Goal: Communication & Community: Answer question/provide support

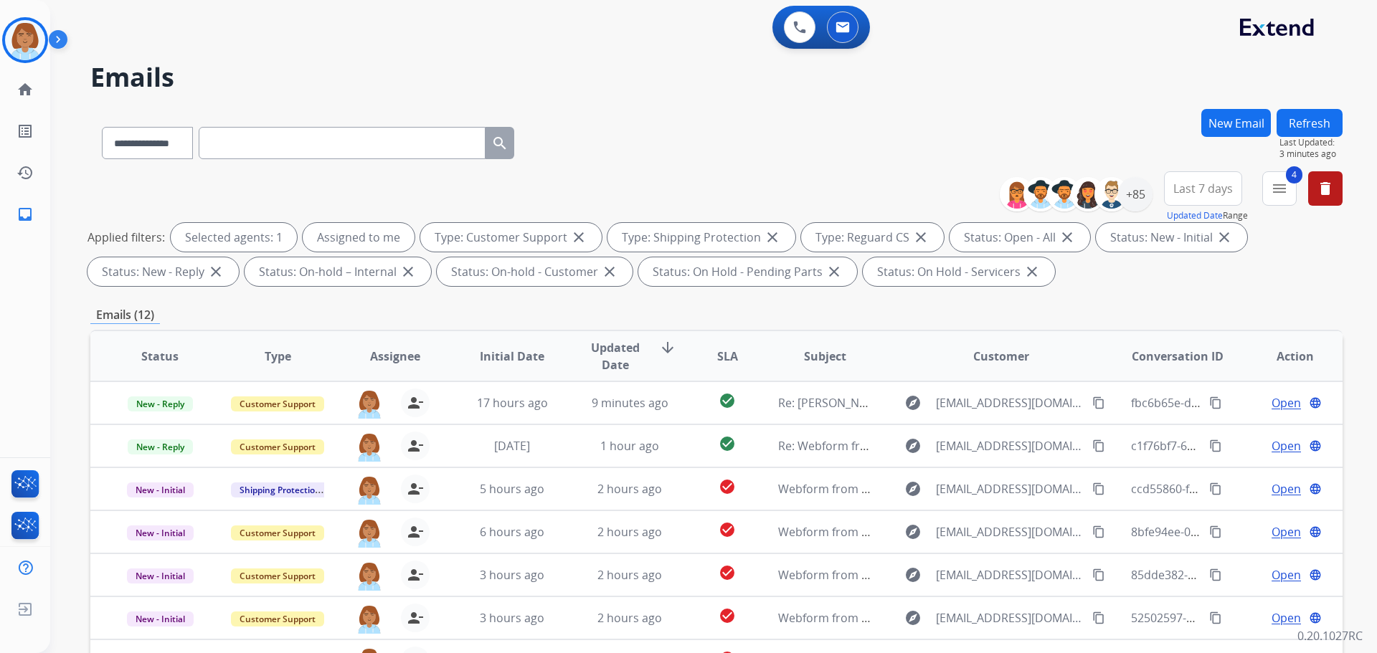
select select "**********"
click at [26, 38] on img at bounding box center [25, 40] width 40 height 40
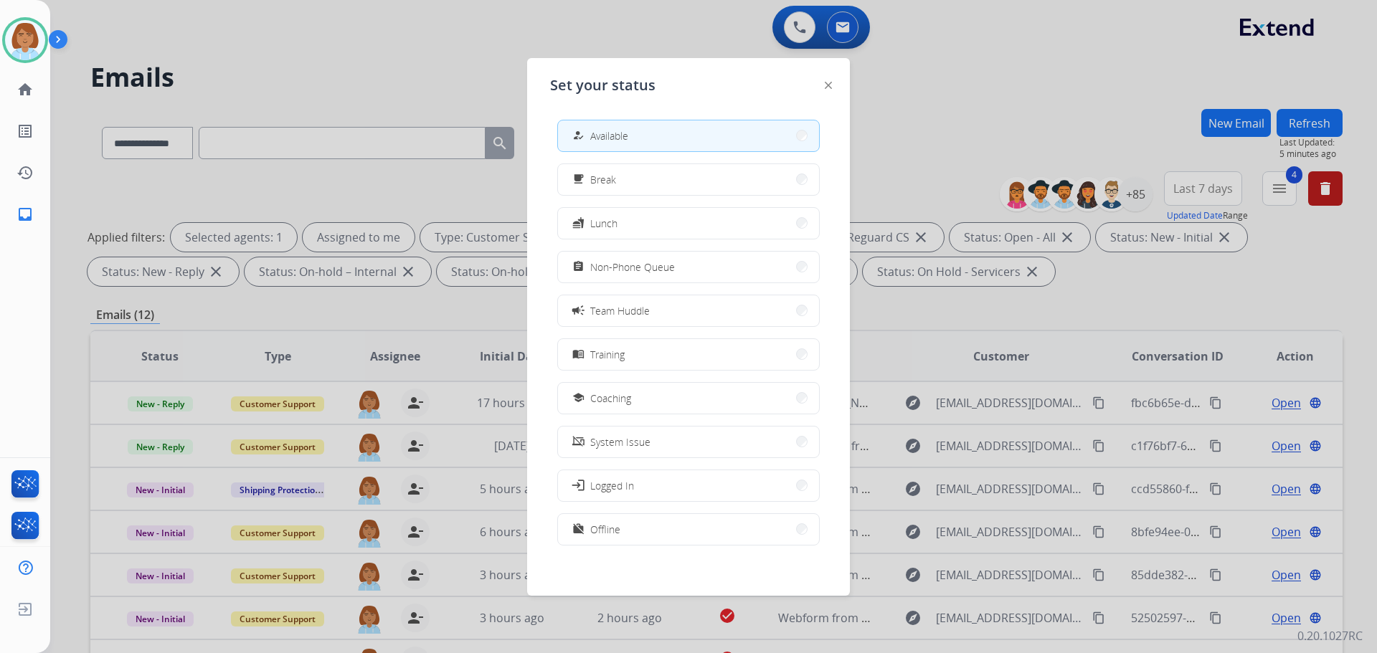
click at [106, 45] on div at bounding box center [688, 326] width 1377 height 653
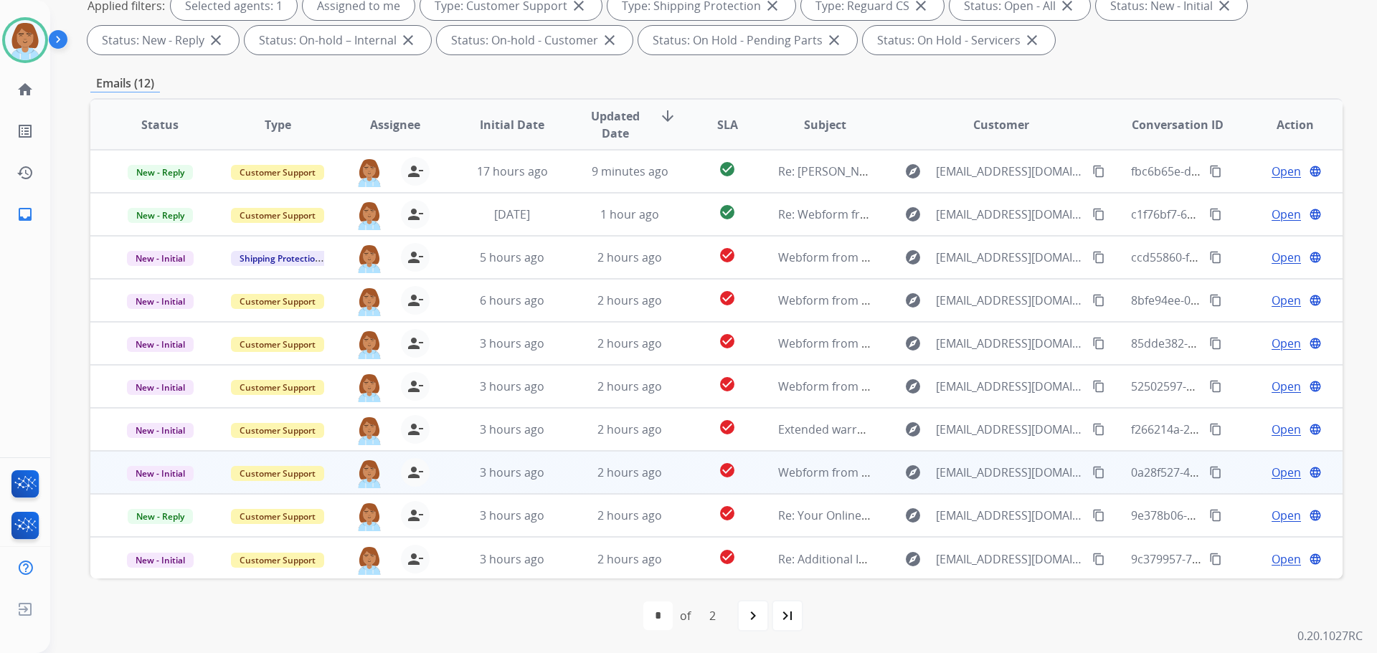
scroll to position [1, 0]
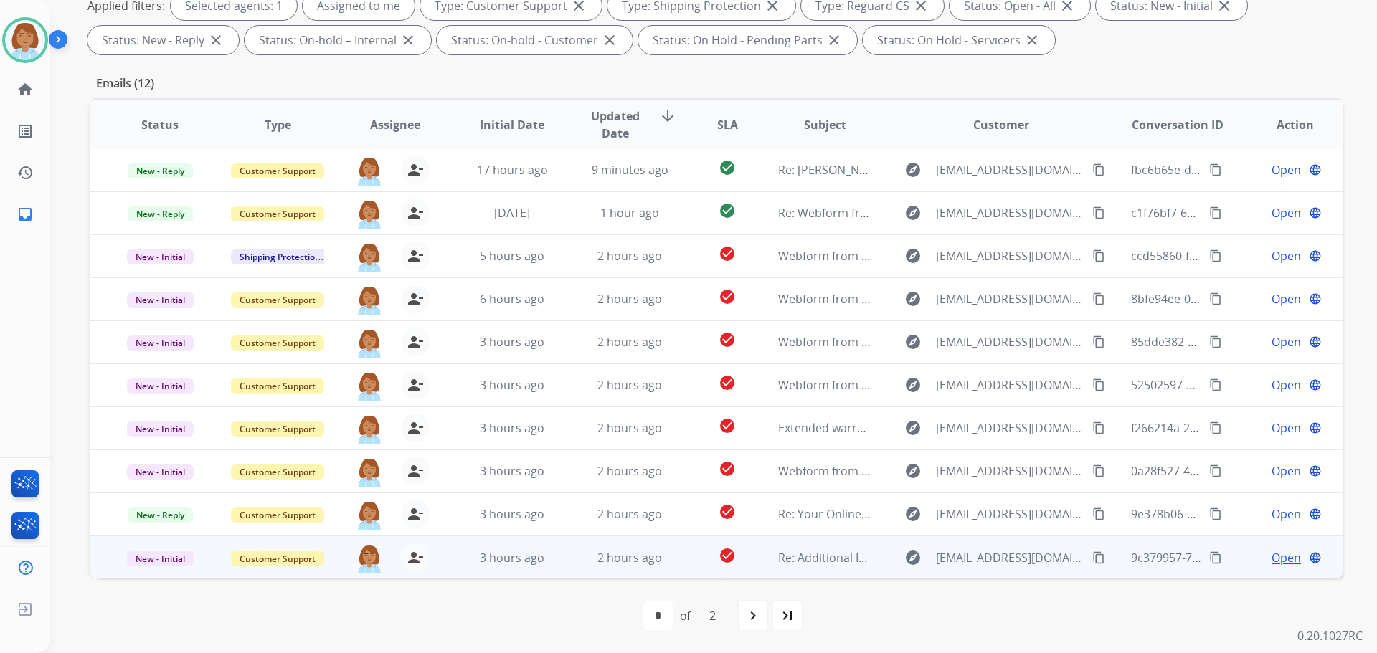
click at [873, 555] on td "explore [EMAIL_ADDRESS][DOMAIN_NAME] content_copy" at bounding box center [990, 557] width 235 height 43
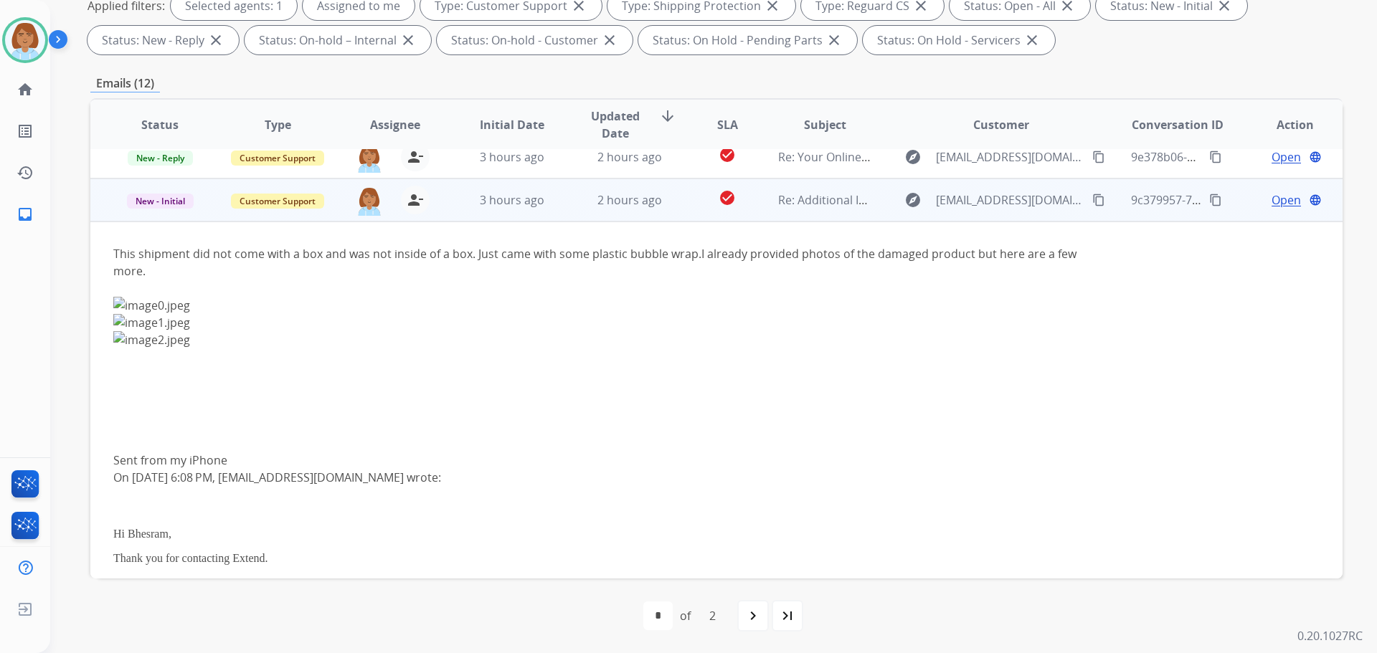
scroll to position [387, 0]
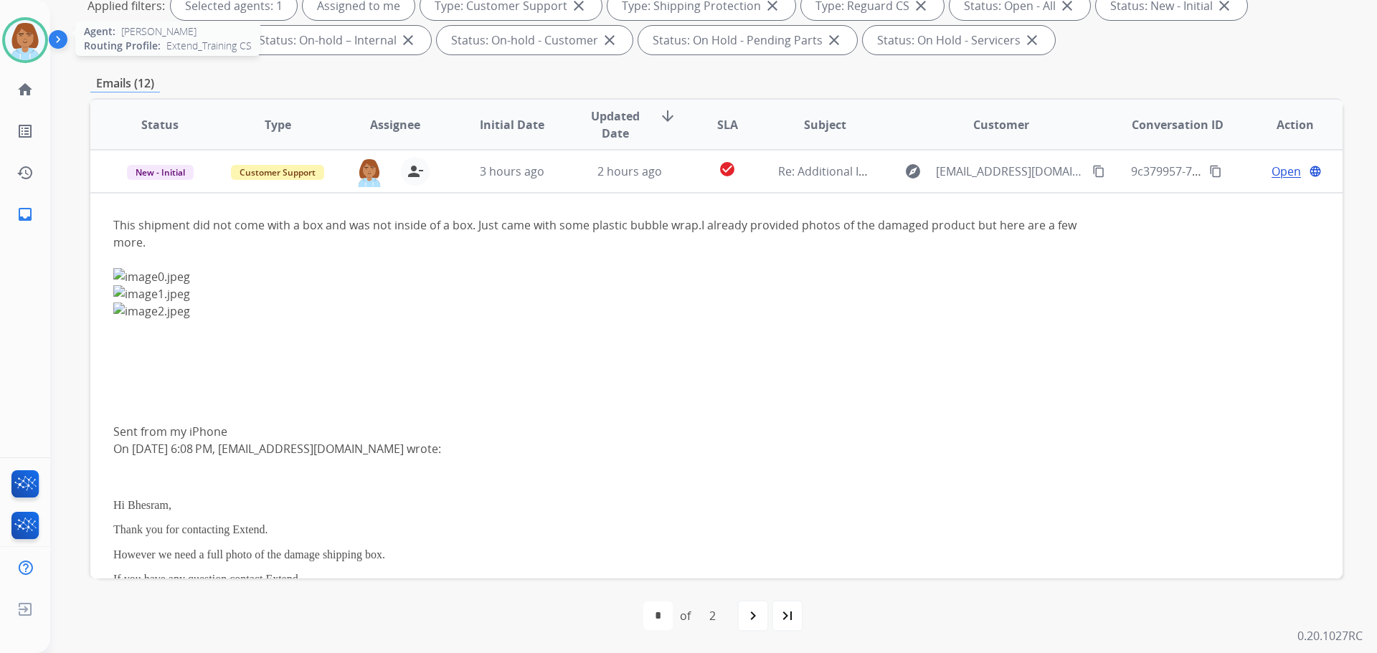
click at [34, 35] on img at bounding box center [25, 40] width 40 height 40
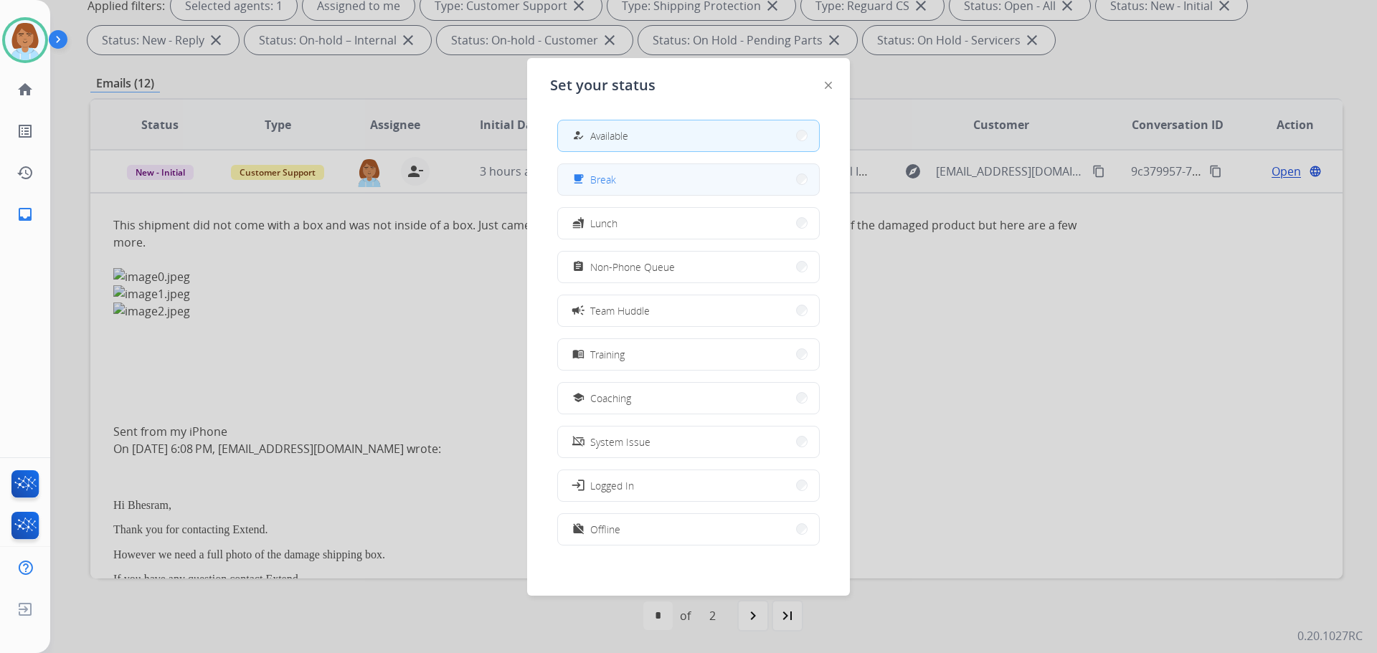
click at [713, 176] on button "free_breakfast Break" at bounding box center [688, 179] width 261 height 31
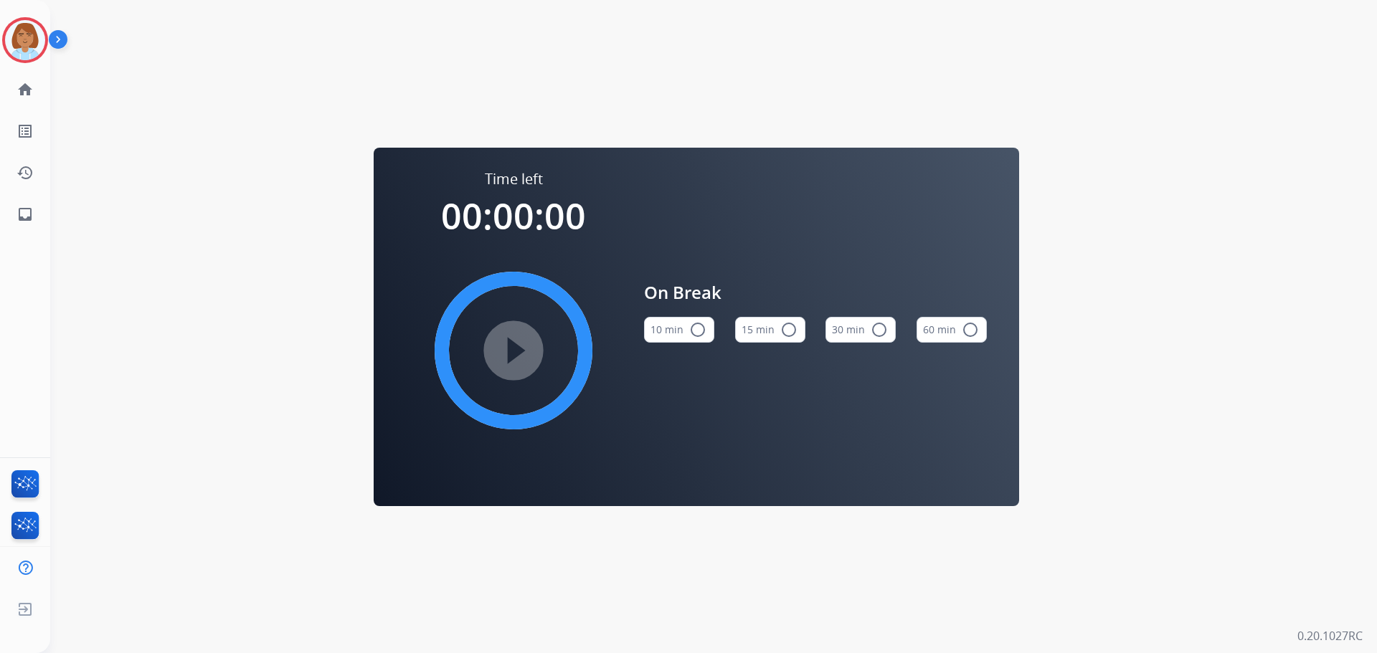
click at [702, 328] on mat-icon "radio_button_unchecked" at bounding box center [697, 329] width 17 height 17
click at [519, 359] on mat-icon "play_circle_filled" at bounding box center [513, 350] width 17 height 17
drag, startPoint x: 12, startPoint y: 22, endPoint x: 48, endPoint y: 27, distance: 36.1
click at [13, 22] on div at bounding box center [25, 40] width 46 height 46
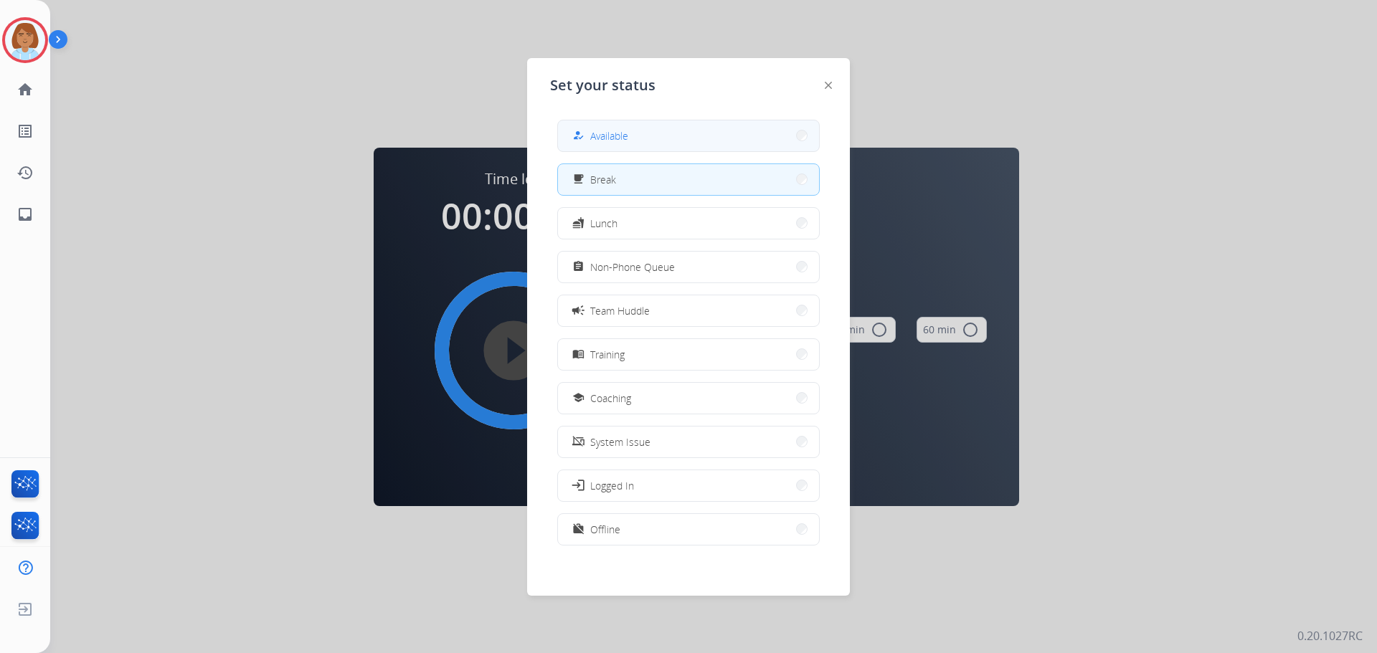
click at [715, 148] on button "how_to_reg Available" at bounding box center [688, 135] width 261 height 31
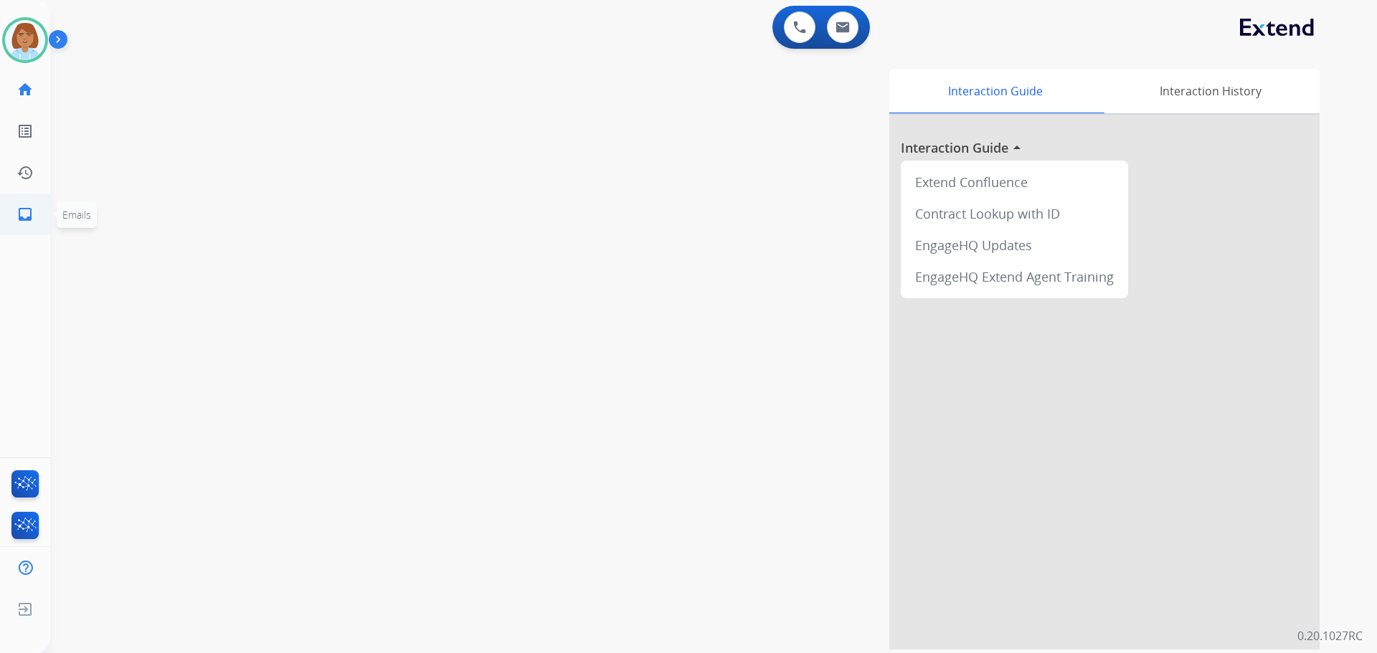
click at [15, 215] on link "inbox Emails" at bounding box center [25, 214] width 40 height 40
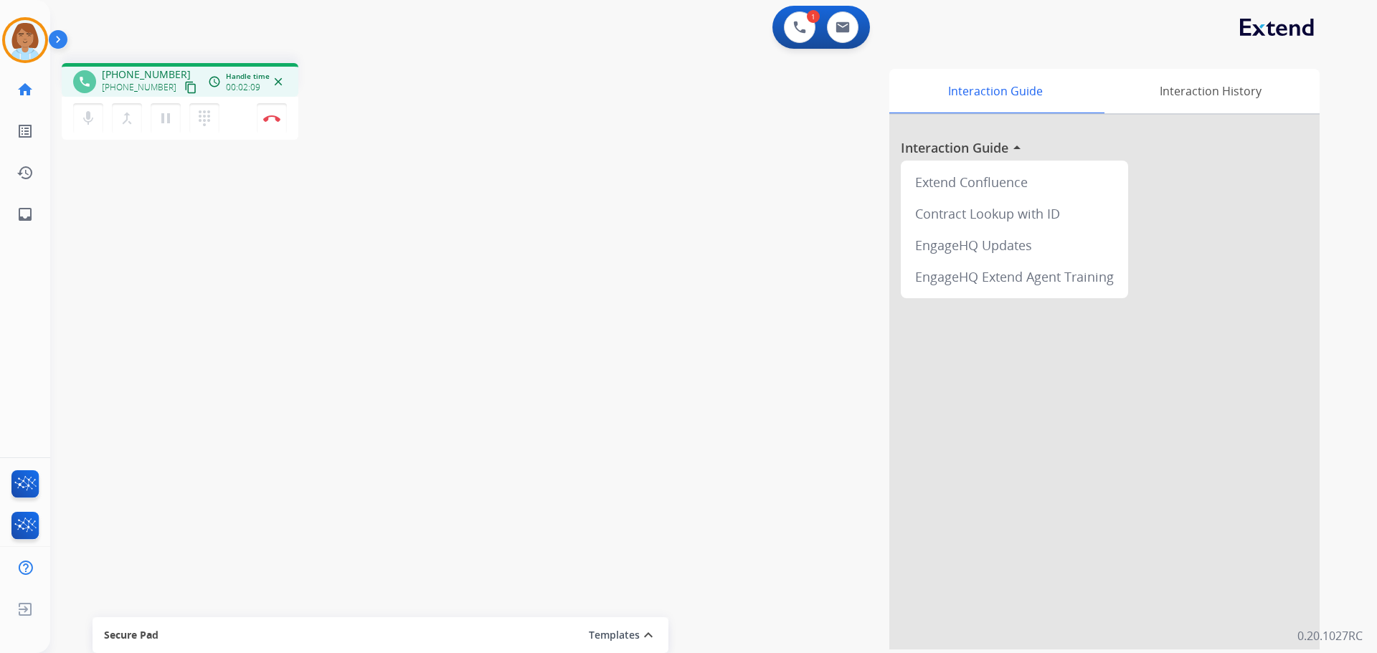
click at [184, 87] on mat-icon "content_copy" at bounding box center [190, 87] width 13 height 13
click at [282, 126] on button "Disconnect" at bounding box center [272, 118] width 30 height 30
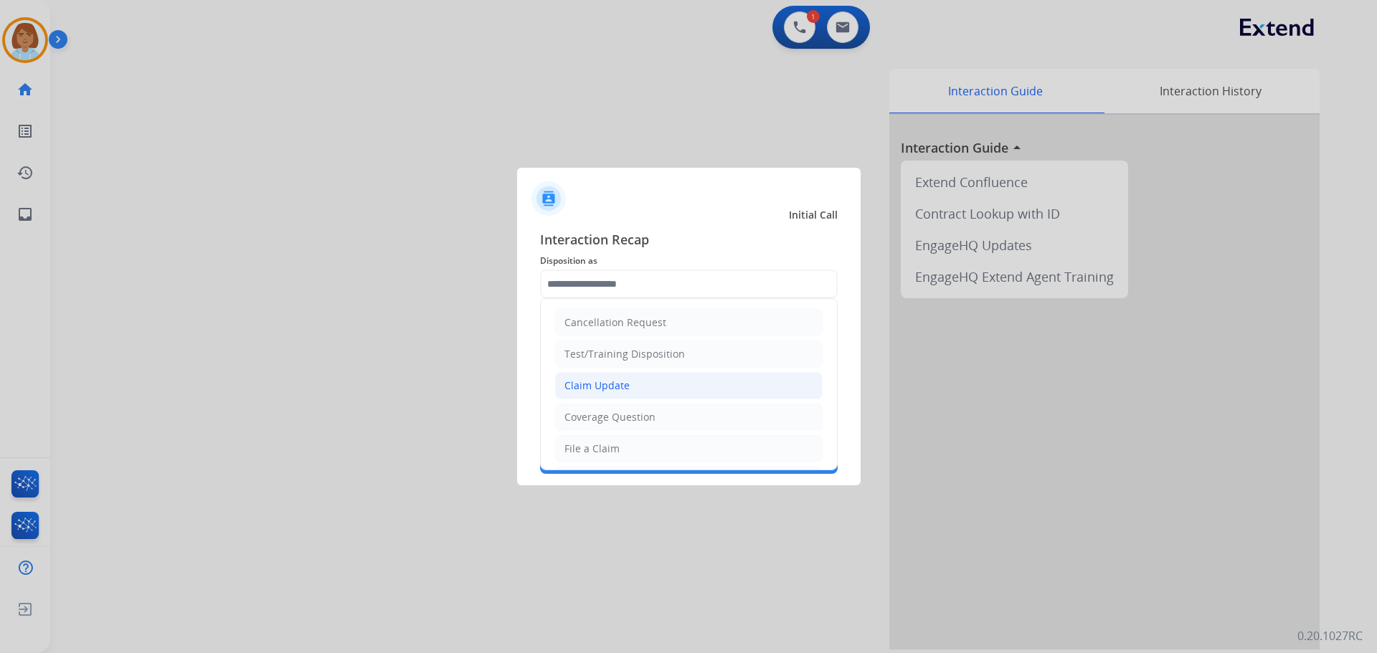
click at [637, 392] on li "Claim Update" at bounding box center [688, 385] width 267 height 27
type input "**********"
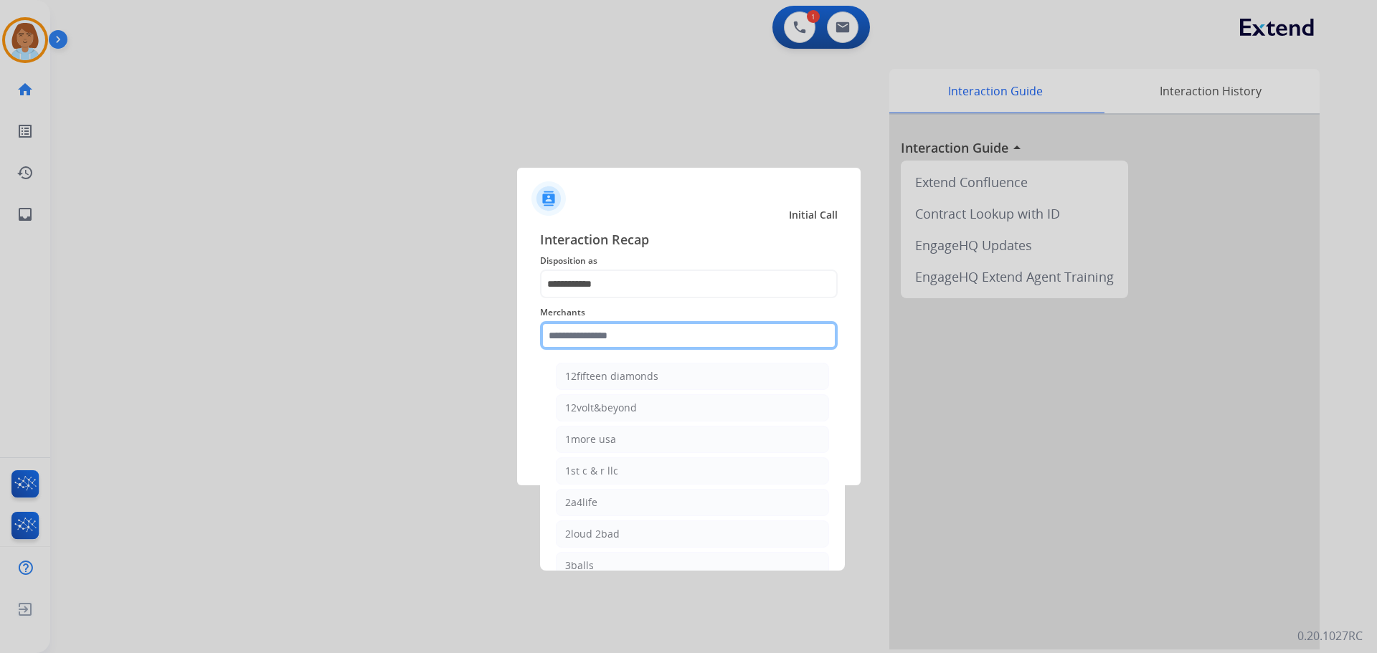
click at [638, 345] on input "text" at bounding box center [689, 335] width 298 height 29
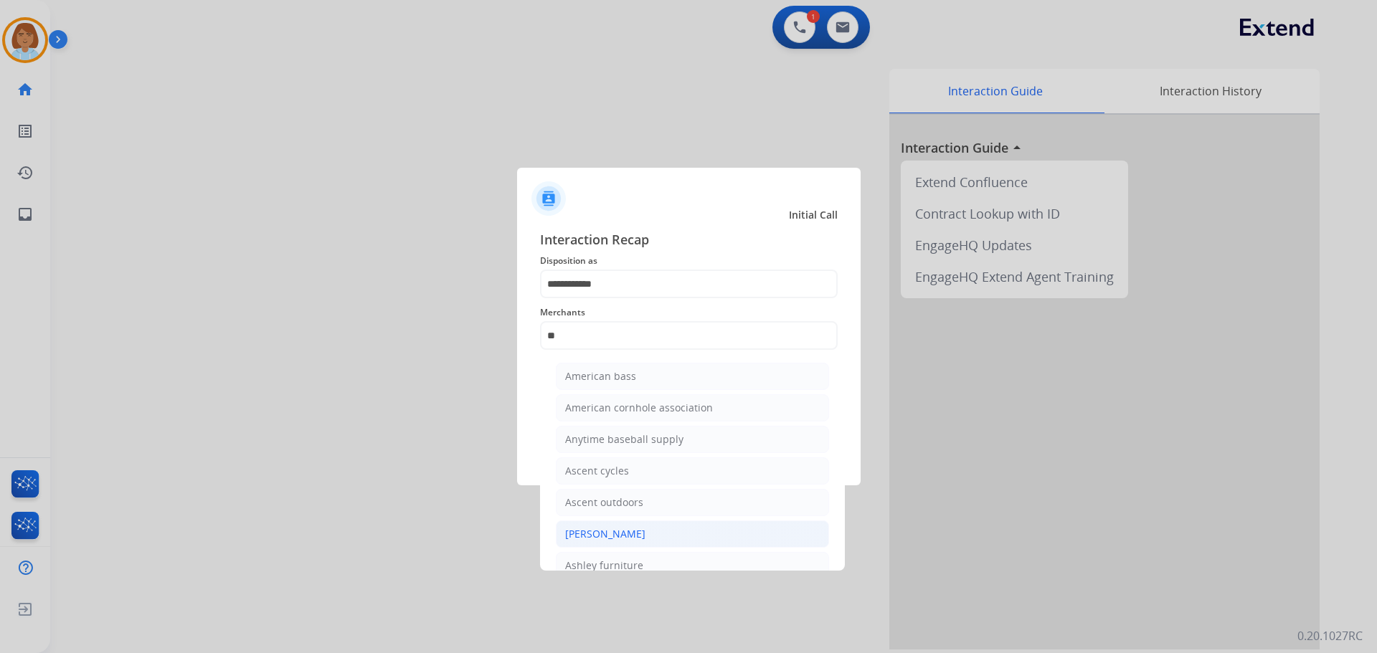
click at [643, 541] on li "[PERSON_NAME]" at bounding box center [692, 534] width 273 height 27
type input "**********"
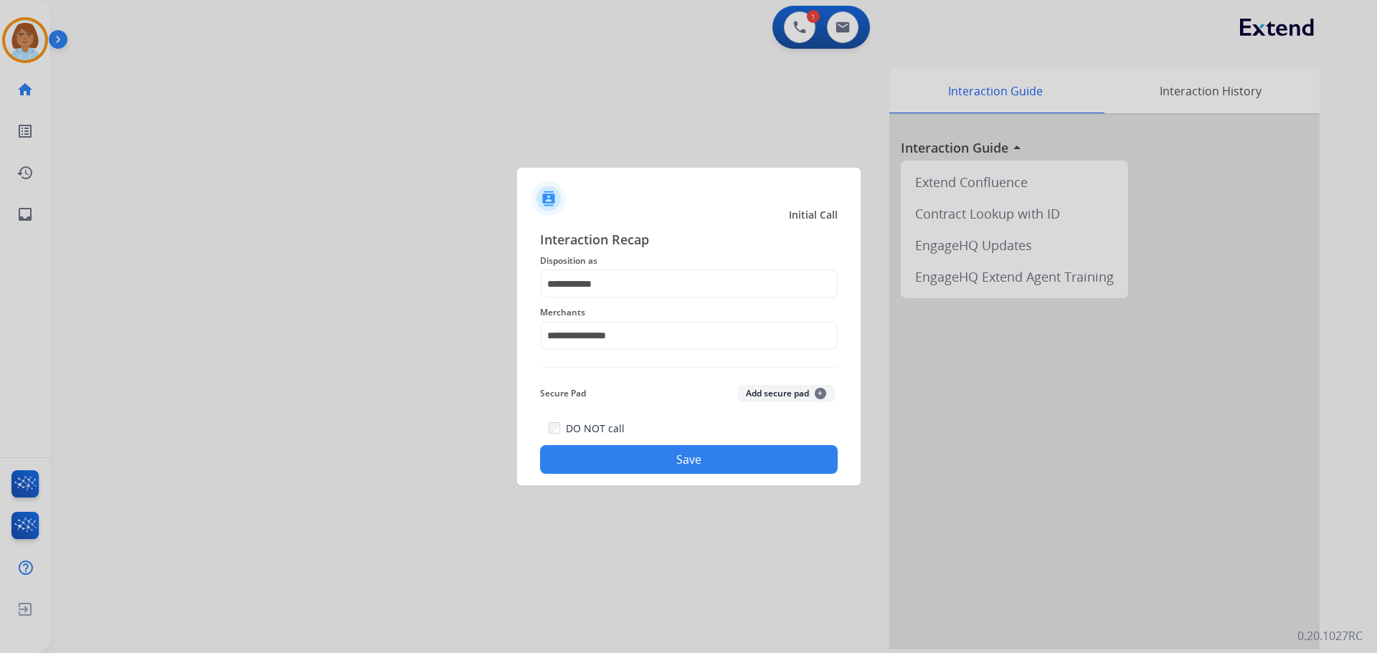
click at [662, 442] on div "DO NOT call Save" at bounding box center [689, 447] width 298 height 55
click at [661, 473] on div "DO NOT call Save" at bounding box center [689, 447] width 298 height 55
click at [666, 467] on button "Save" at bounding box center [689, 459] width 298 height 29
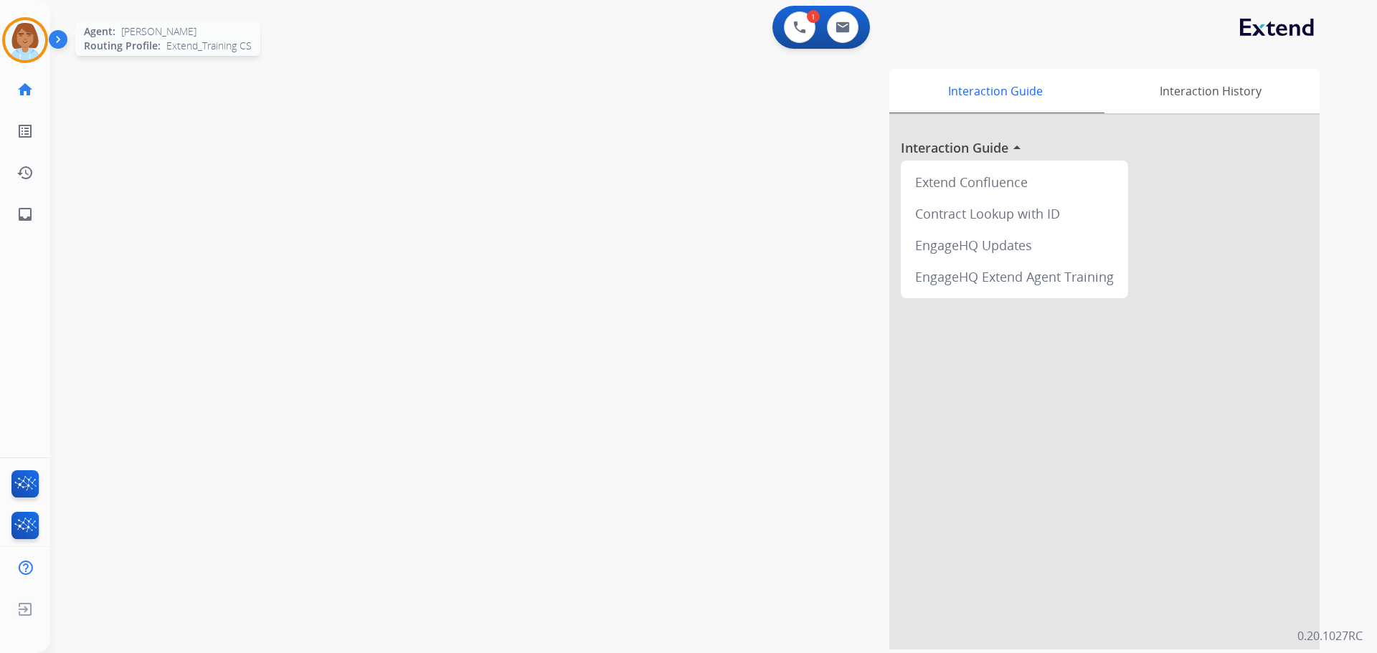
click at [14, 32] on img at bounding box center [25, 40] width 40 height 40
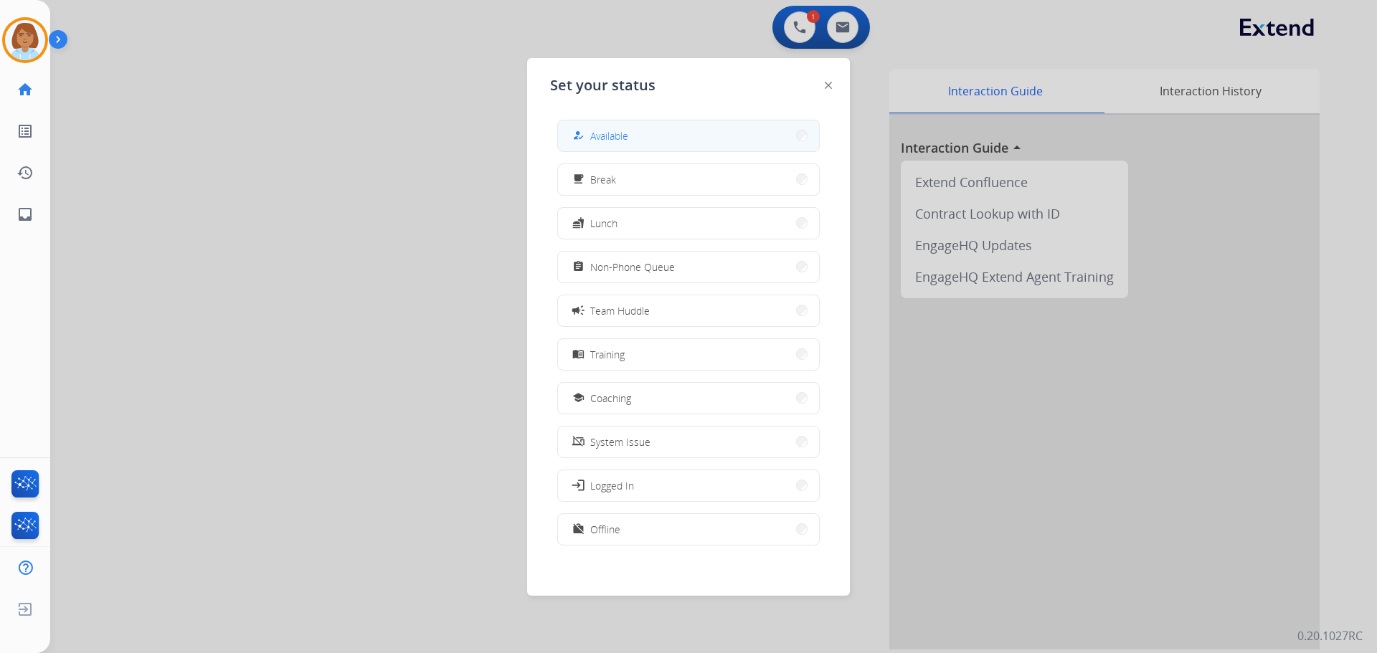
click at [734, 140] on button "how_to_reg Available" at bounding box center [688, 135] width 261 height 31
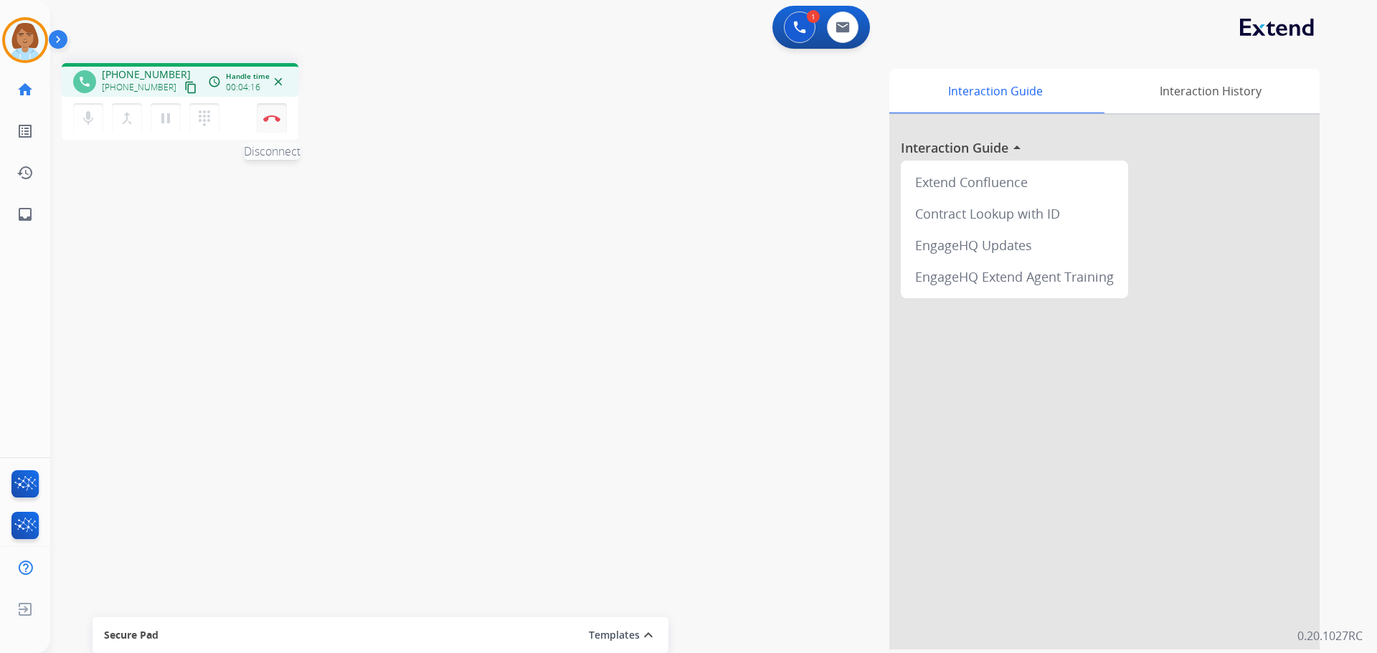
click at [280, 125] on button "Disconnect" at bounding box center [272, 118] width 30 height 30
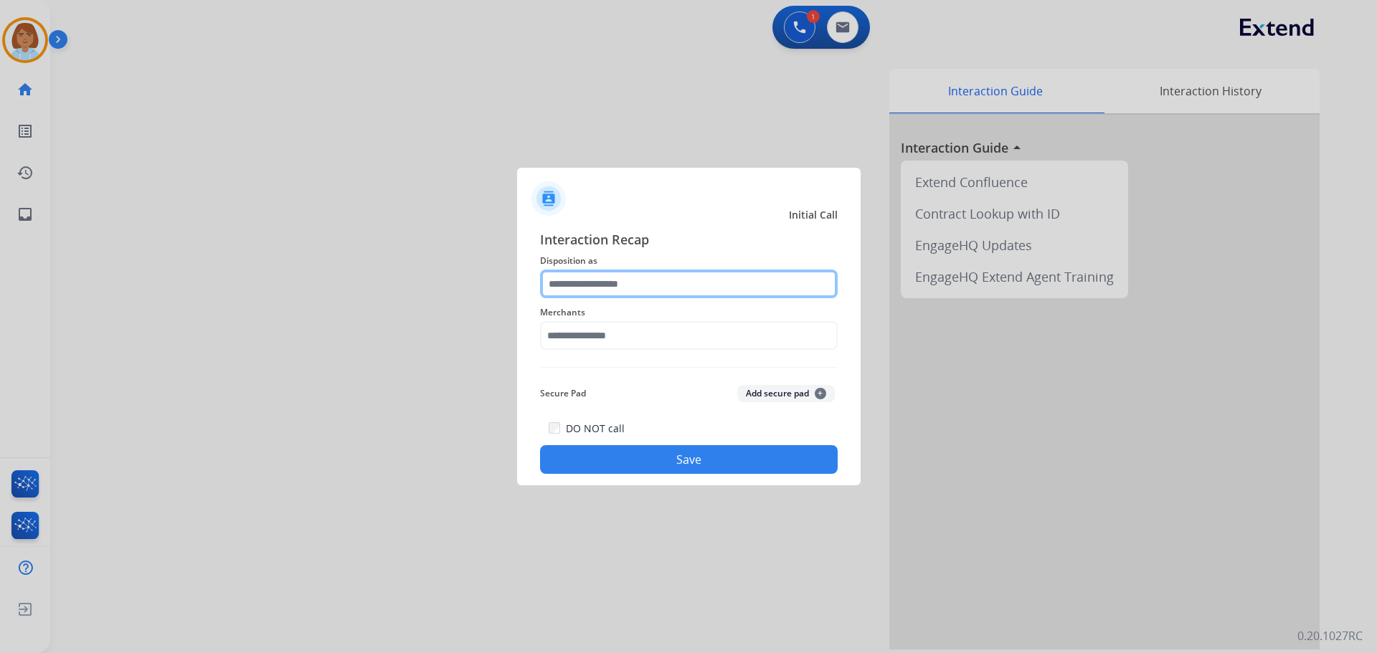
click at [682, 273] on input "text" at bounding box center [689, 284] width 298 height 29
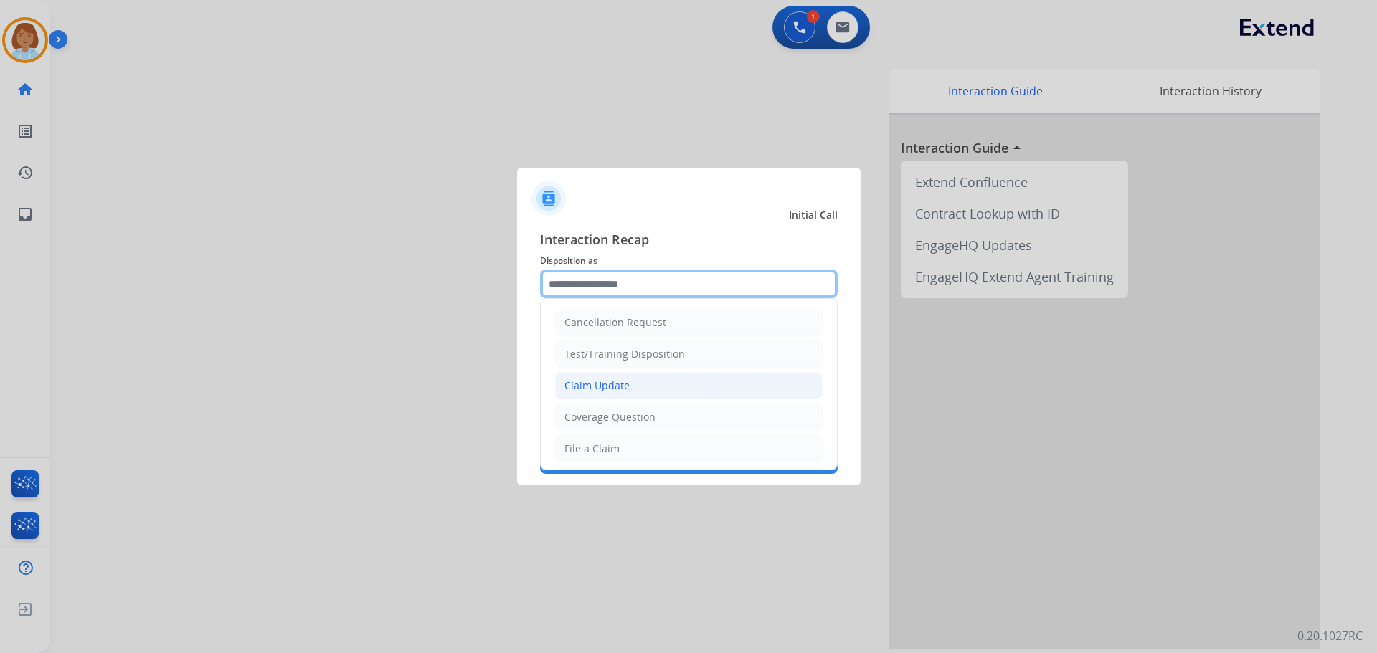
scroll to position [72, 0]
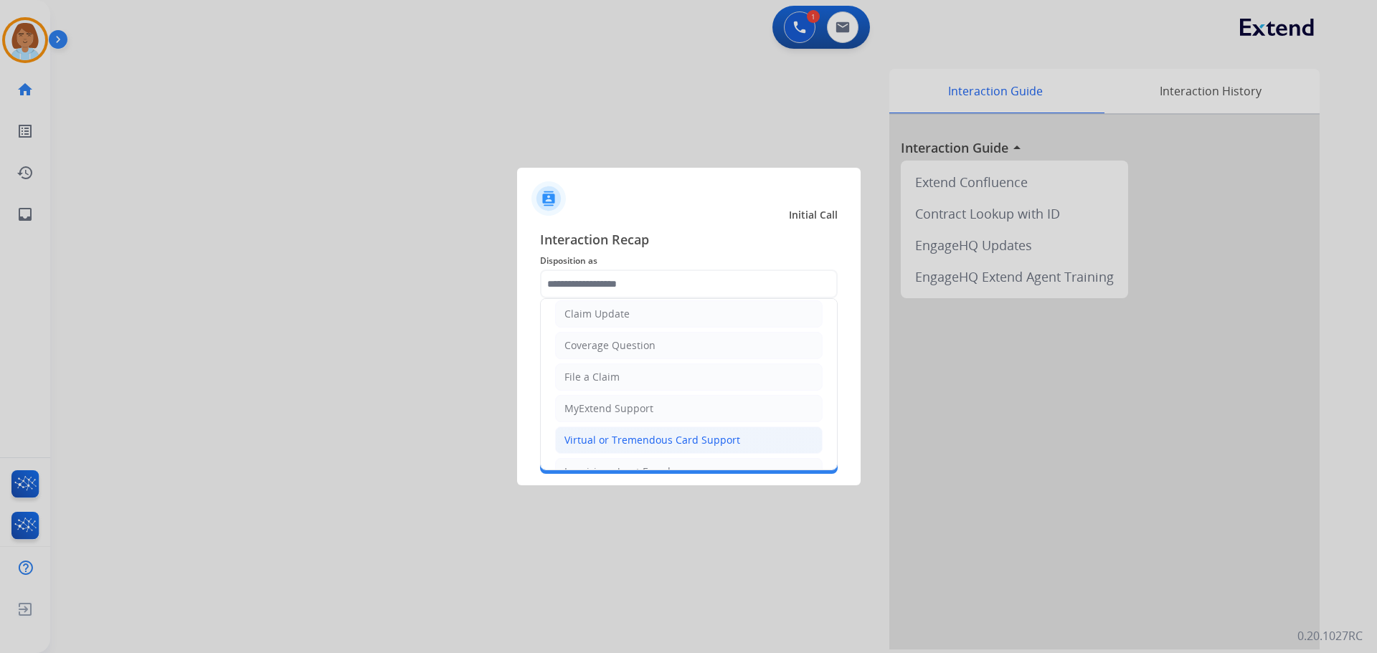
click at [617, 446] on div "Virtual or Tremendous Card Support" at bounding box center [652, 440] width 176 height 14
type input "**********"
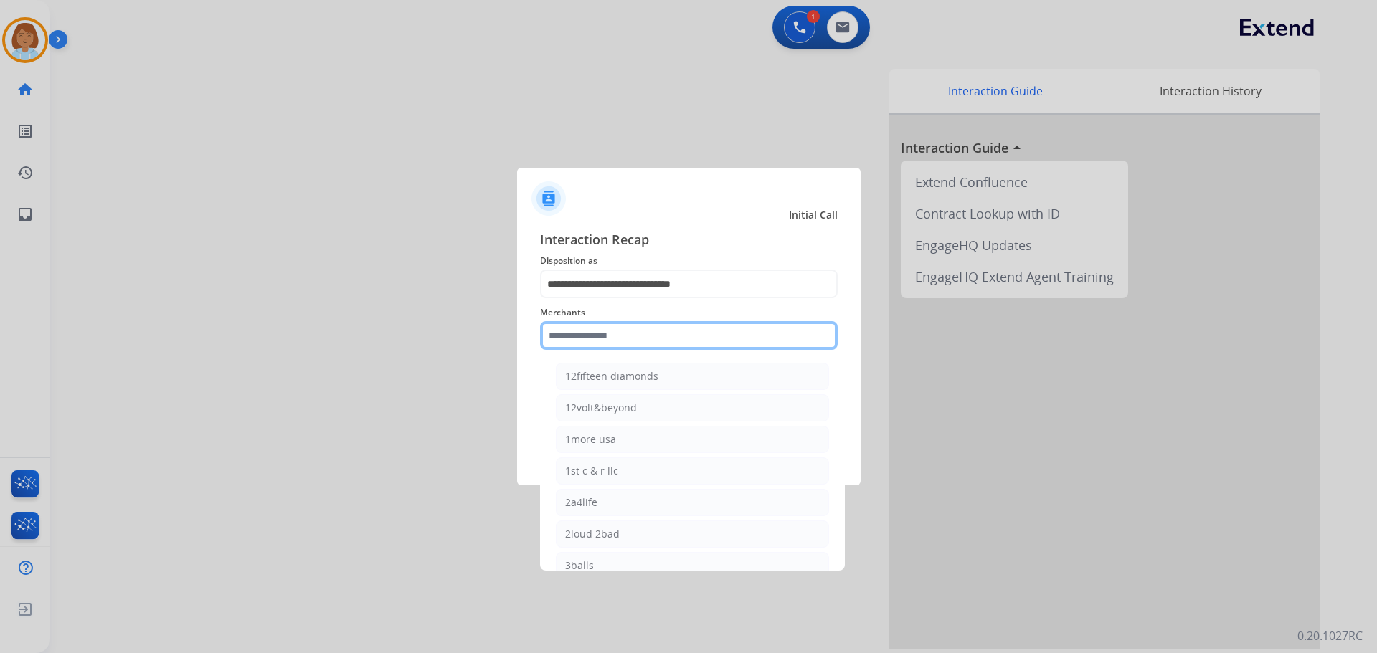
click at [687, 344] on input "text" at bounding box center [689, 335] width 298 height 29
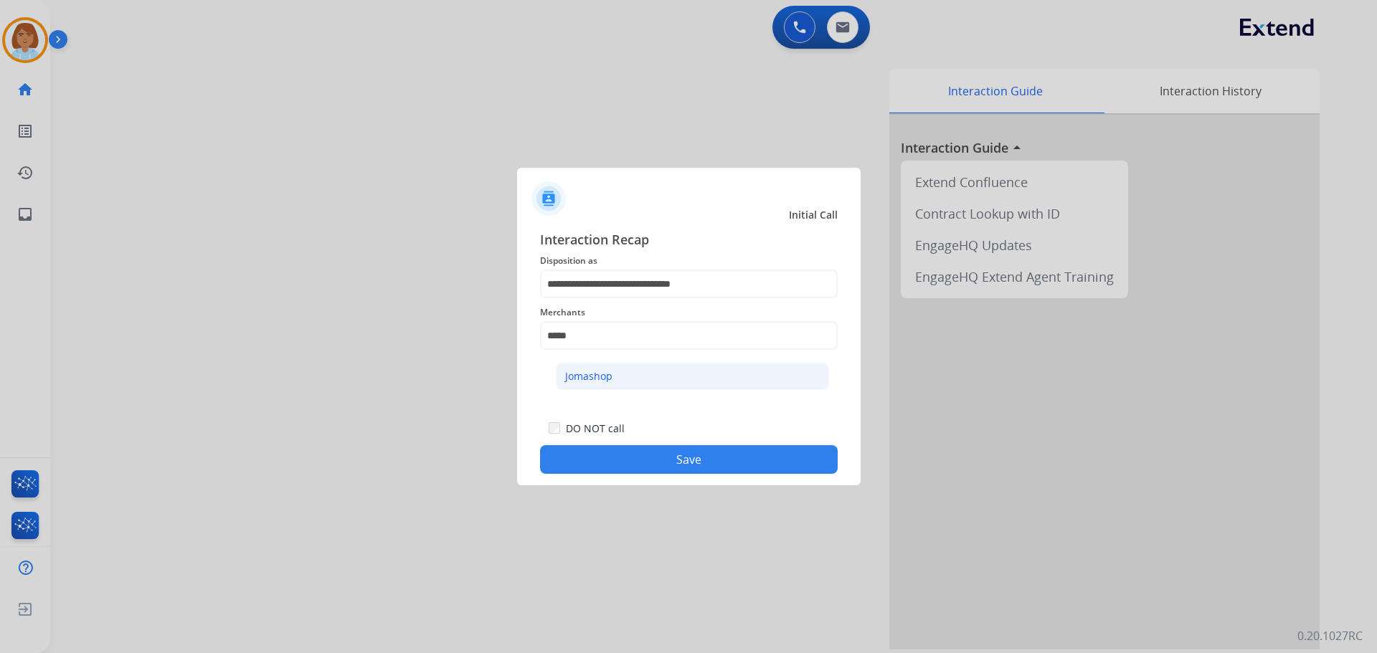
click at [600, 374] on div "Jomashop" at bounding box center [588, 376] width 47 height 14
type input "********"
click at [647, 467] on button "Save" at bounding box center [689, 459] width 298 height 29
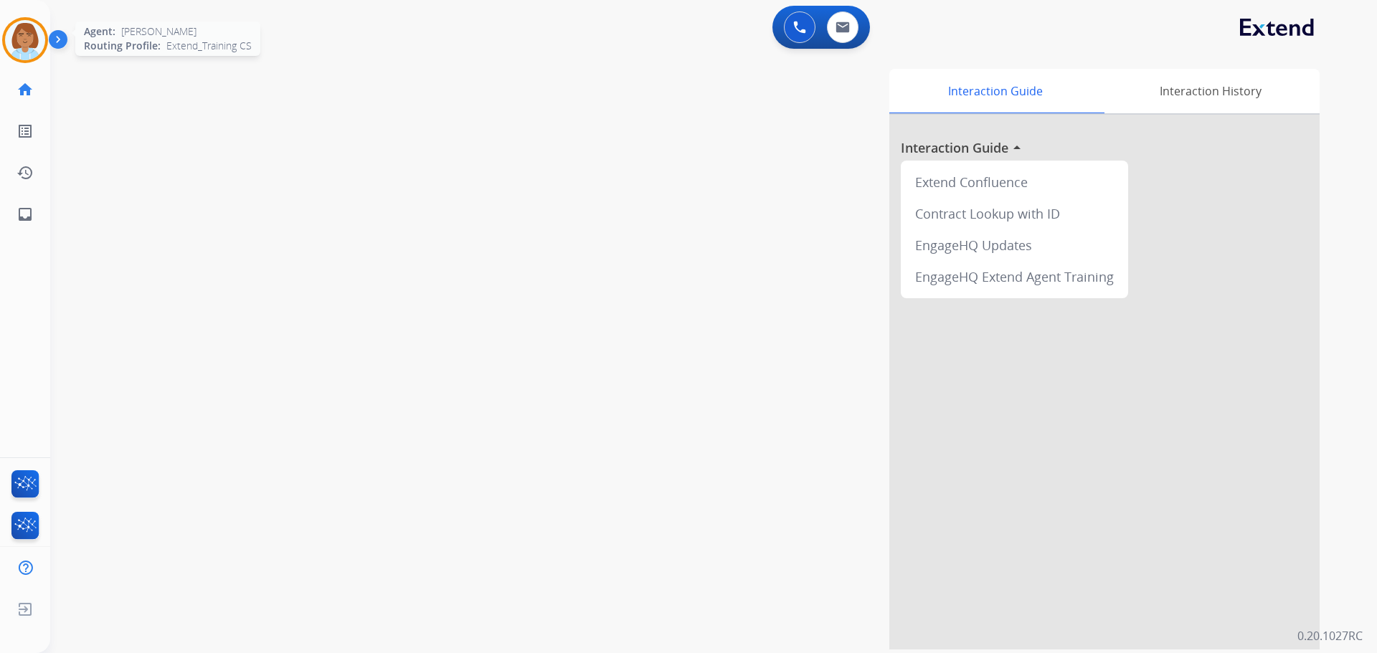
click at [21, 54] on img at bounding box center [25, 40] width 40 height 40
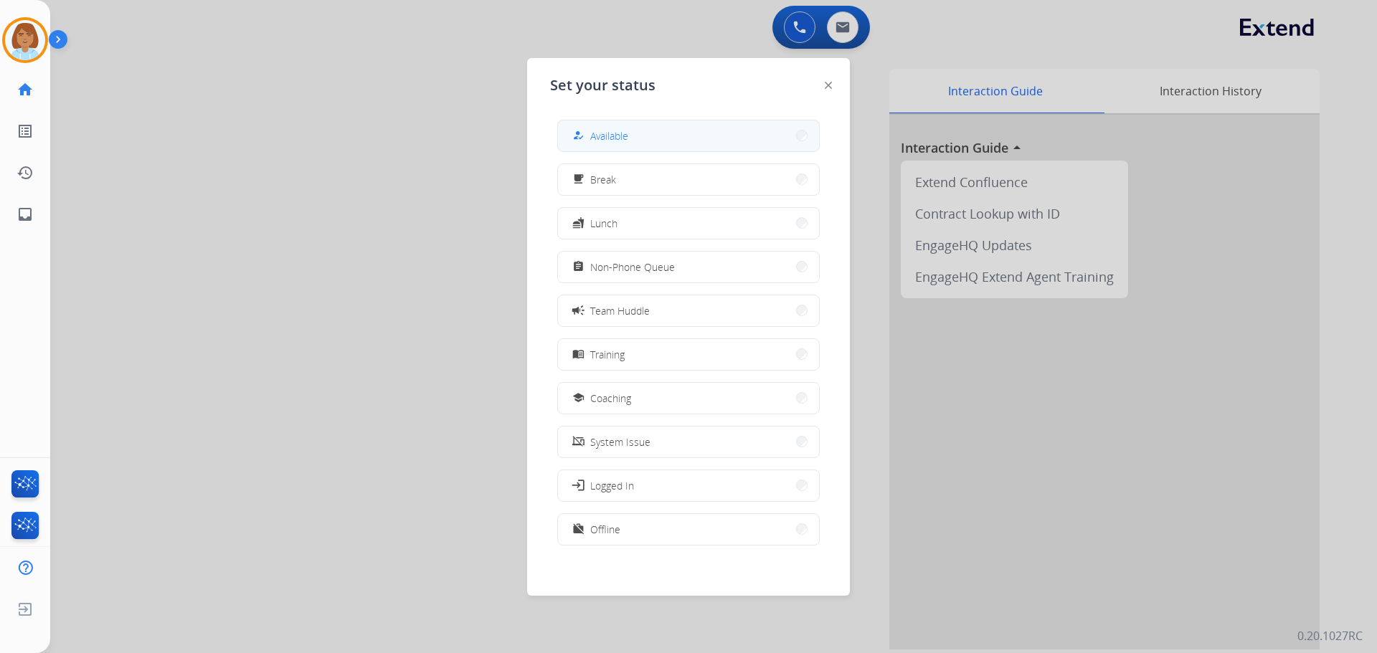
click at [673, 131] on button "how_to_reg Available" at bounding box center [688, 135] width 261 height 31
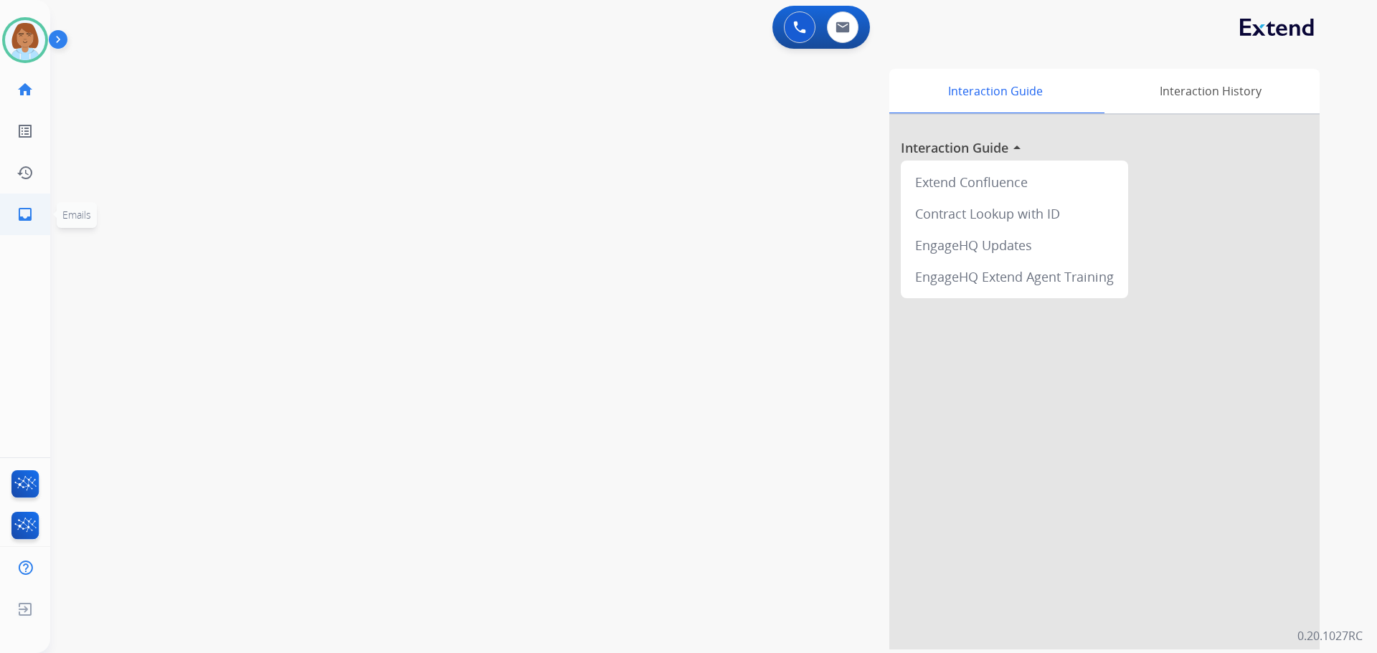
click at [17, 216] on mat-icon "inbox" at bounding box center [24, 214] width 17 height 17
select select "**********"
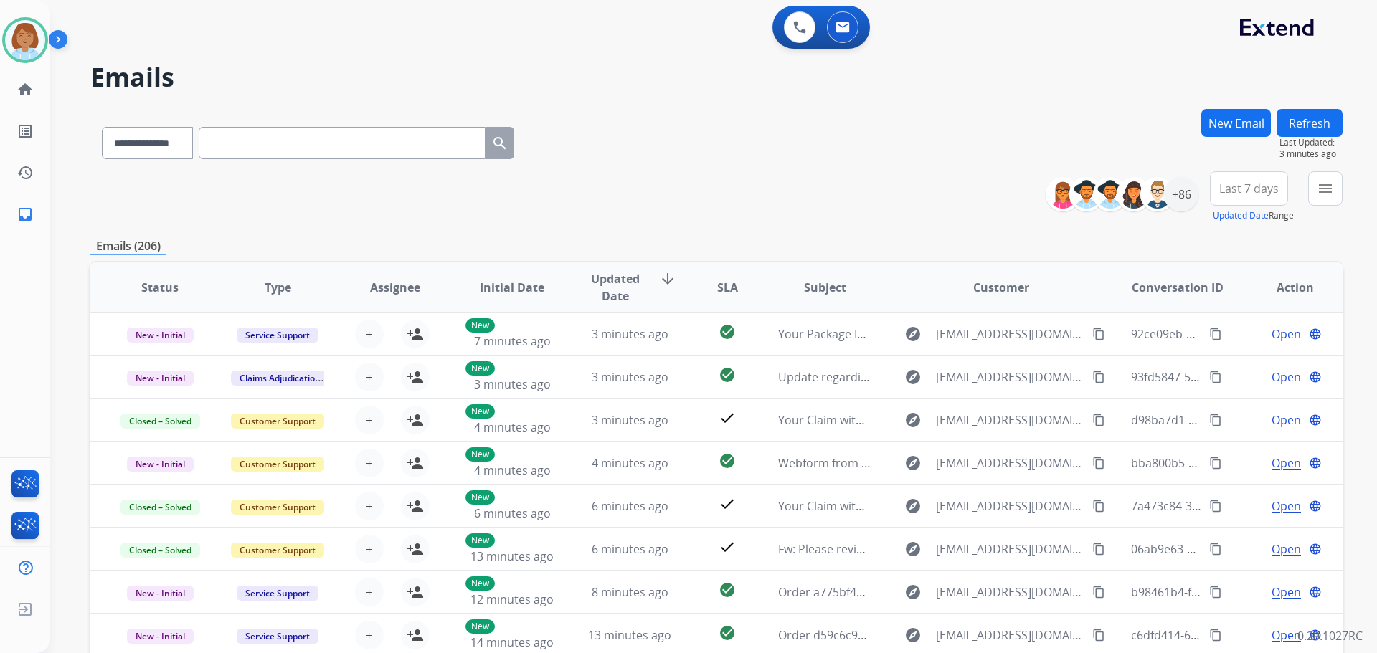
click at [1234, 116] on button "New Email" at bounding box center [1236, 123] width 70 height 28
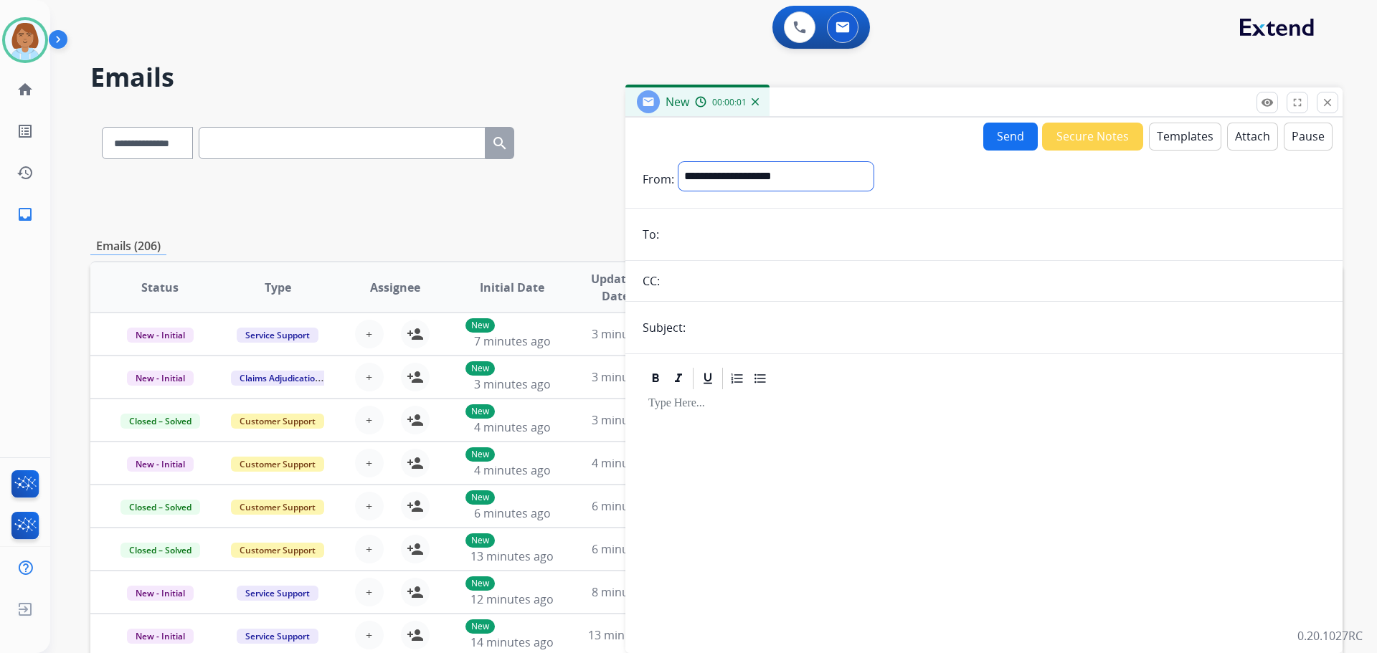
click at [873, 177] on select "**********" at bounding box center [775, 176] width 195 height 29
select select "**********"
click at [678, 162] on select "**********" at bounding box center [775, 176] width 195 height 29
paste input "**********"
type input "**********"
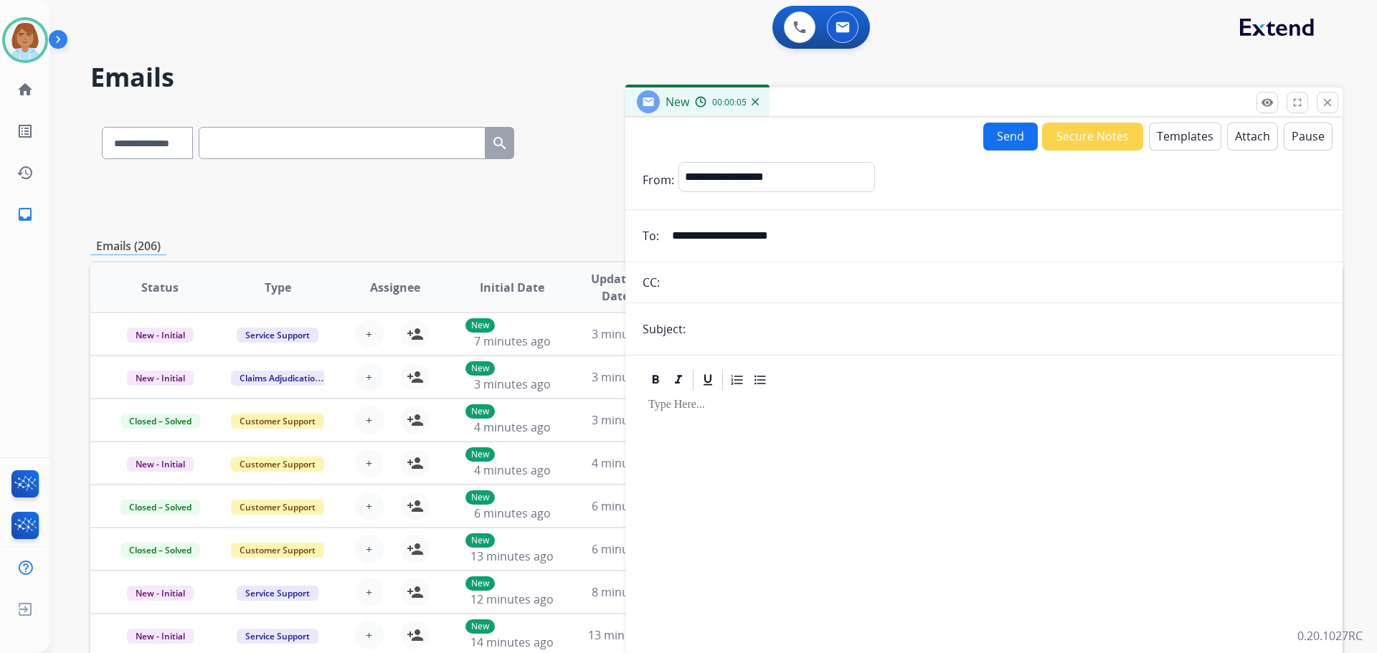
click at [787, 331] on input "text" at bounding box center [1007, 329] width 635 height 29
type input "**********"
click at [1188, 139] on button "Templates" at bounding box center [1185, 137] width 72 height 28
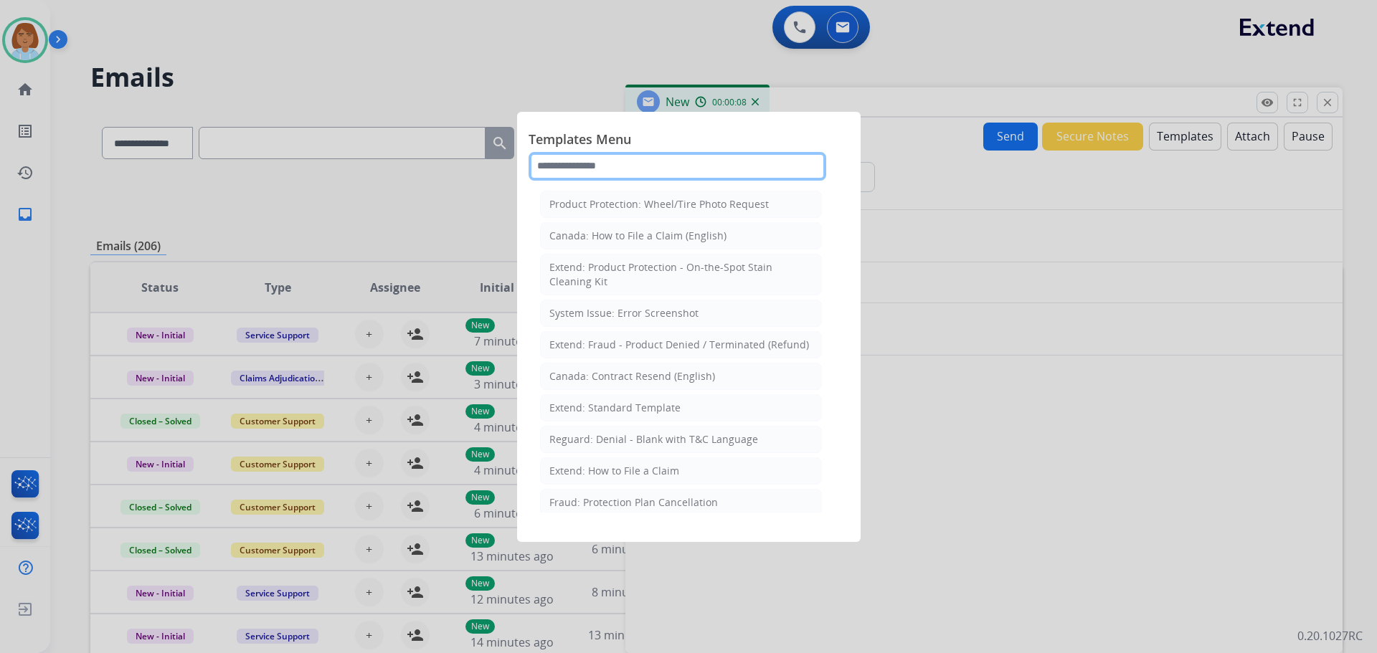
click at [681, 174] on input "text" at bounding box center [678, 166] width 298 height 29
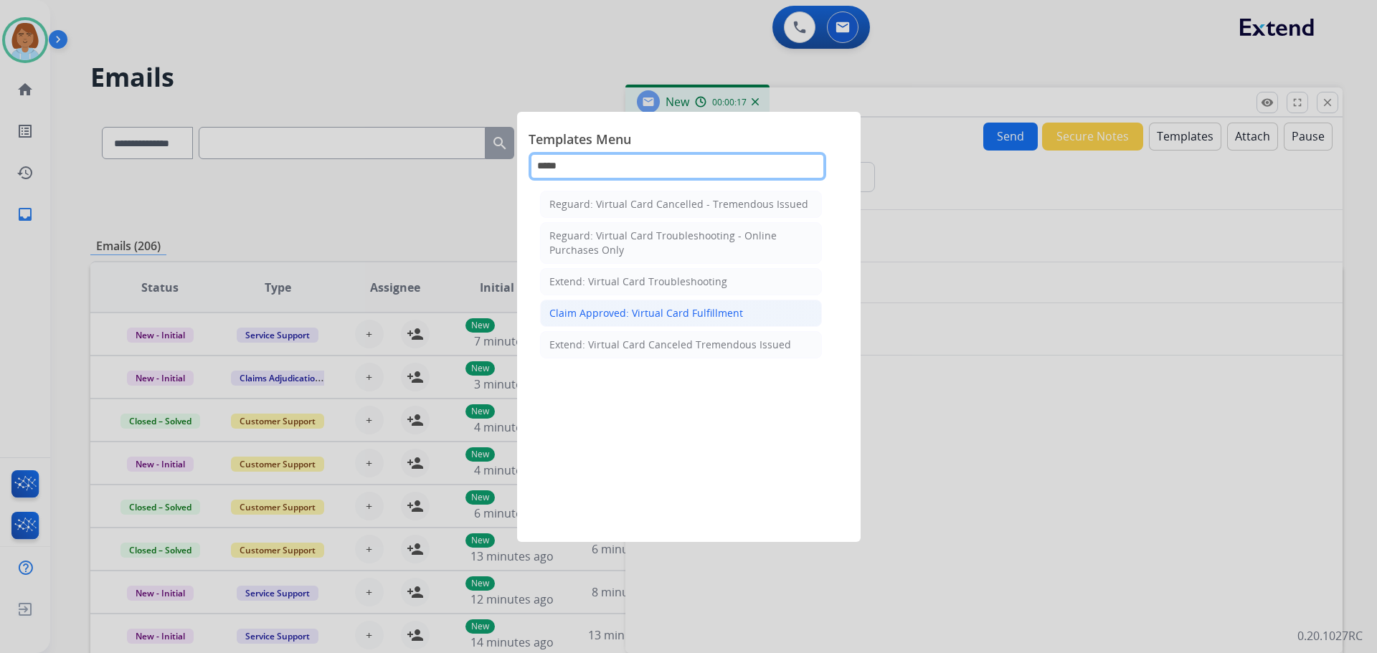
type input "*****"
click at [751, 310] on li "Claim Approved: Virtual Card Fulfillment" at bounding box center [681, 313] width 282 height 27
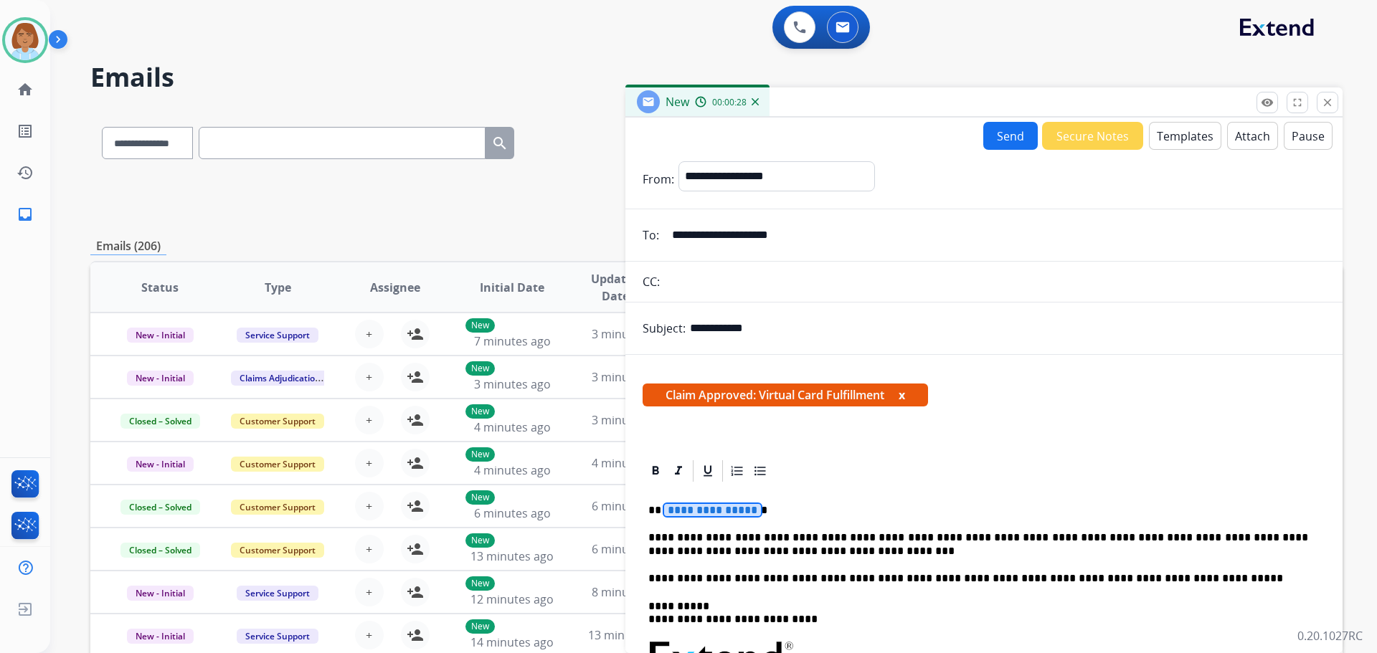
click at [688, 513] on span "**********" at bounding box center [712, 510] width 97 height 12
click at [1000, 137] on button "Send" at bounding box center [1010, 136] width 55 height 28
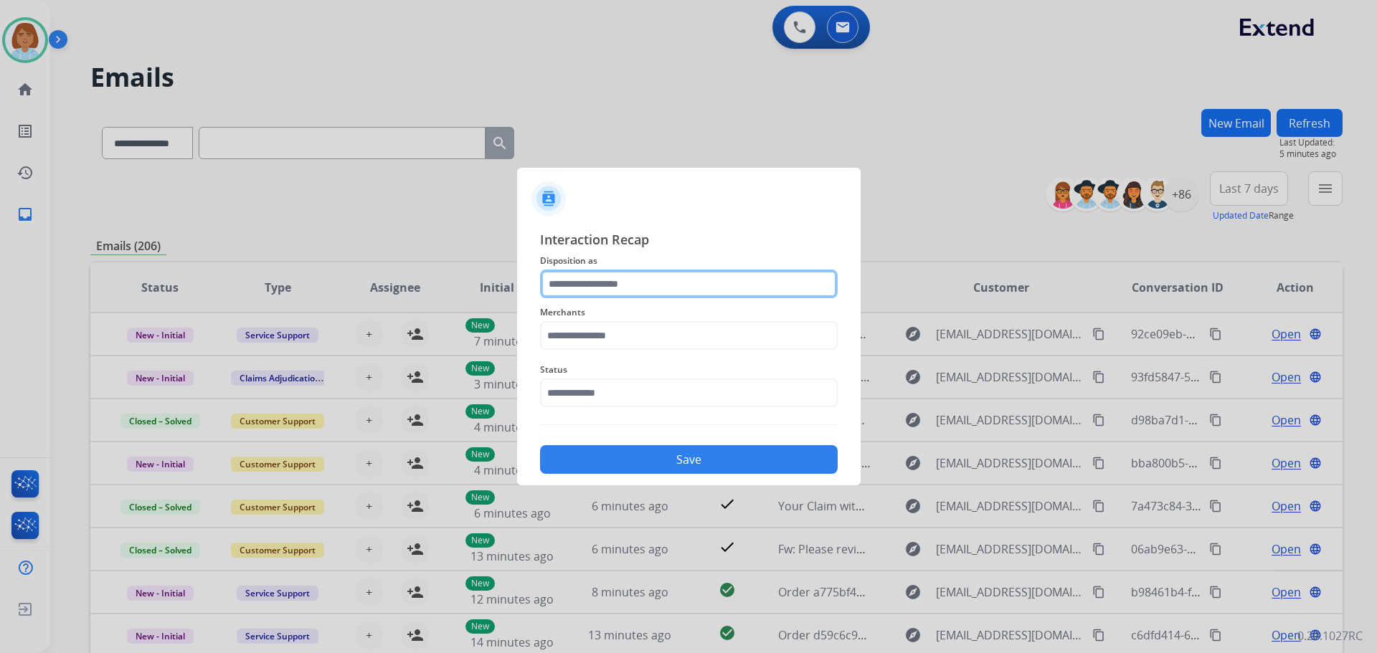
click at [659, 285] on input "text" at bounding box center [689, 284] width 298 height 29
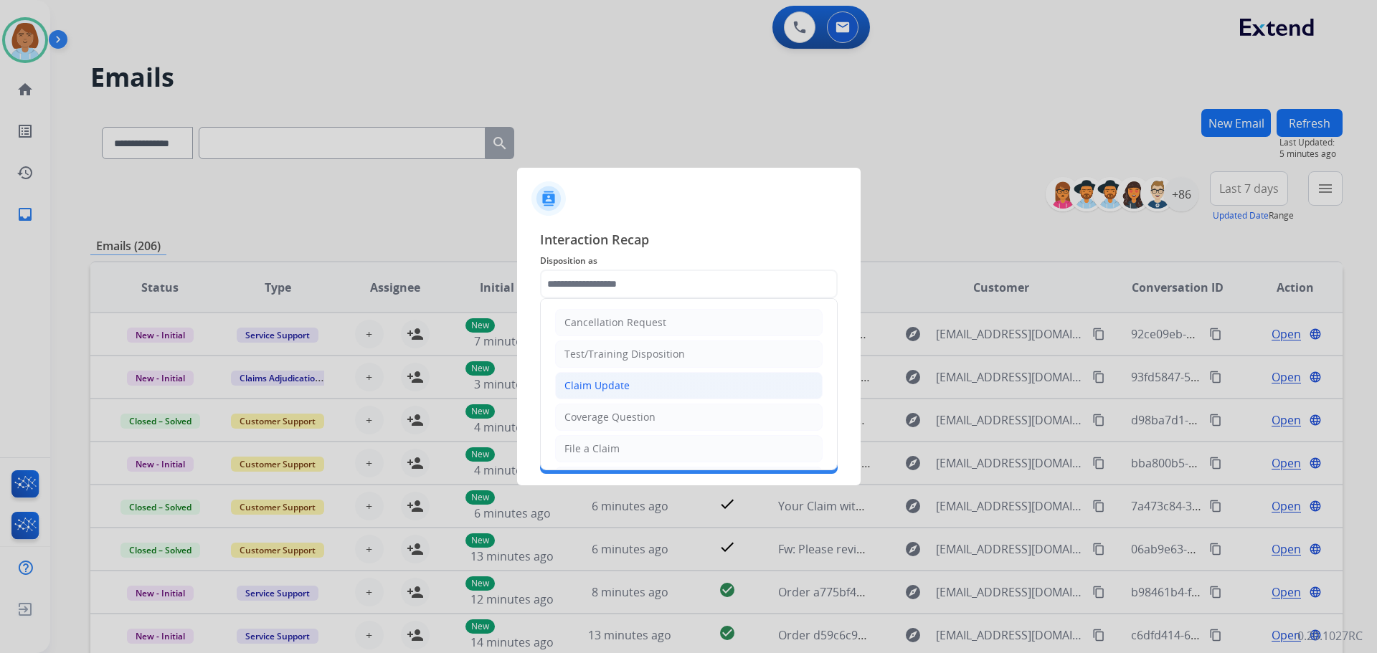
click at [633, 391] on li "Claim Update" at bounding box center [688, 385] width 267 height 27
type input "**********"
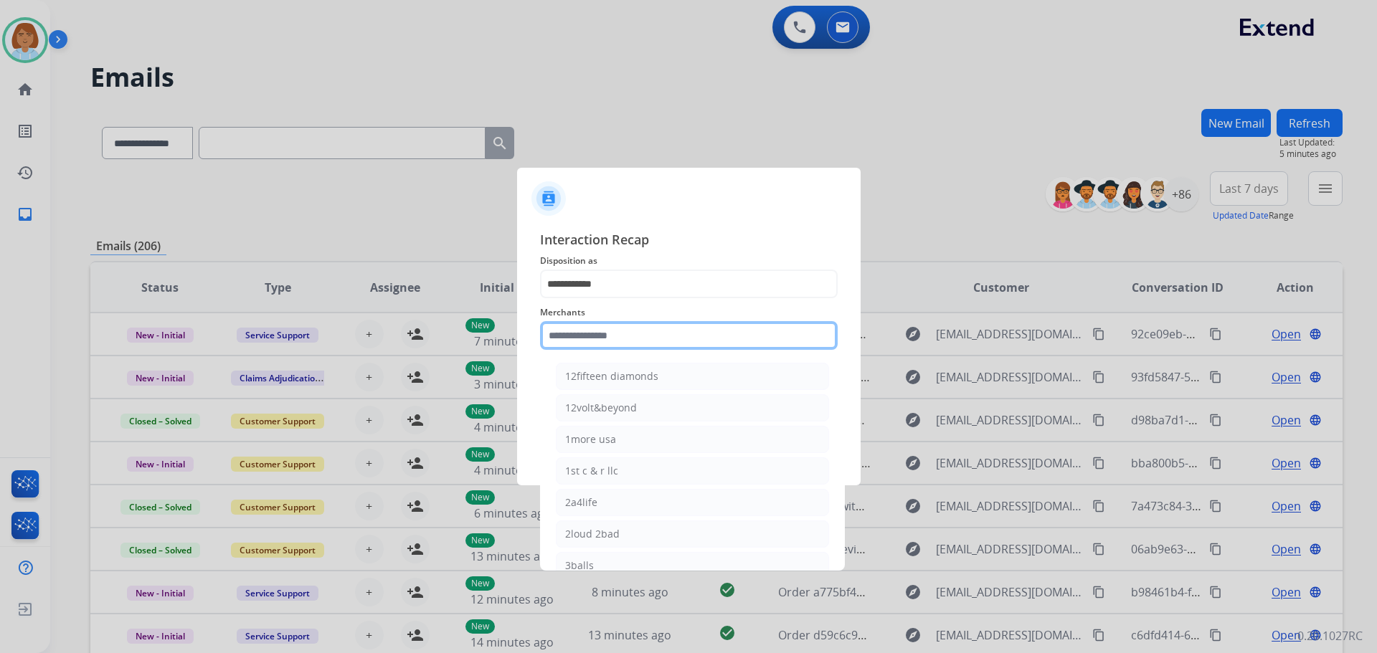
click at [640, 336] on input "text" at bounding box center [689, 335] width 298 height 29
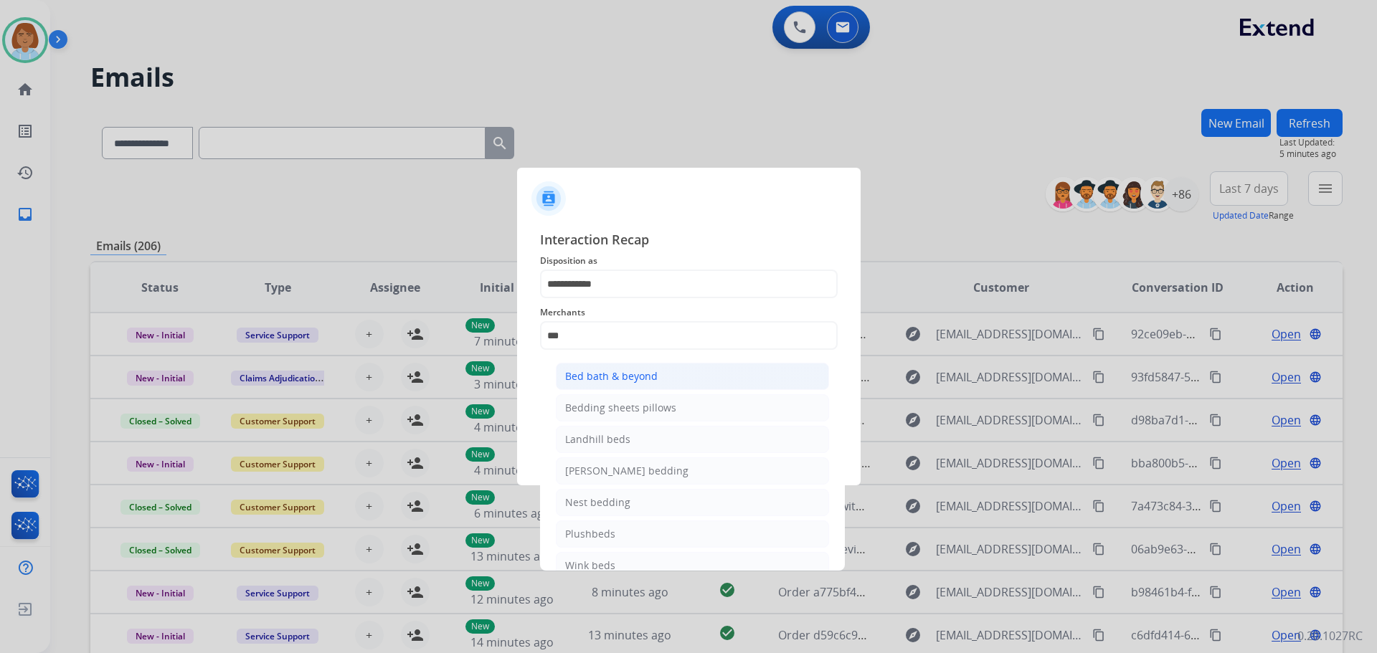
click at [644, 382] on div "Bed bath & beyond" at bounding box center [611, 376] width 93 height 14
type input "**********"
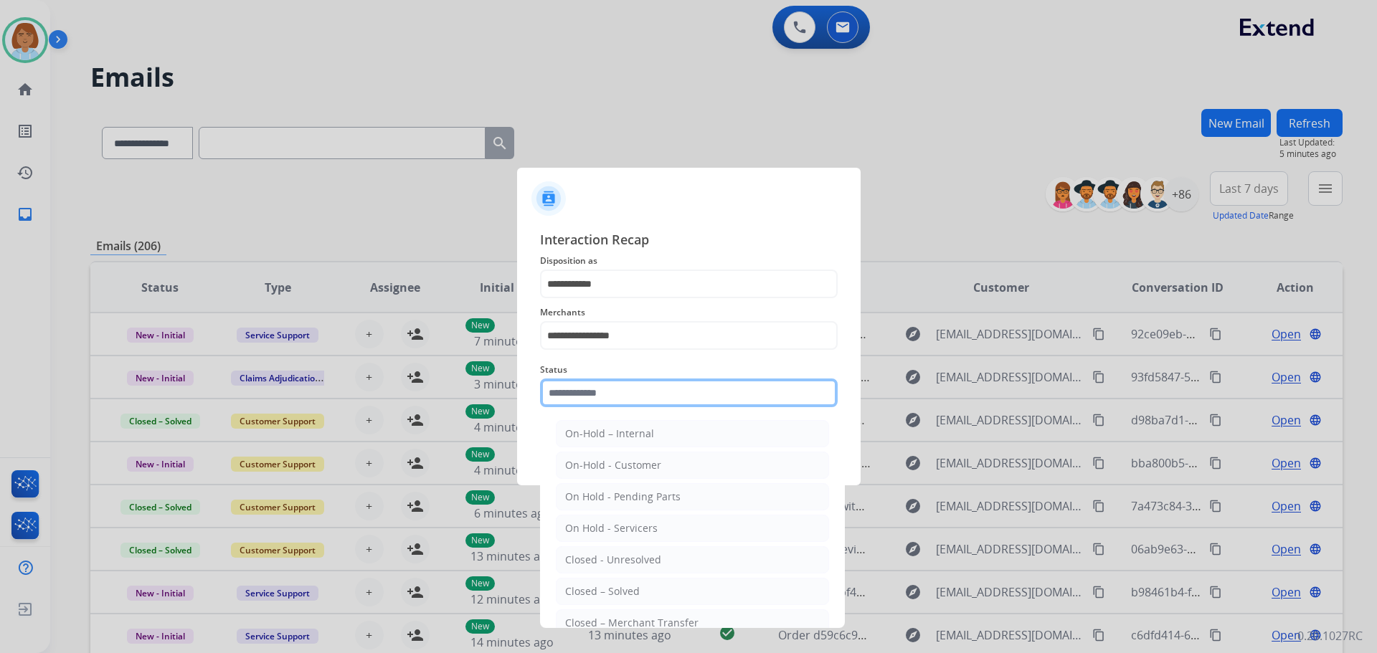
click at [637, 395] on input "text" at bounding box center [689, 393] width 298 height 29
click at [653, 588] on li "Closed – Solved" at bounding box center [692, 591] width 273 height 27
type input "**********"
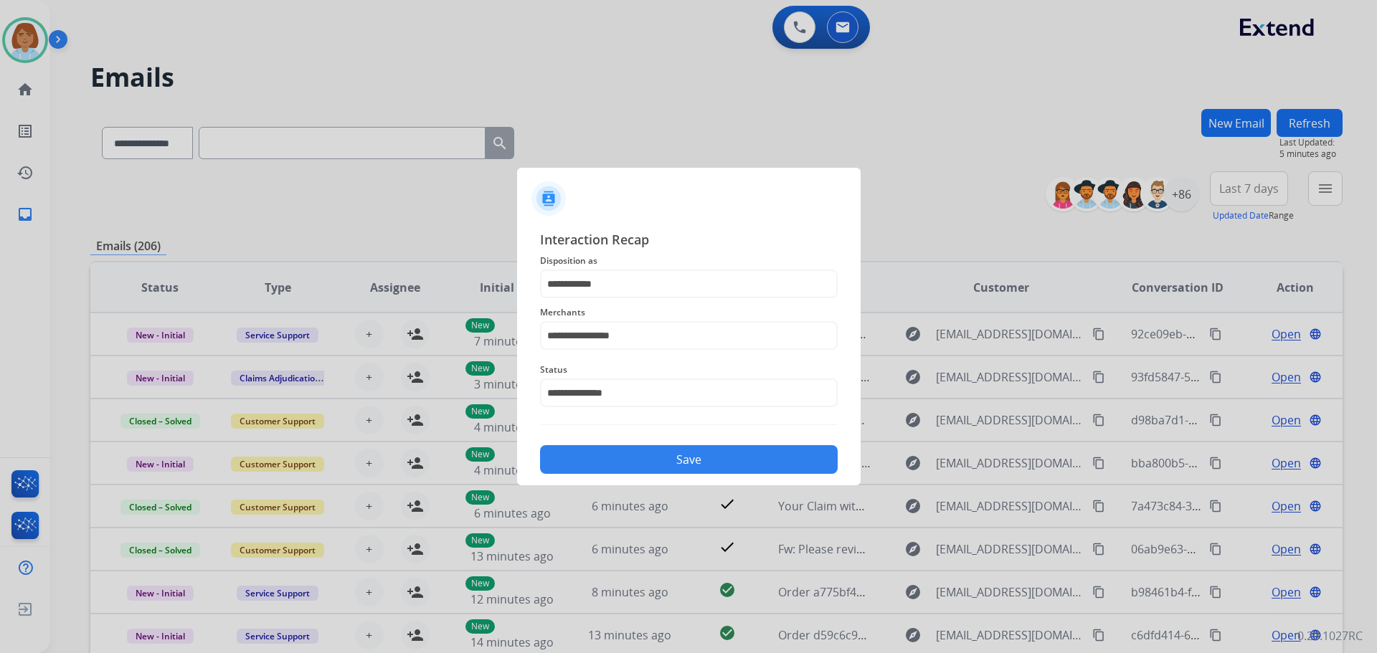
click at [698, 461] on button "Save" at bounding box center [689, 459] width 298 height 29
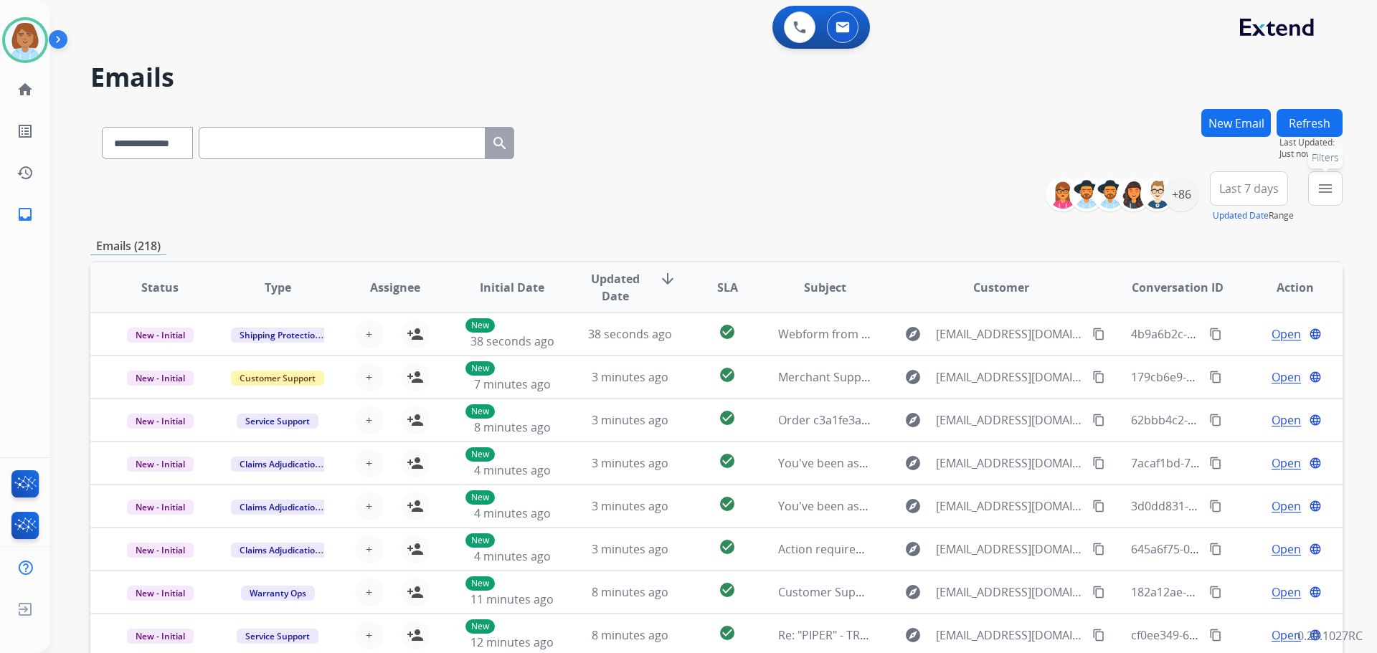
drag, startPoint x: 1321, startPoint y: 188, endPoint x: 1312, endPoint y: 188, distance: 9.3
click at [1319, 187] on mat-icon "menu" at bounding box center [1325, 188] width 17 height 17
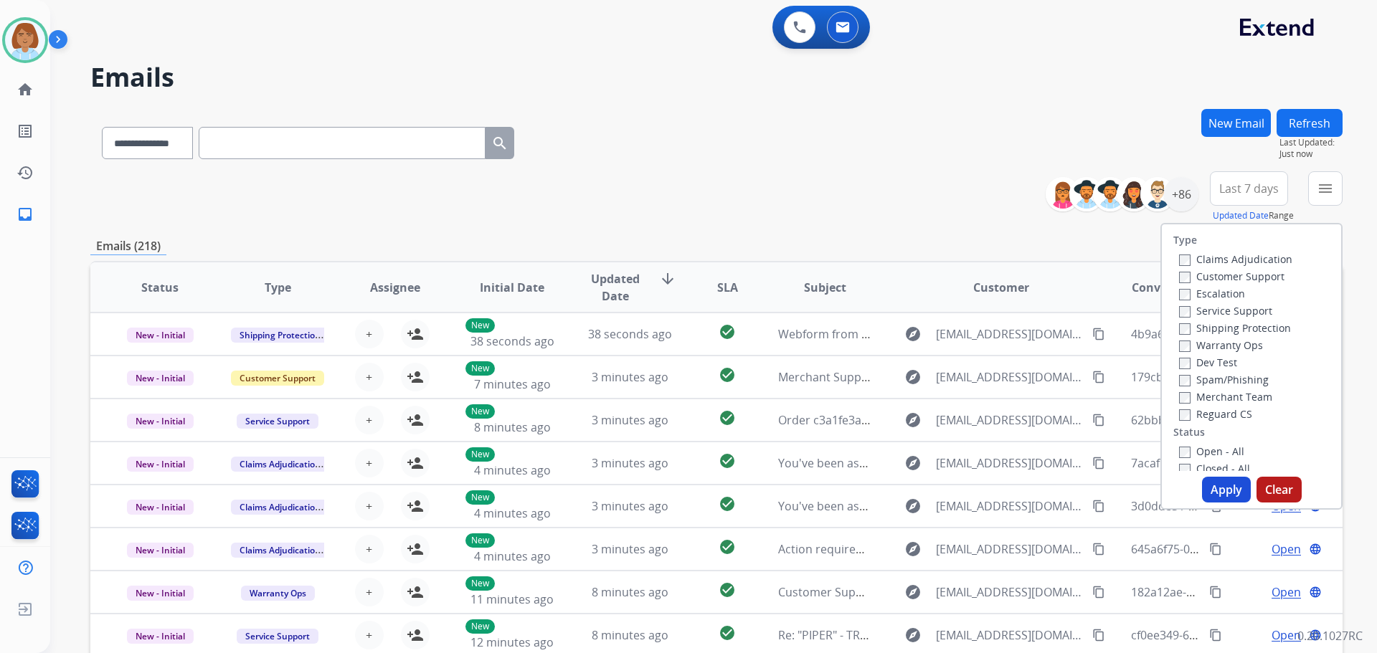
click at [1247, 275] on label "Customer Support" at bounding box center [1231, 277] width 105 height 14
click at [1202, 336] on div "Warranty Ops" at bounding box center [1235, 344] width 113 height 17
click at [1199, 331] on label "Shipping Protection" at bounding box center [1235, 328] width 112 height 14
click at [1182, 448] on label "Open - All" at bounding box center [1211, 452] width 65 height 14
click at [1228, 480] on button "Apply" at bounding box center [1226, 490] width 49 height 26
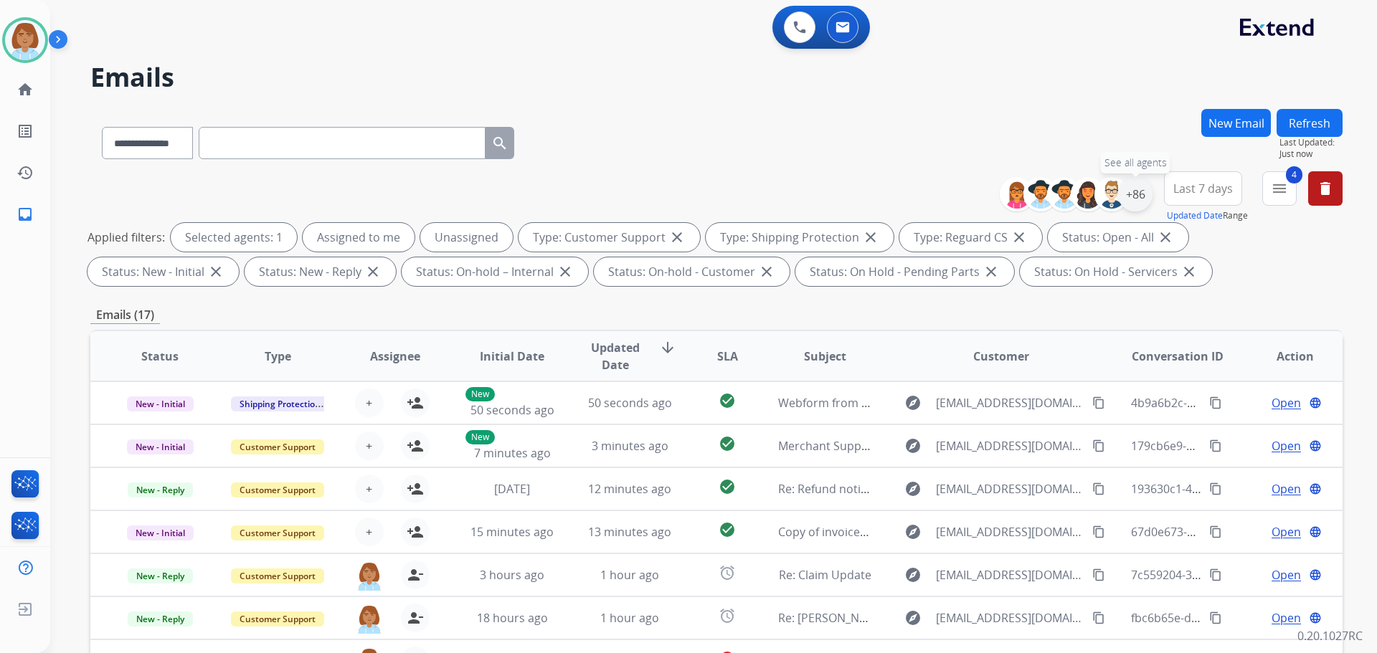
click at [1131, 204] on div "+86" at bounding box center [1135, 194] width 34 height 34
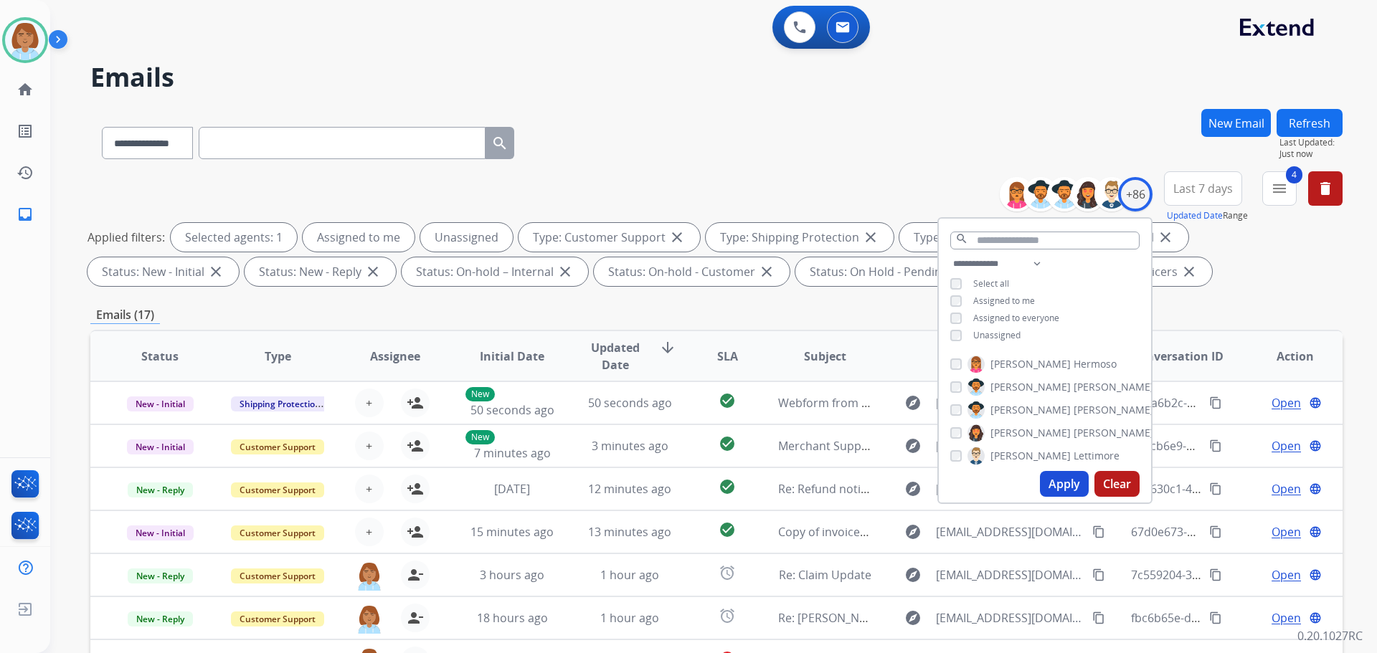
click at [973, 333] on span "Unassigned" at bounding box center [996, 335] width 47 height 12
click at [1056, 480] on button "Apply" at bounding box center [1064, 484] width 49 height 26
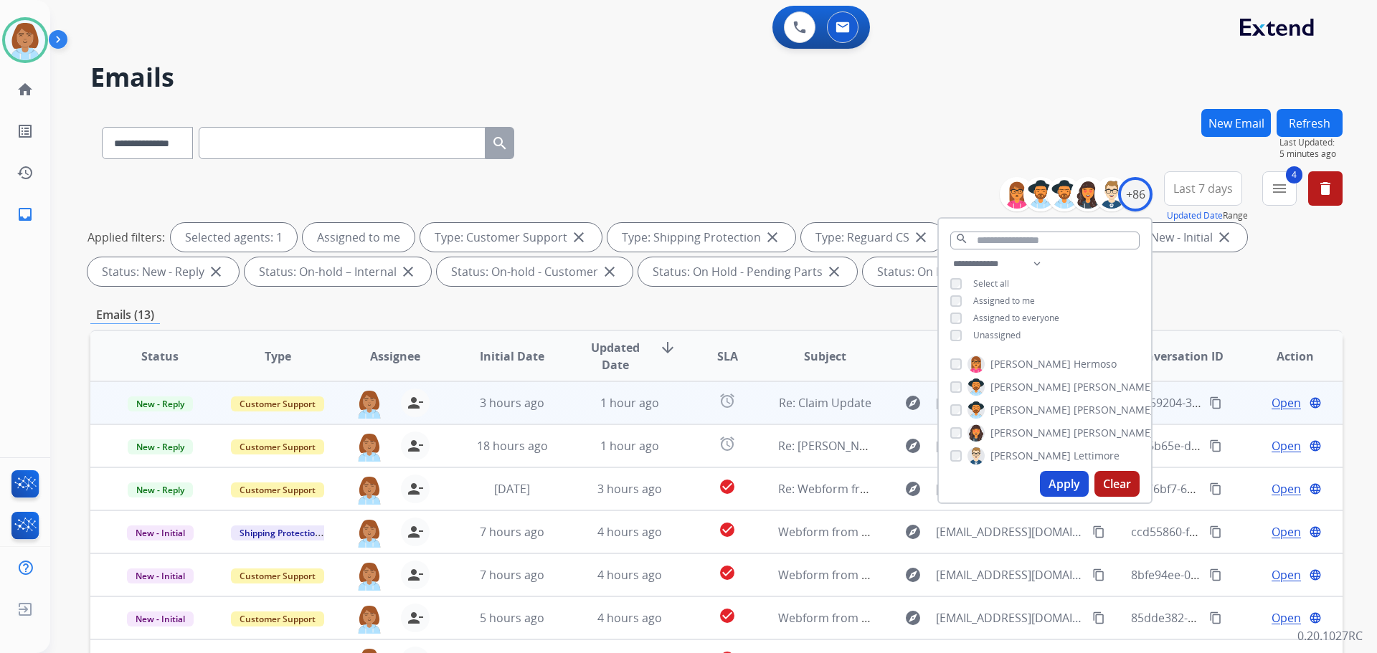
click at [586, 389] on td "1 hour ago" at bounding box center [619, 403] width 118 height 43
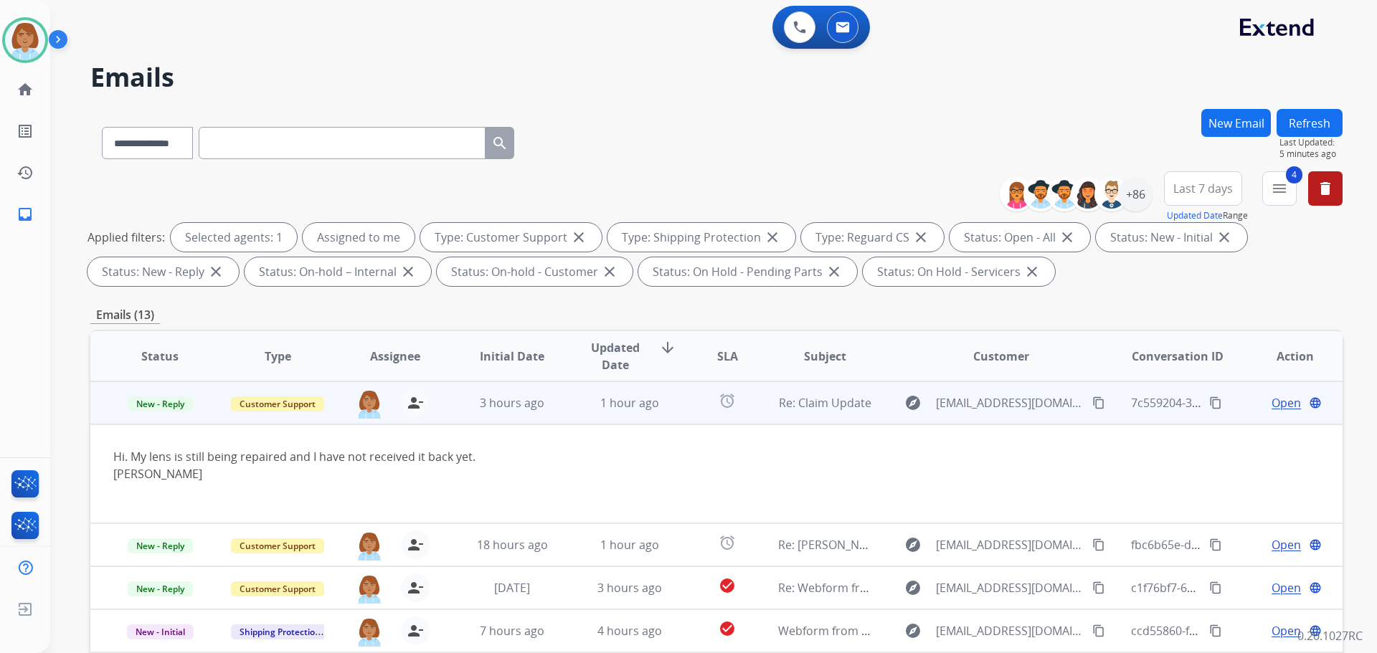
click at [1273, 399] on span "Open" at bounding box center [1286, 402] width 29 height 17
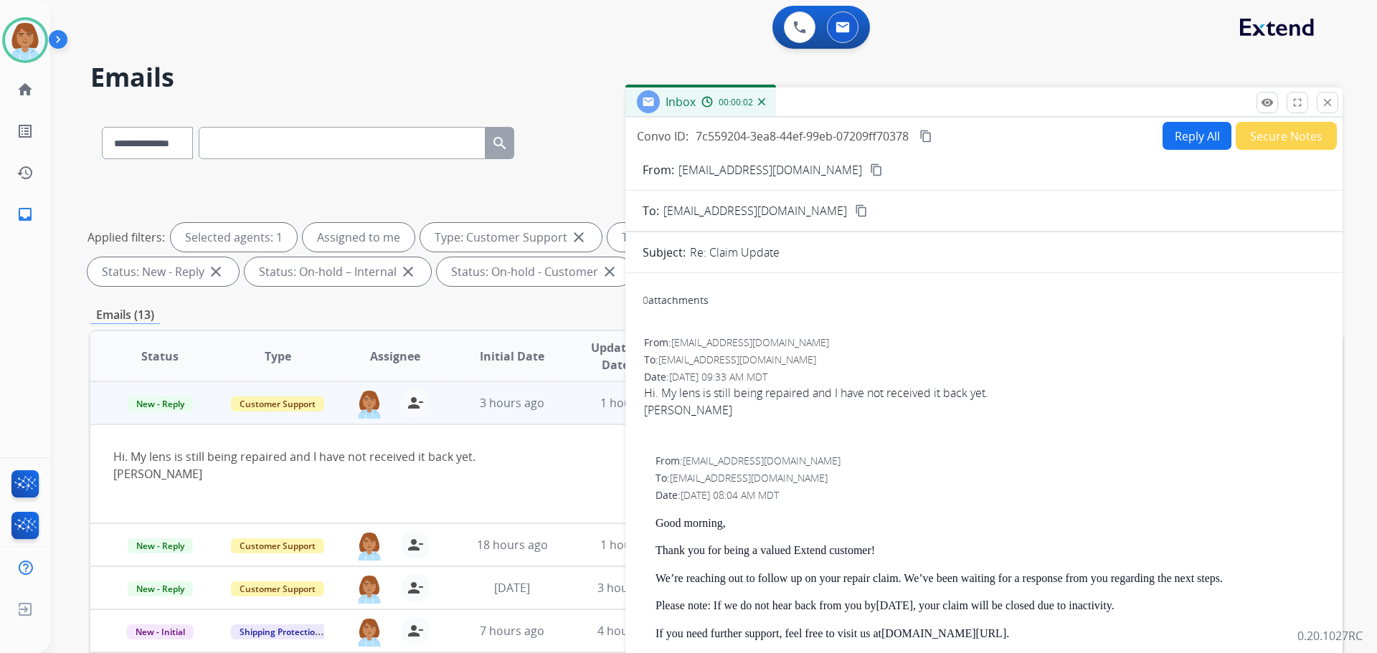
click at [1190, 126] on button "Reply All" at bounding box center [1197, 136] width 69 height 28
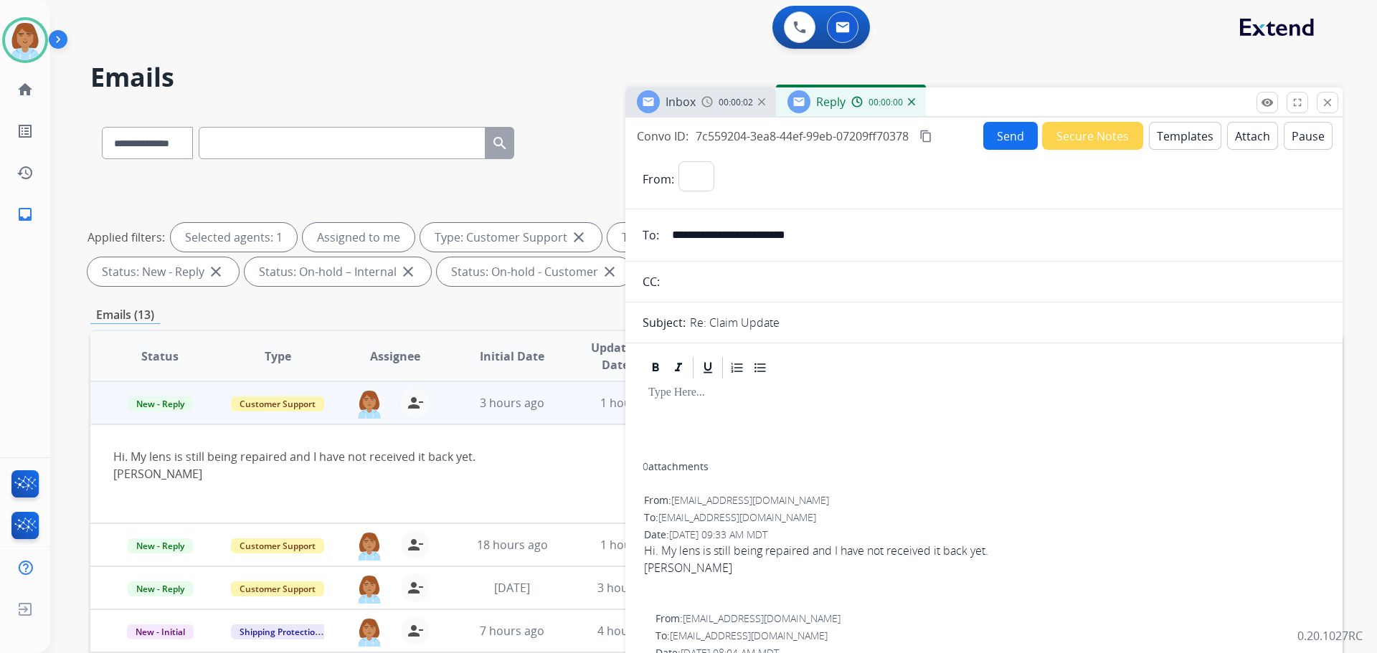
select select "**********"
click at [1151, 138] on button "Templates" at bounding box center [1185, 136] width 72 height 28
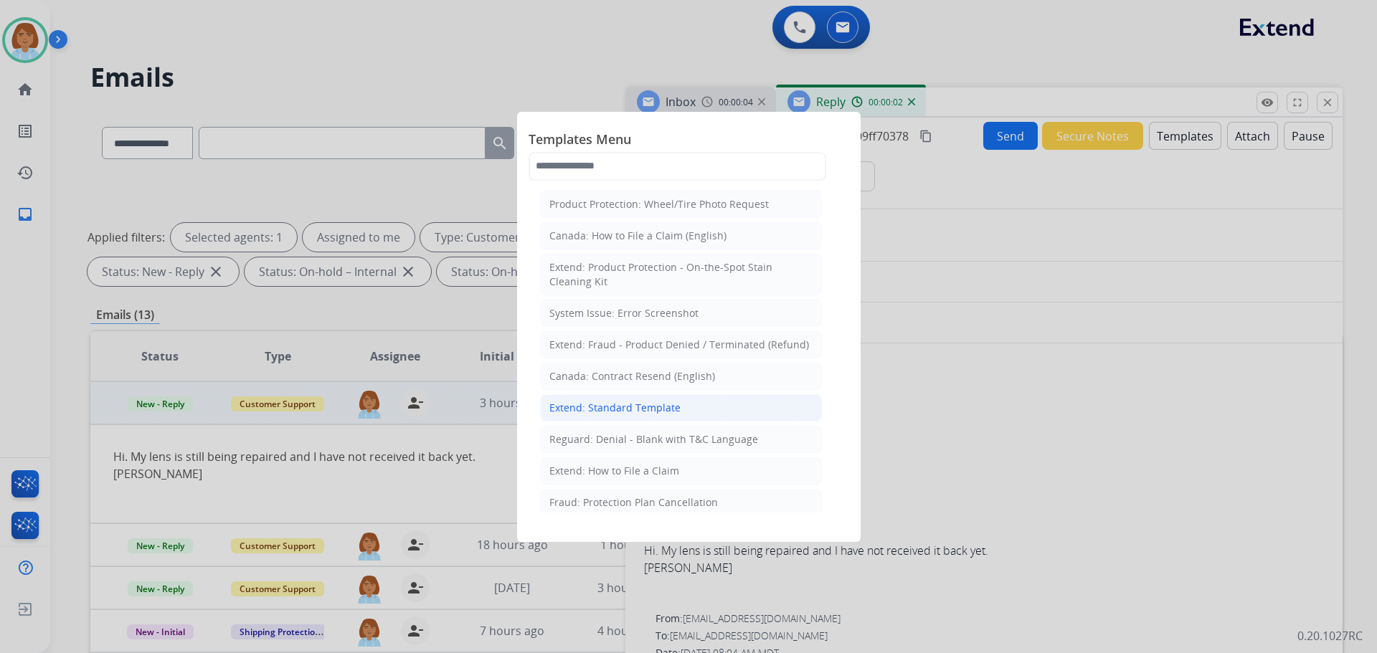
click at [683, 403] on li "Extend: Standard Template" at bounding box center [681, 407] width 282 height 27
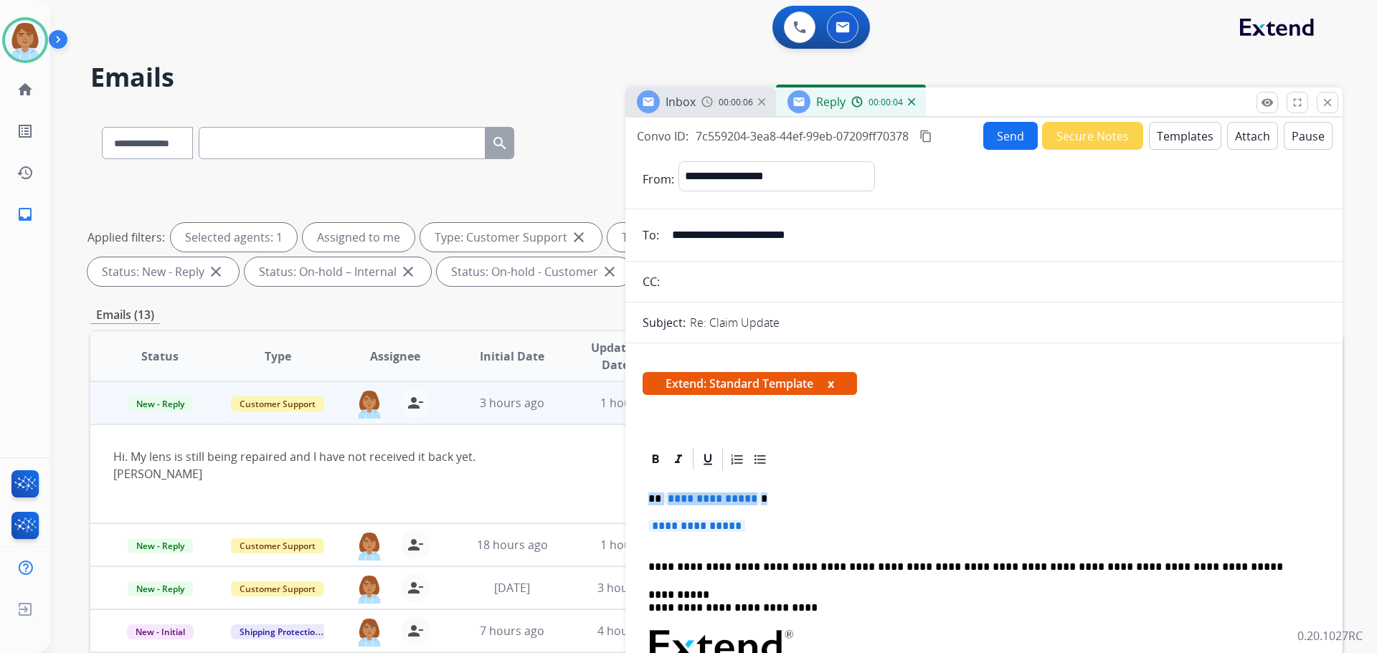
drag, startPoint x: 767, startPoint y: 526, endPoint x: 635, endPoint y: 479, distance: 139.5
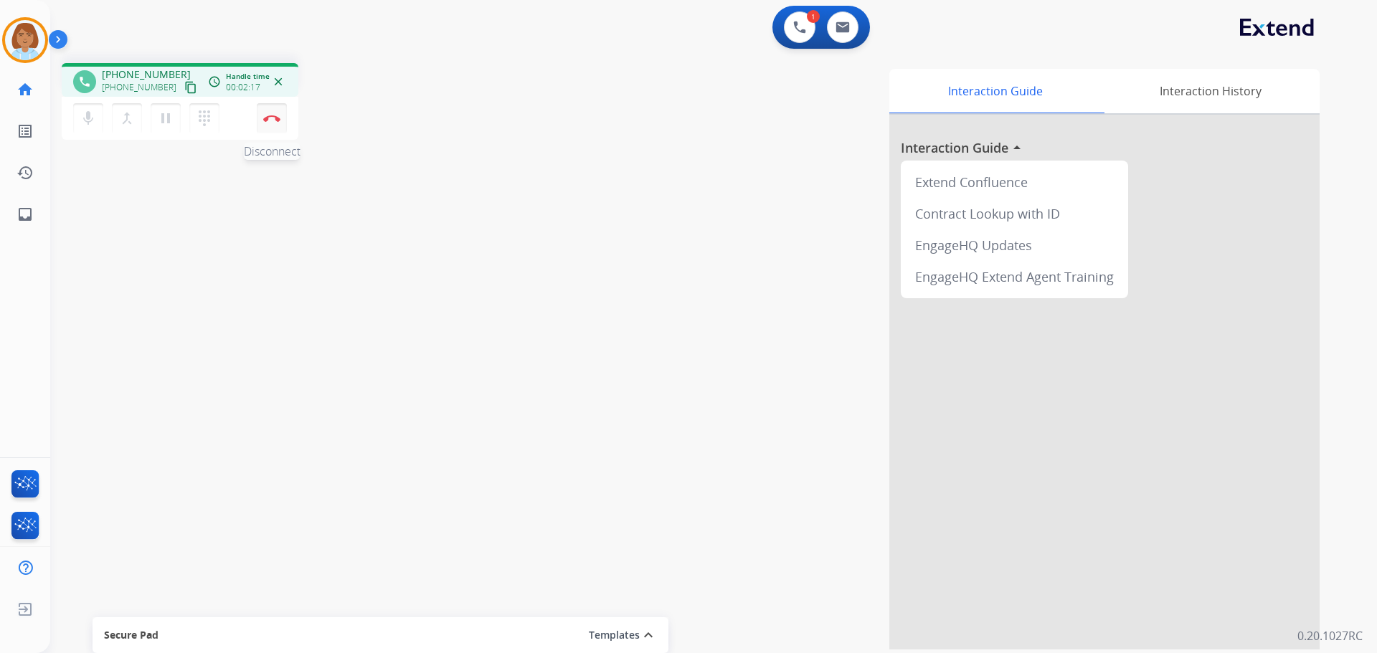
click at [280, 120] on button "Disconnect" at bounding box center [272, 118] width 30 height 30
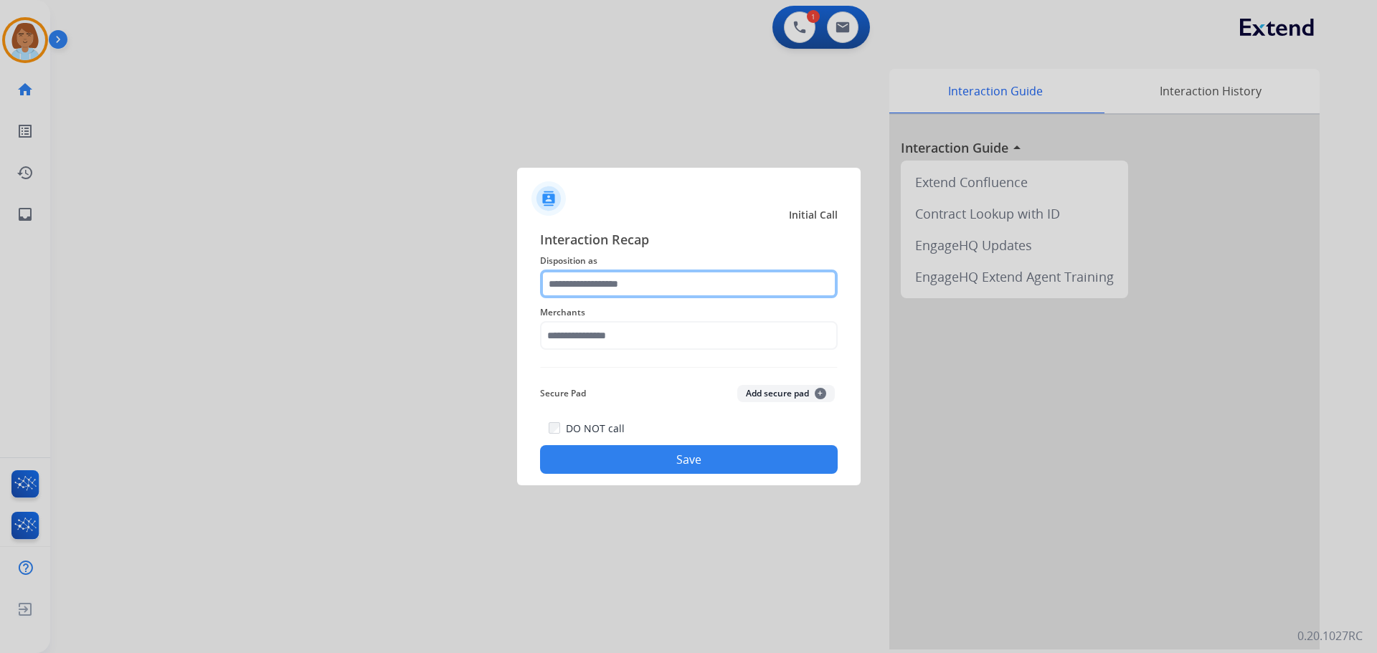
click at [674, 280] on input "text" at bounding box center [689, 284] width 298 height 29
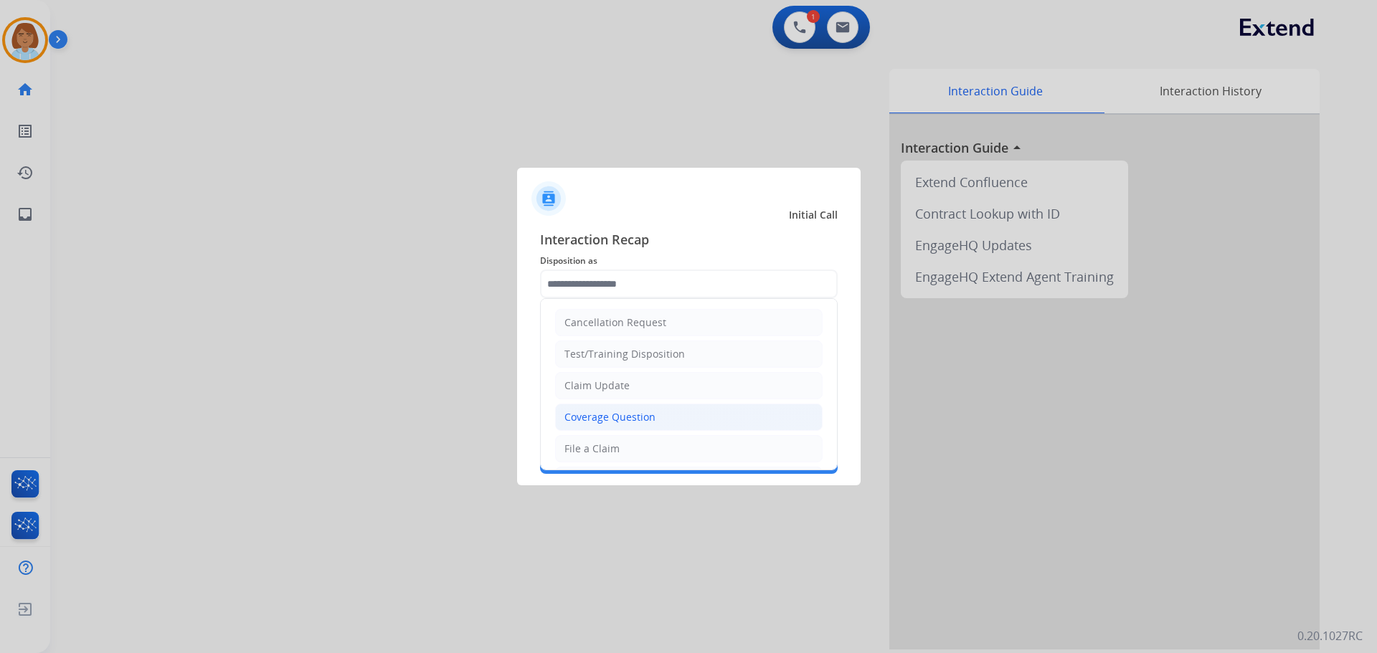
click at [640, 417] on div "Coverage Question" at bounding box center [609, 417] width 91 height 14
type input "**********"
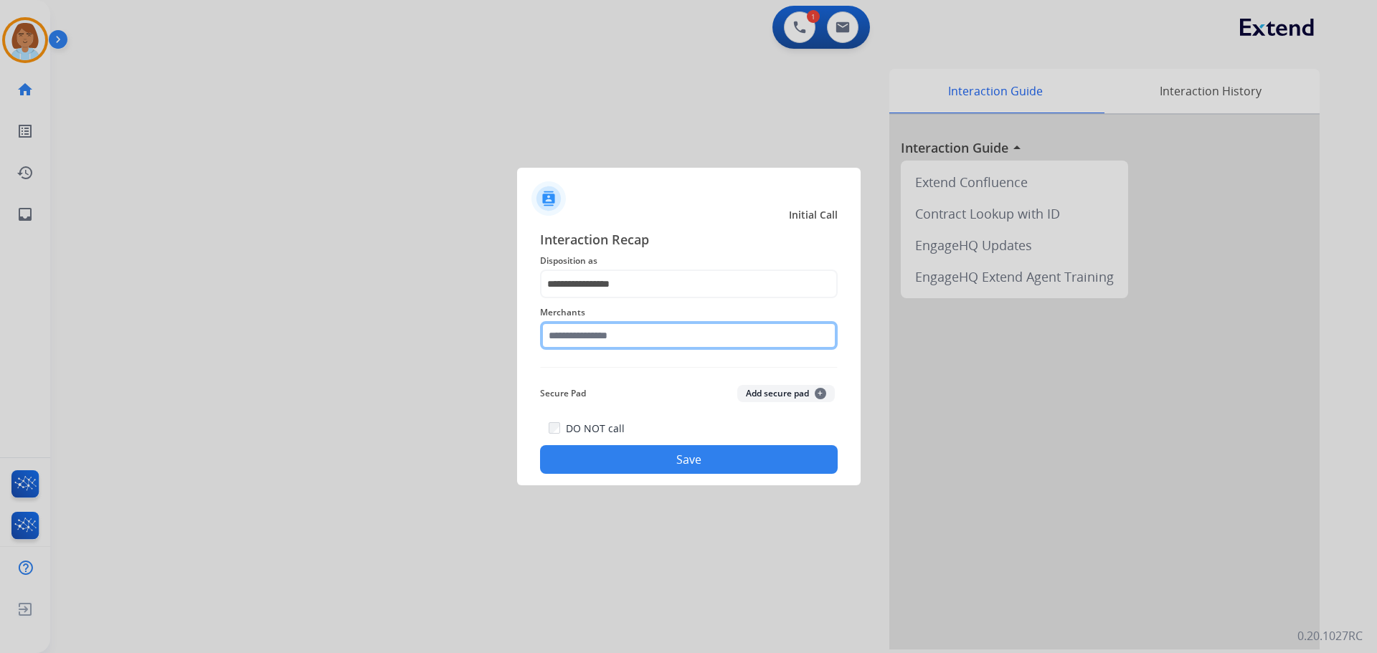
click at [639, 342] on input "text" at bounding box center [689, 335] width 298 height 29
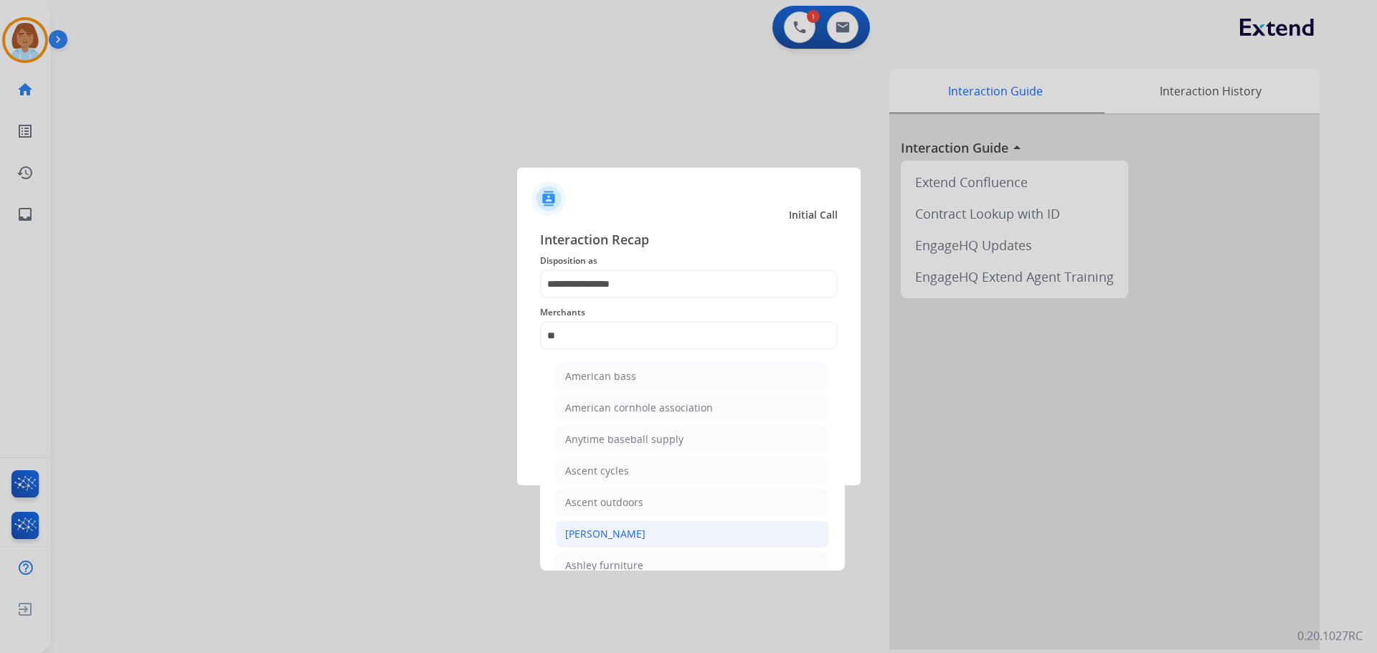
click at [658, 526] on li "[PERSON_NAME]" at bounding box center [692, 534] width 273 height 27
type input "**********"
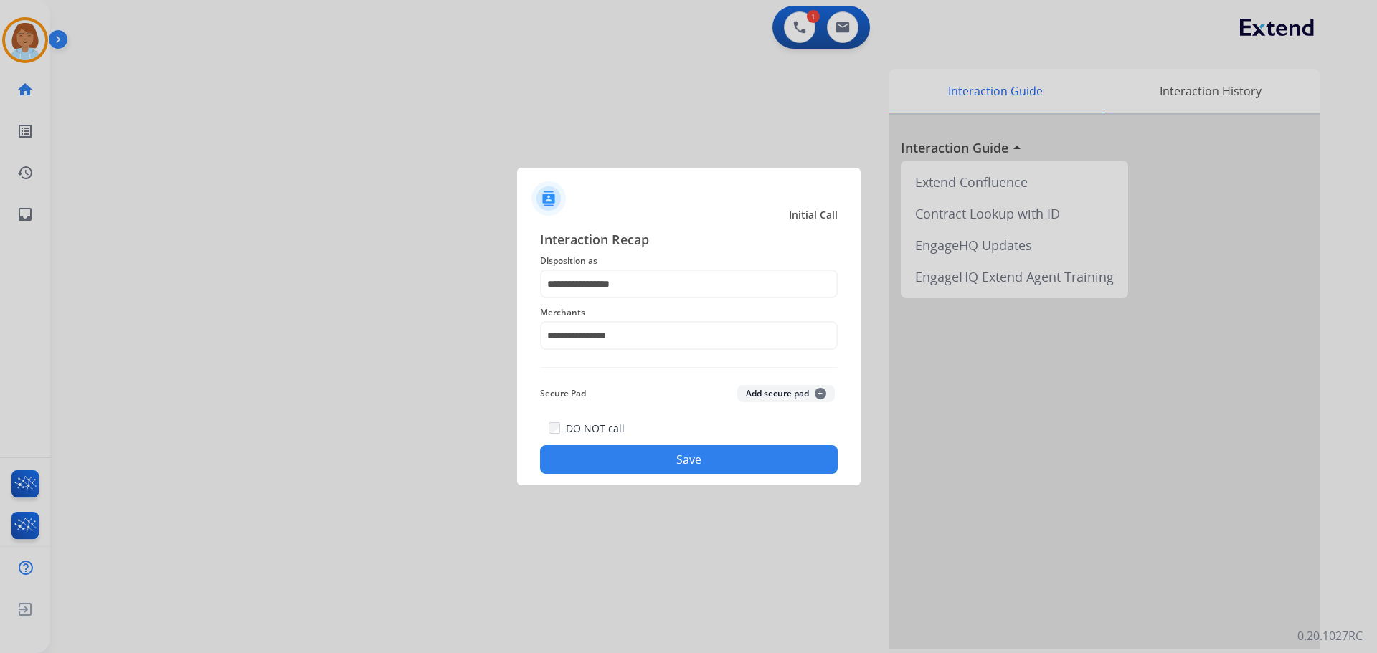
click at [658, 453] on button "Save" at bounding box center [689, 459] width 298 height 29
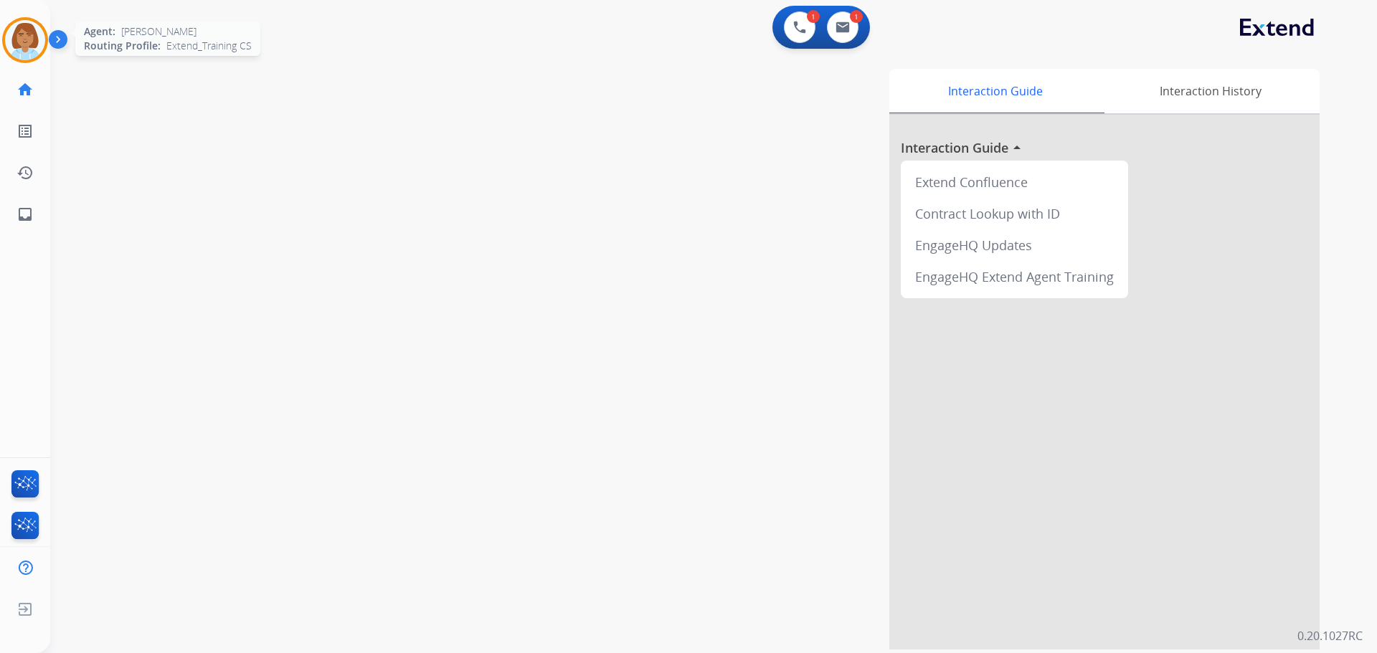
click at [28, 47] on img at bounding box center [25, 40] width 40 height 40
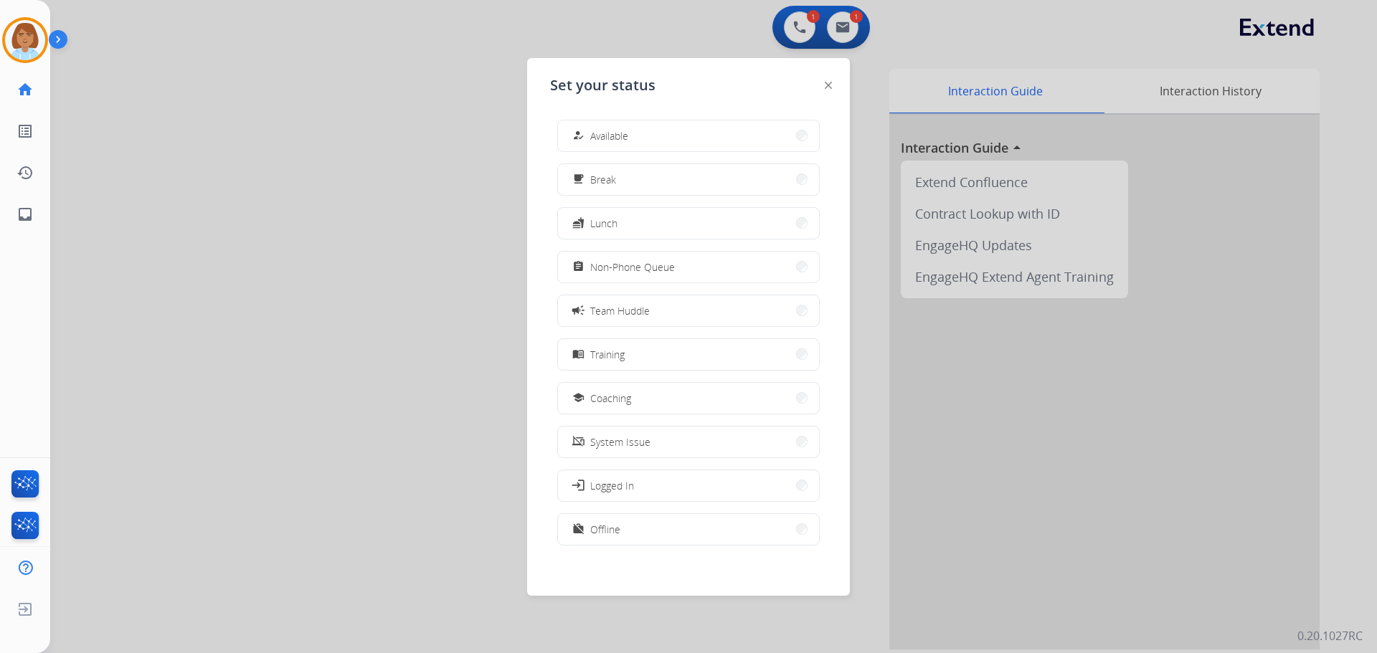
drag, startPoint x: 606, startPoint y: 126, endPoint x: 600, endPoint y: 123, distance: 7.4
click at [602, 123] on button "how_to_reg Available" at bounding box center [688, 135] width 261 height 31
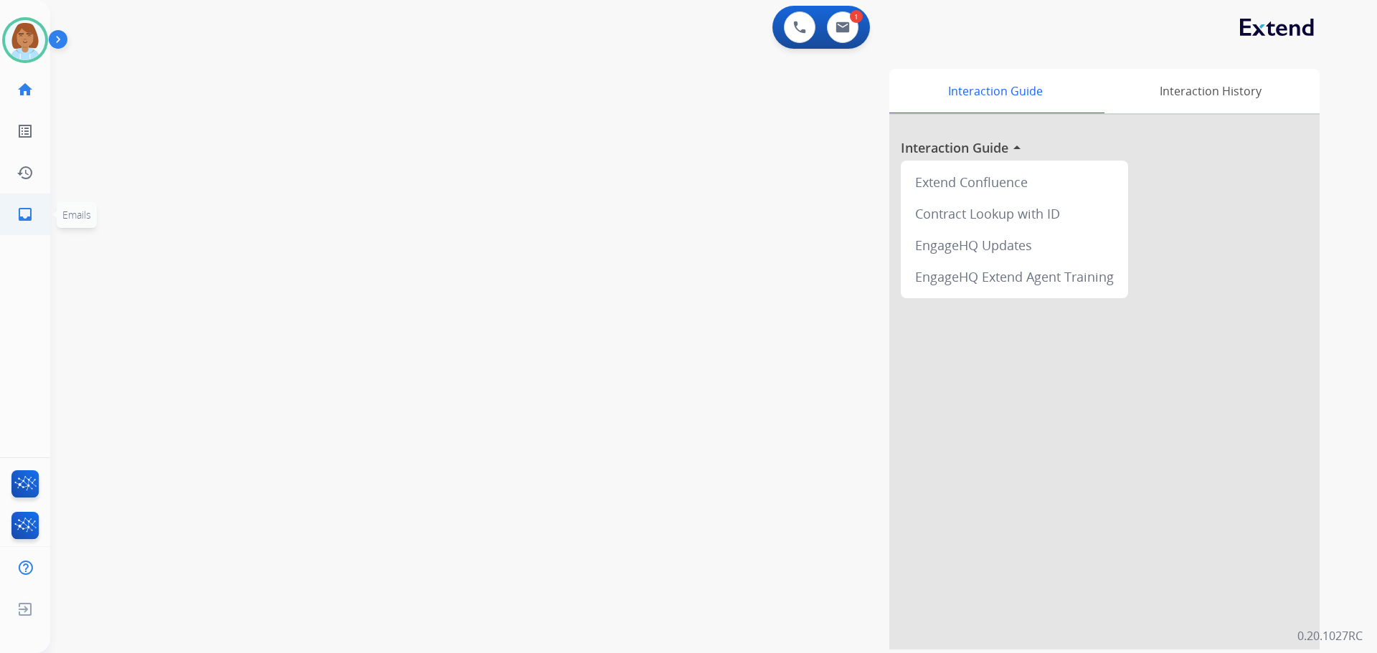
click at [37, 211] on link "inbox Emails" at bounding box center [25, 214] width 40 height 40
select select "**********"
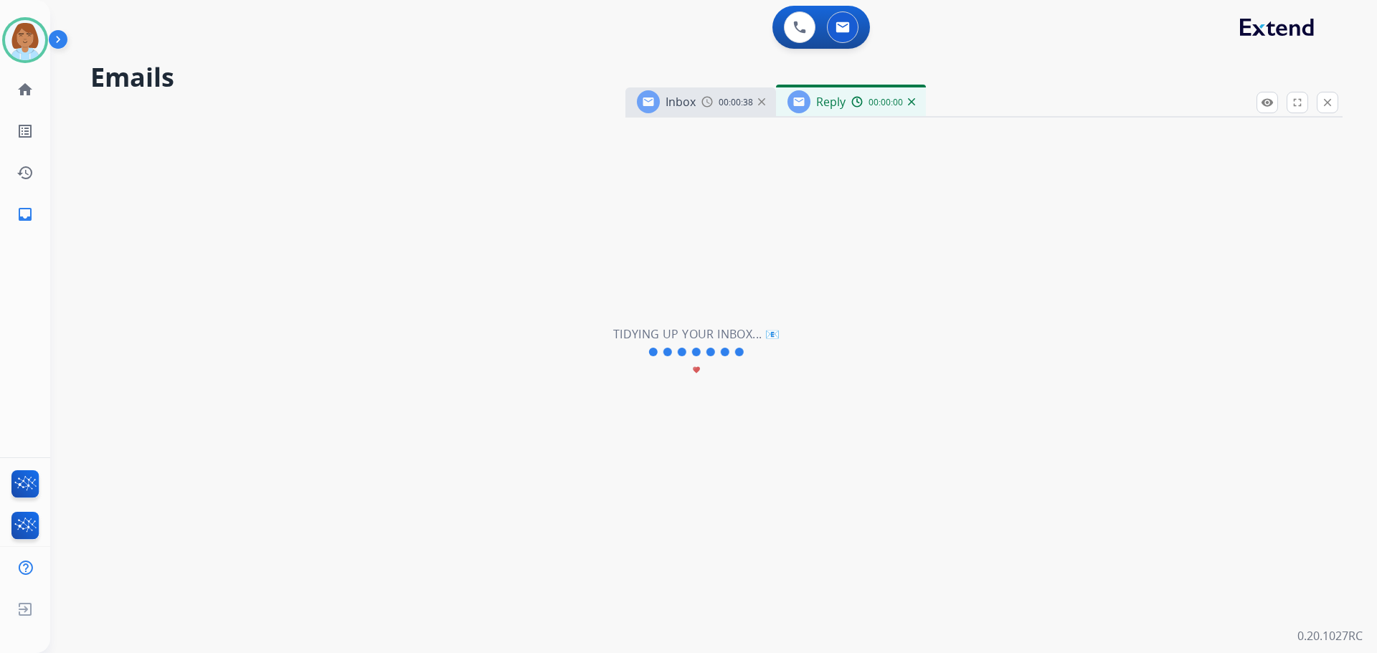
select select "**********"
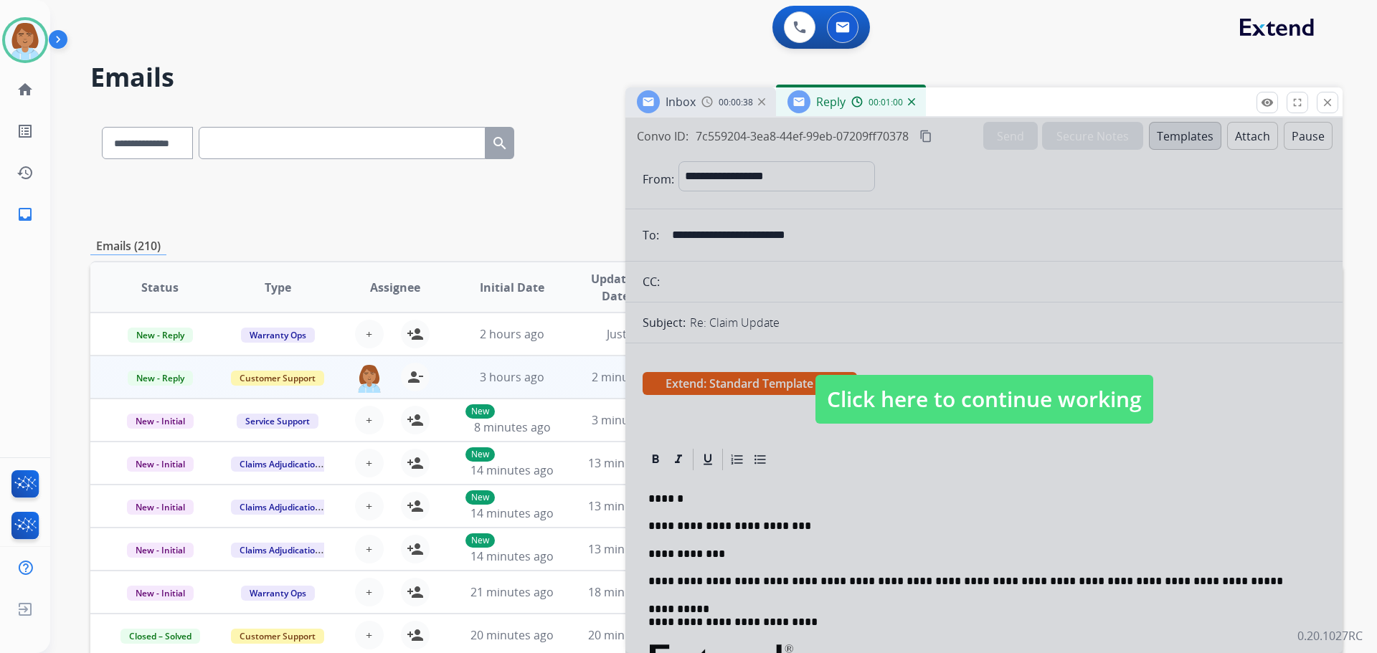
click at [955, 366] on div at bounding box center [983, 386] width 717 height 536
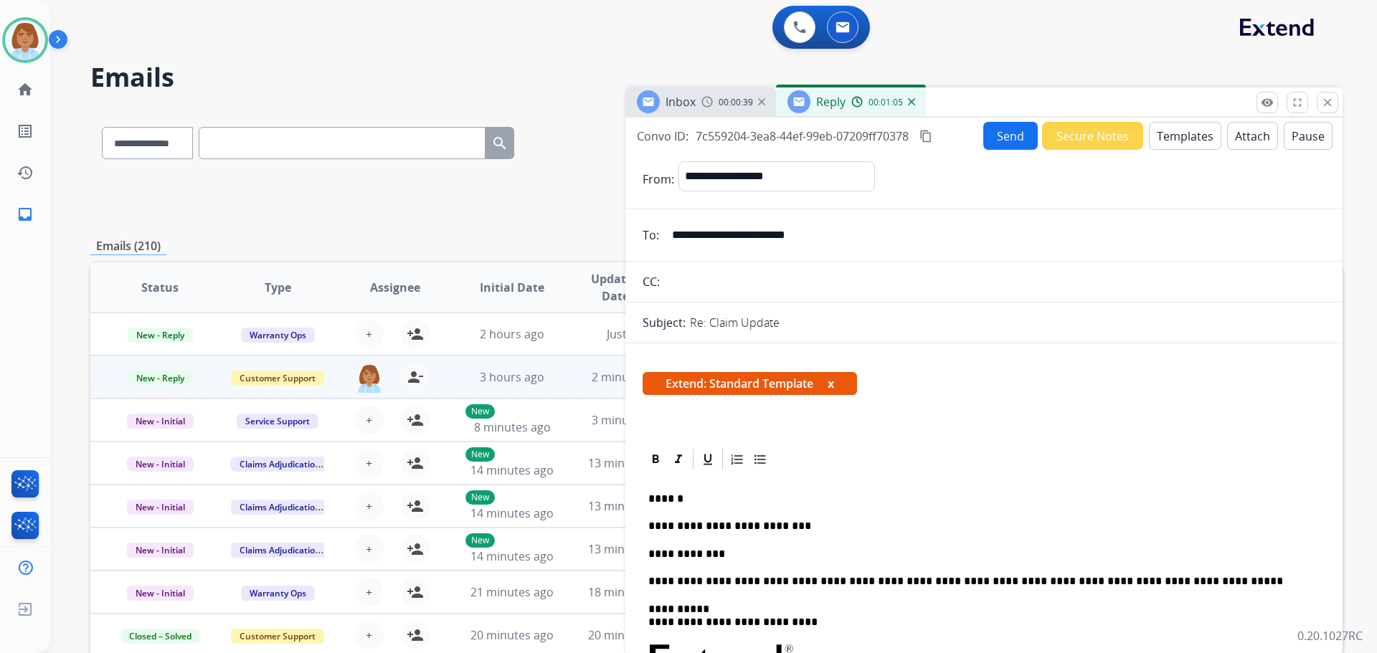
drag, startPoint x: 775, startPoint y: 557, endPoint x: 784, endPoint y: 540, distance: 19.6
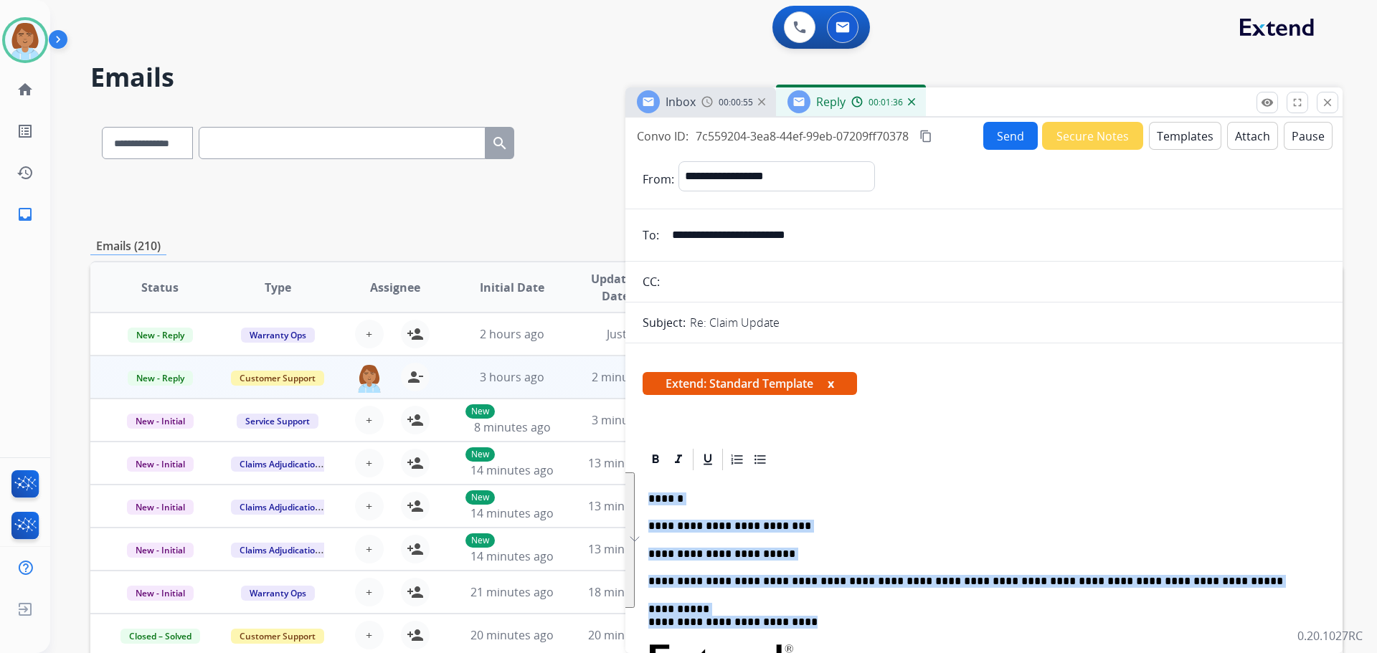
drag, startPoint x: 806, startPoint y: 620, endPoint x: 637, endPoint y: 480, distance: 219.1
copy div "**********"
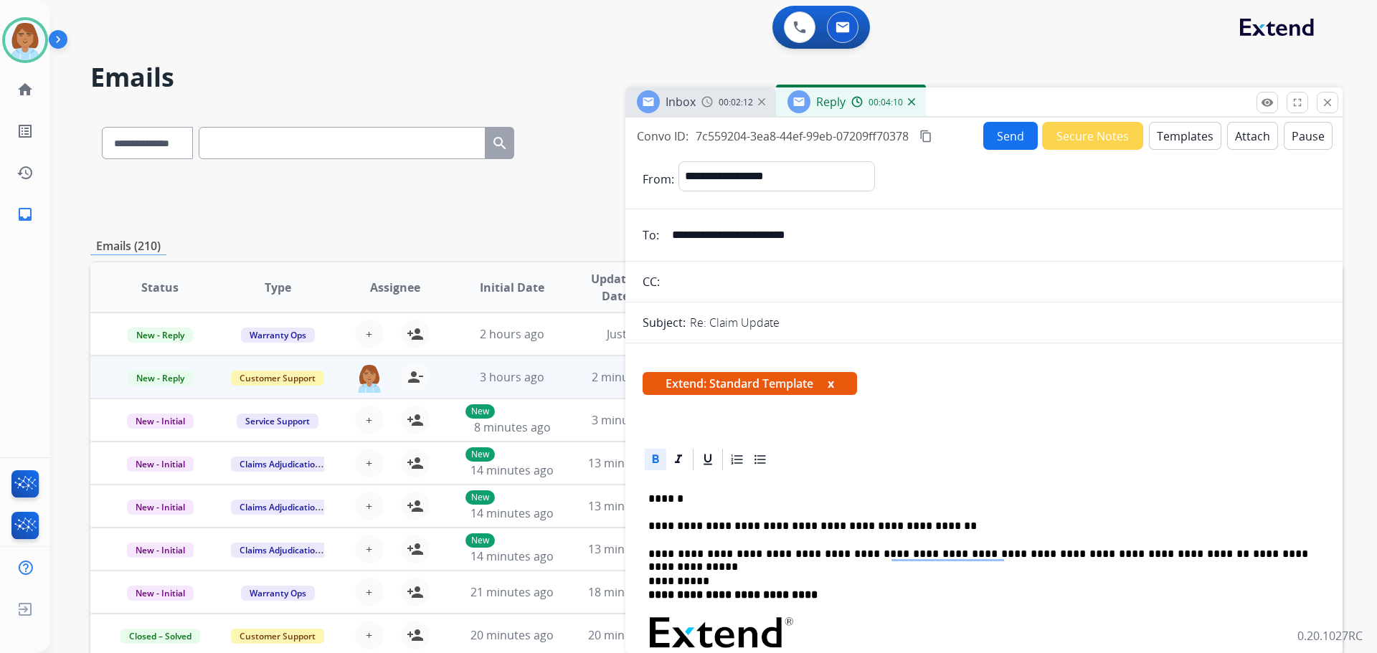
click at [1013, 126] on button "Send" at bounding box center [1010, 136] width 55 height 28
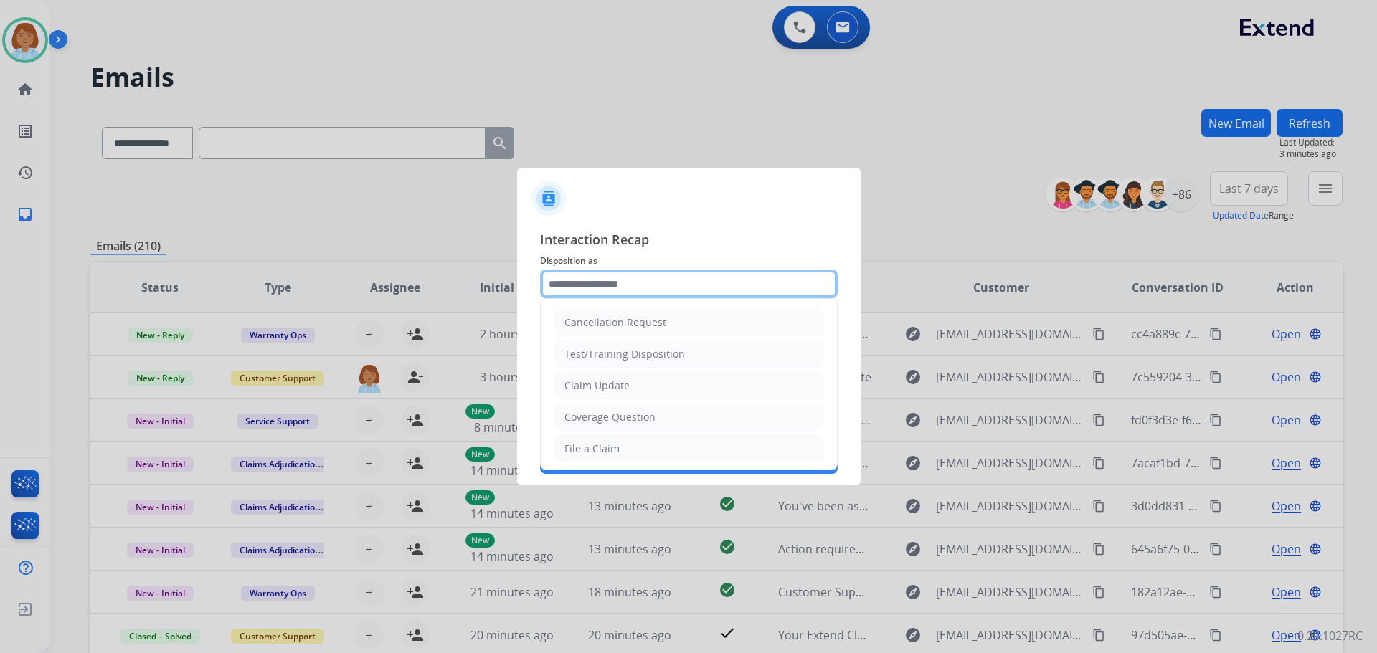
click at [596, 289] on input "text" at bounding box center [689, 284] width 298 height 29
click at [606, 396] on li "Claim Update" at bounding box center [688, 385] width 267 height 27
type input "**********"
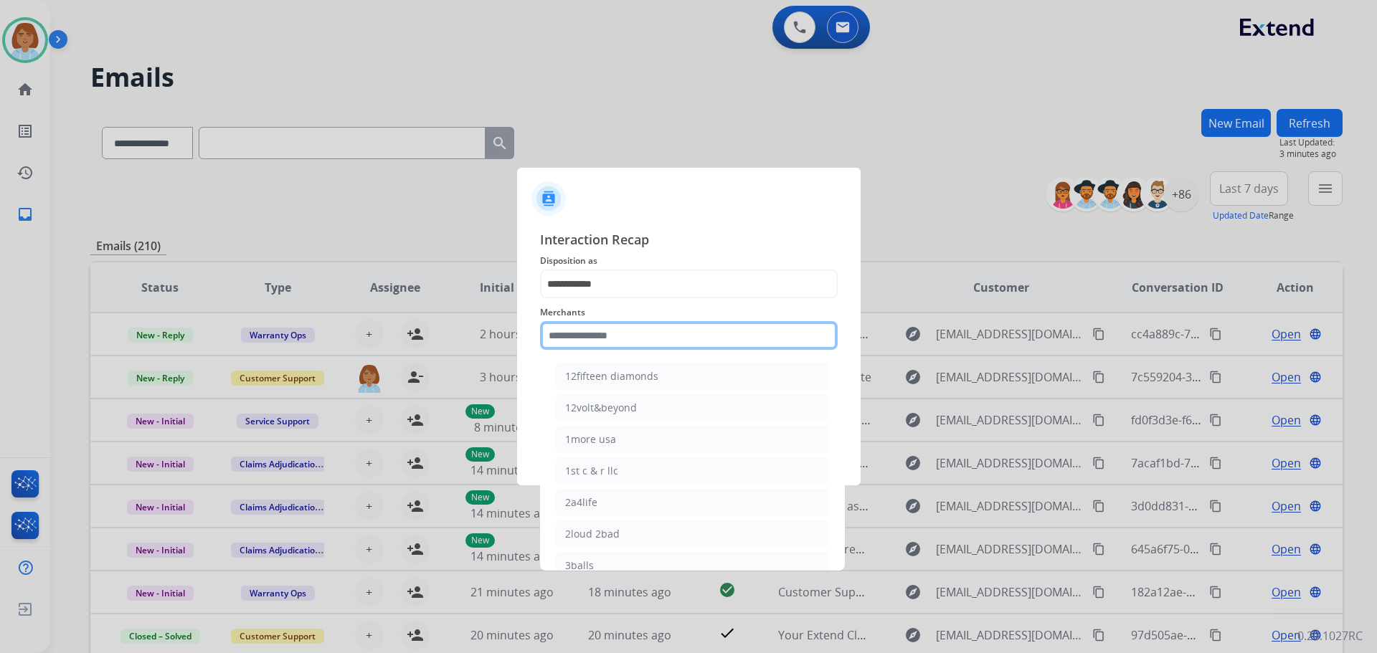
click at [661, 321] on input "text" at bounding box center [689, 335] width 298 height 29
type input "*"
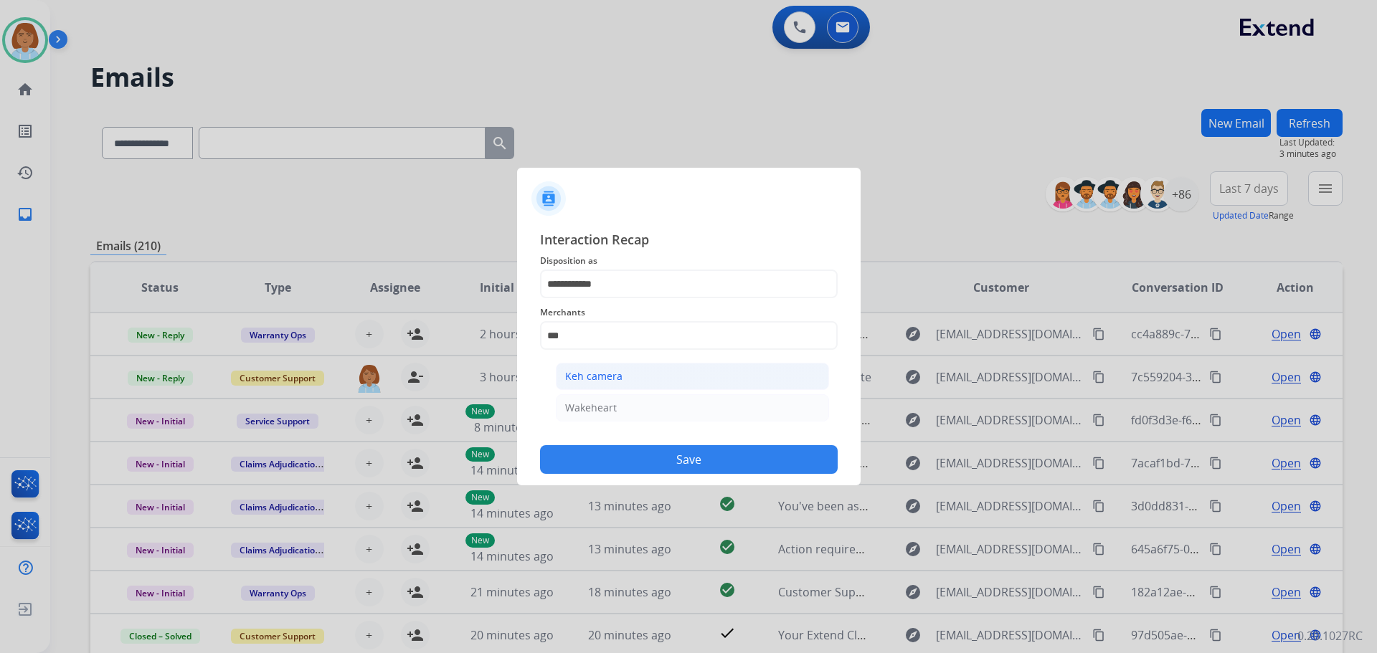
click at [674, 370] on li "Keh camera" at bounding box center [692, 376] width 273 height 27
type input "**********"
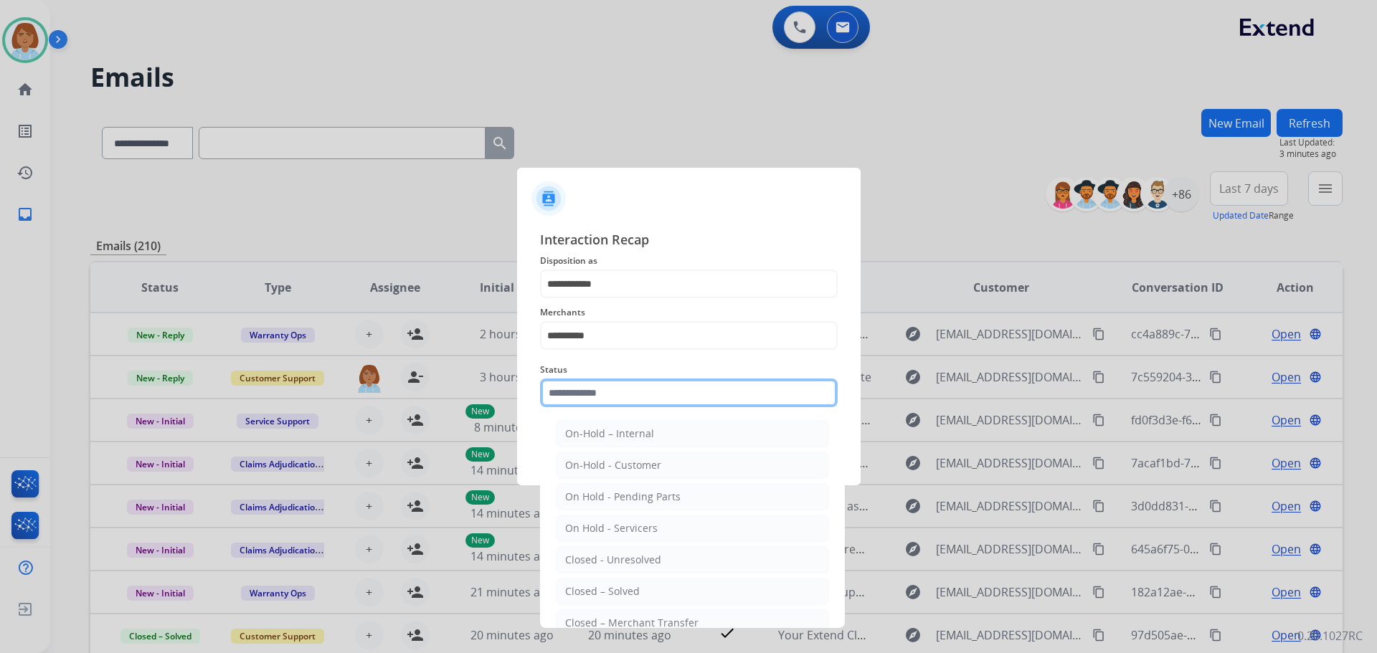
click at [662, 406] on input "text" at bounding box center [689, 393] width 298 height 29
click at [660, 588] on li "Closed – Solved" at bounding box center [692, 591] width 273 height 27
type input "**********"
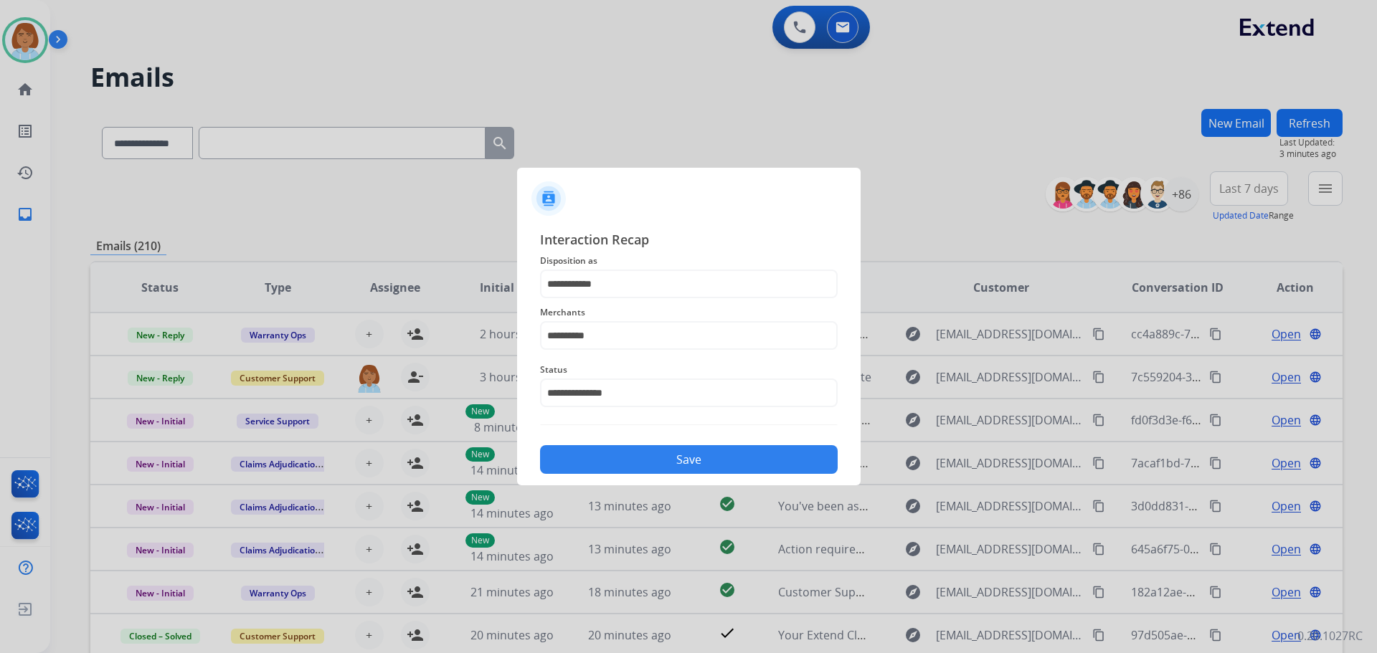
click at [675, 443] on div "Save" at bounding box center [689, 455] width 298 height 37
click at [672, 444] on div "Save" at bounding box center [689, 455] width 298 height 37
click at [618, 453] on button "Save" at bounding box center [689, 459] width 298 height 29
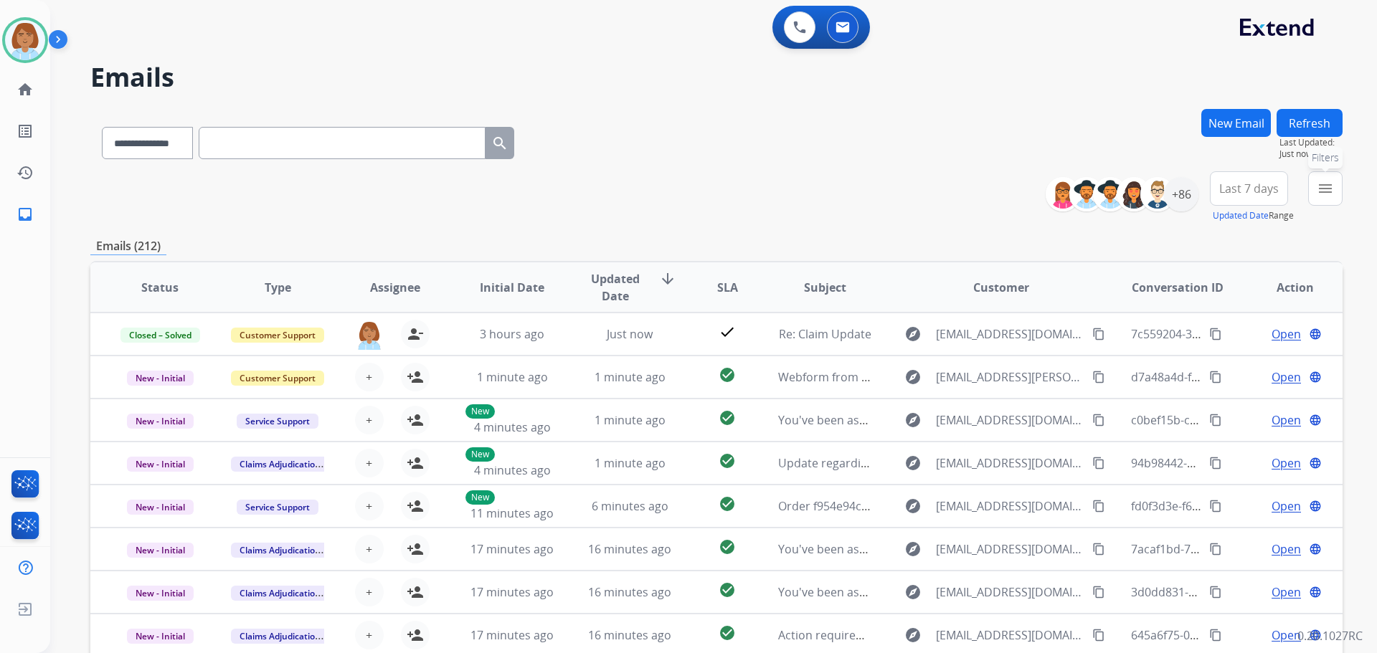
click at [1333, 193] on mat-icon "menu" at bounding box center [1325, 188] width 17 height 17
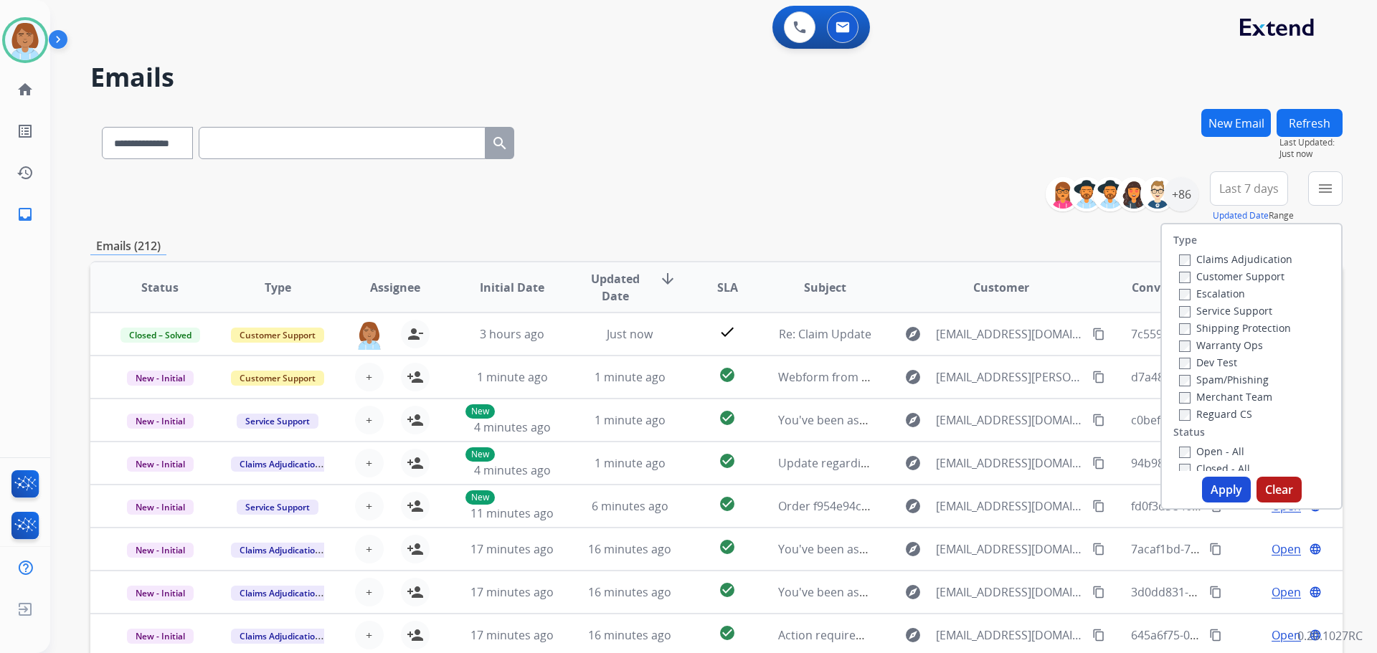
click at [1226, 274] on label "Customer Support" at bounding box center [1231, 277] width 105 height 14
click at [1209, 323] on label "Shipping Protection" at bounding box center [1235, 328] width 112 height 14
click at [1206, 409] on label "Reguard CS" at bounding box center [1215, 414] width 73 height 14
click at [1208, 445] on label "Open - All" at bounding box center [1211, 452] width 65 height 14
click at [1219, 480] on button "Apply" at bounding box center [1226, 490] width 49 height 26
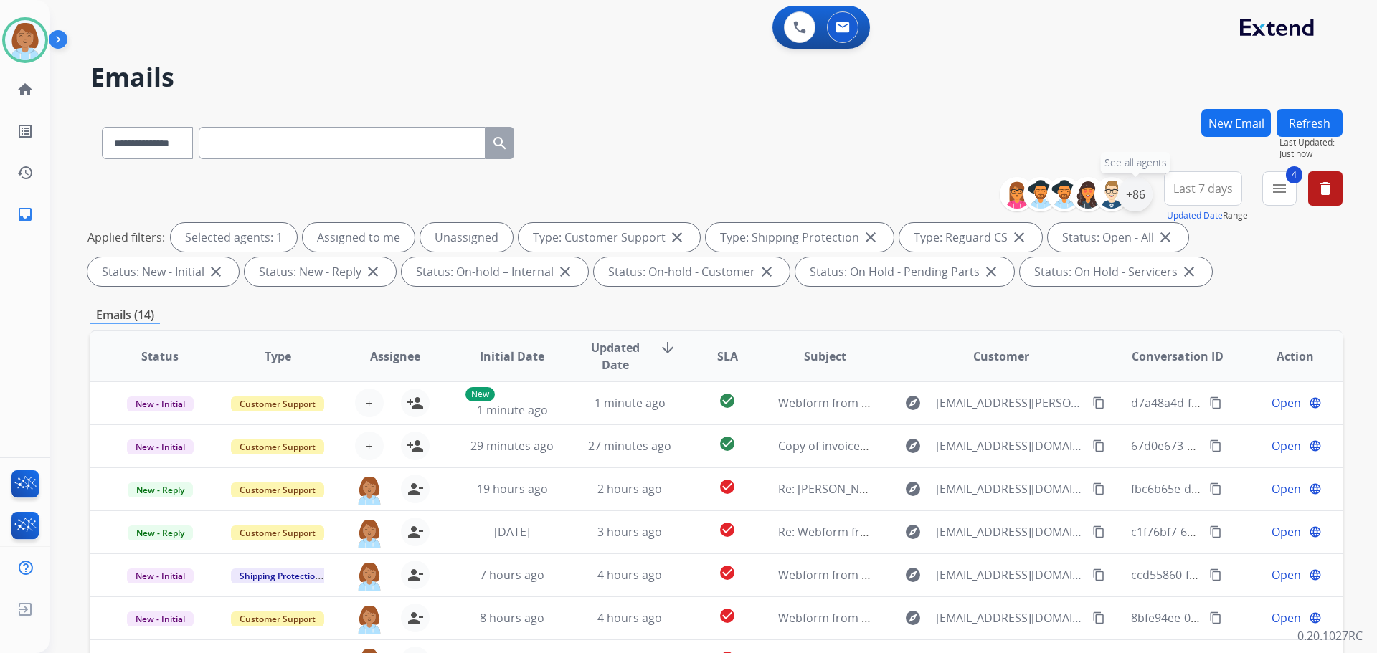
drag, startPoint x: 1144, startPoint y: 195, endPoint x: 1142, endPoint y: 187, distance: 8.0
click at [1144, 194] on div "+86" at bounding box center [1135, 194] width 34 height 34
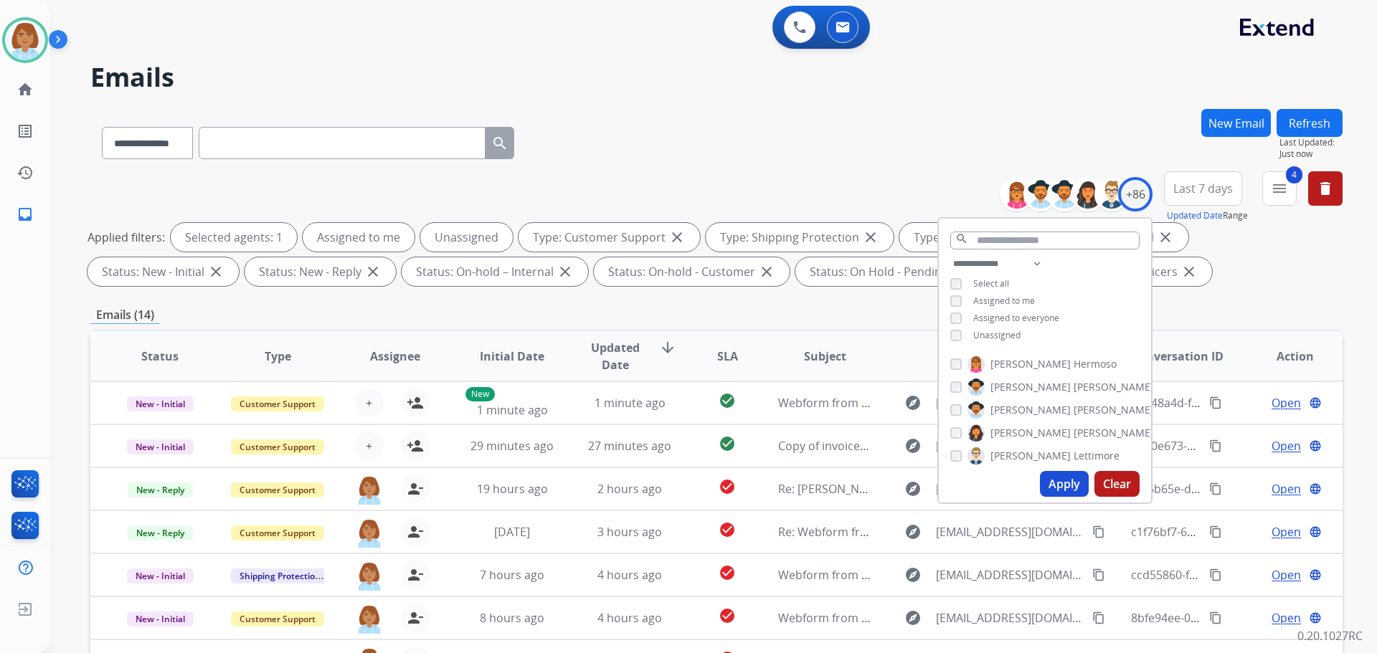
click at [972, 340] on div "**********" at bounding box center [1045, 301] width 212 height 92
click at [1050, 492] on button "Apply" at bounding box center [1064, 484] width 49 height 26
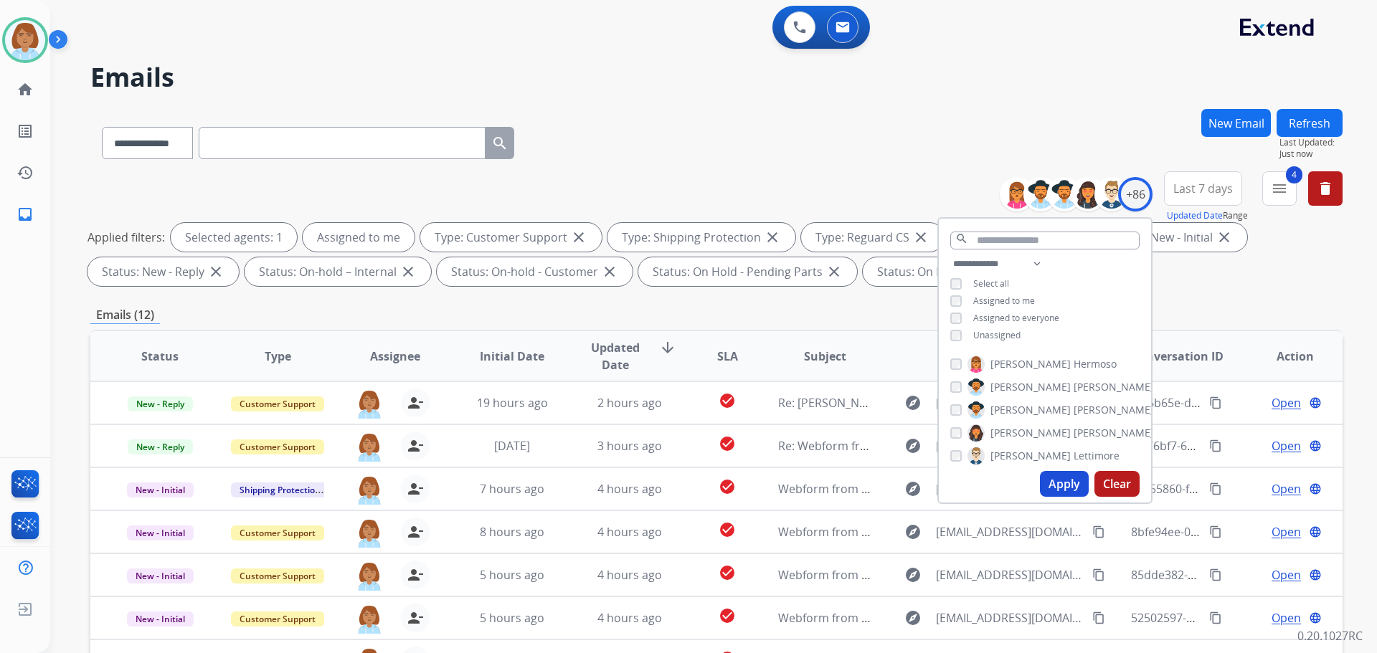
click at [828, 330] on div "**********" at bounding box center [716, 497] width 1252 height 776
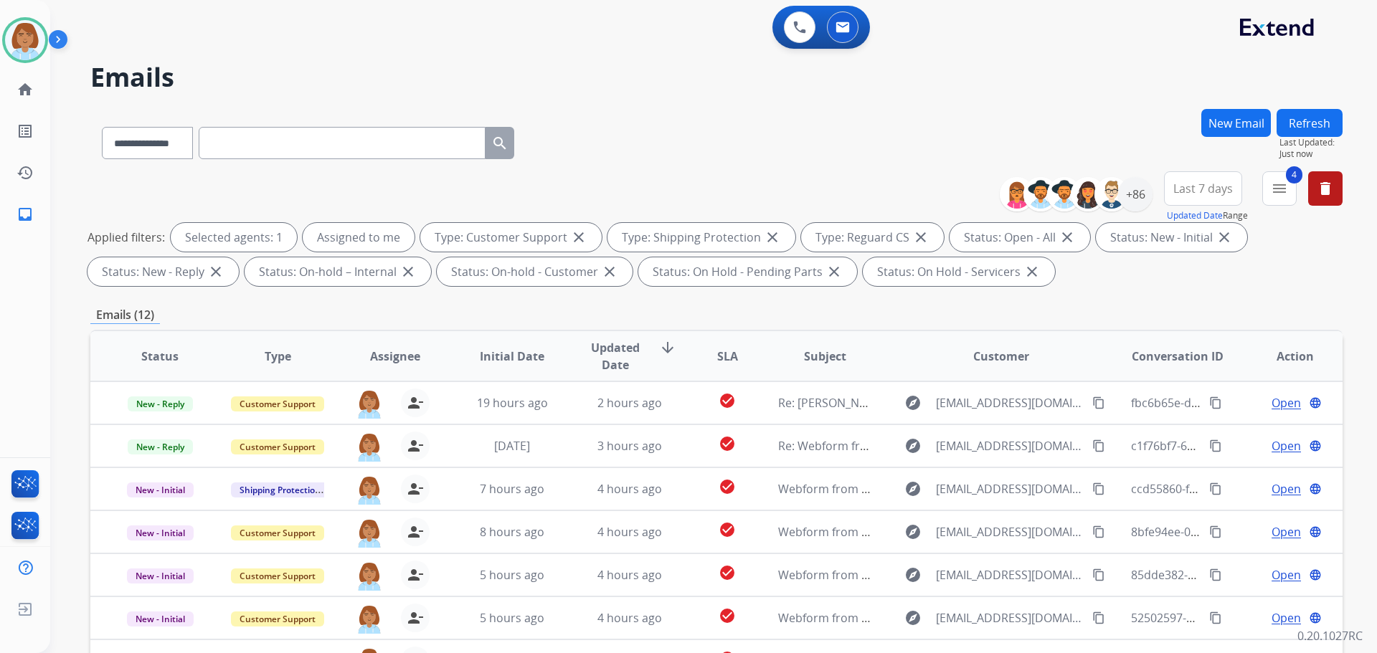
click at [892, 334] on th "Customer" at bounding box center [990, 356] width 235 height 50
click at [954, 331] on div "Status Type Assignee Initial Date Updated Date arrow_downward SLA Subject Custo…" at bounding box center [716, 570] width 1252 height 480
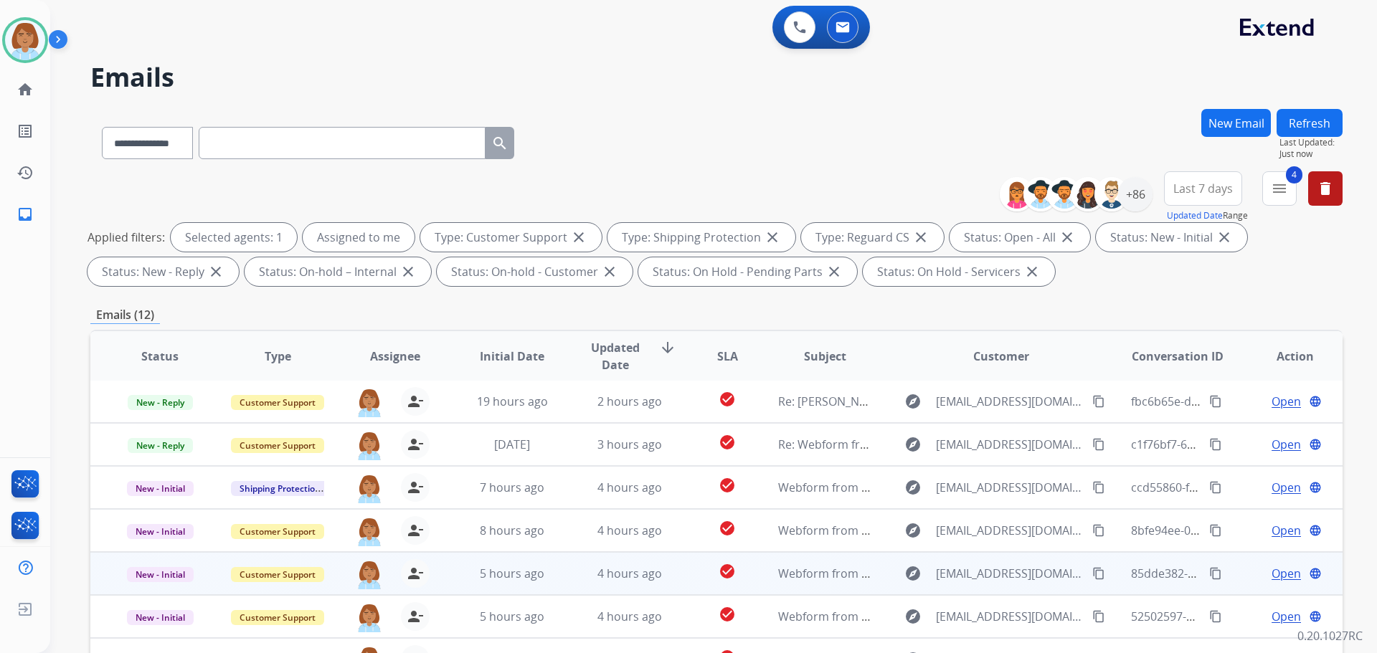
scroll to position [232, 0]
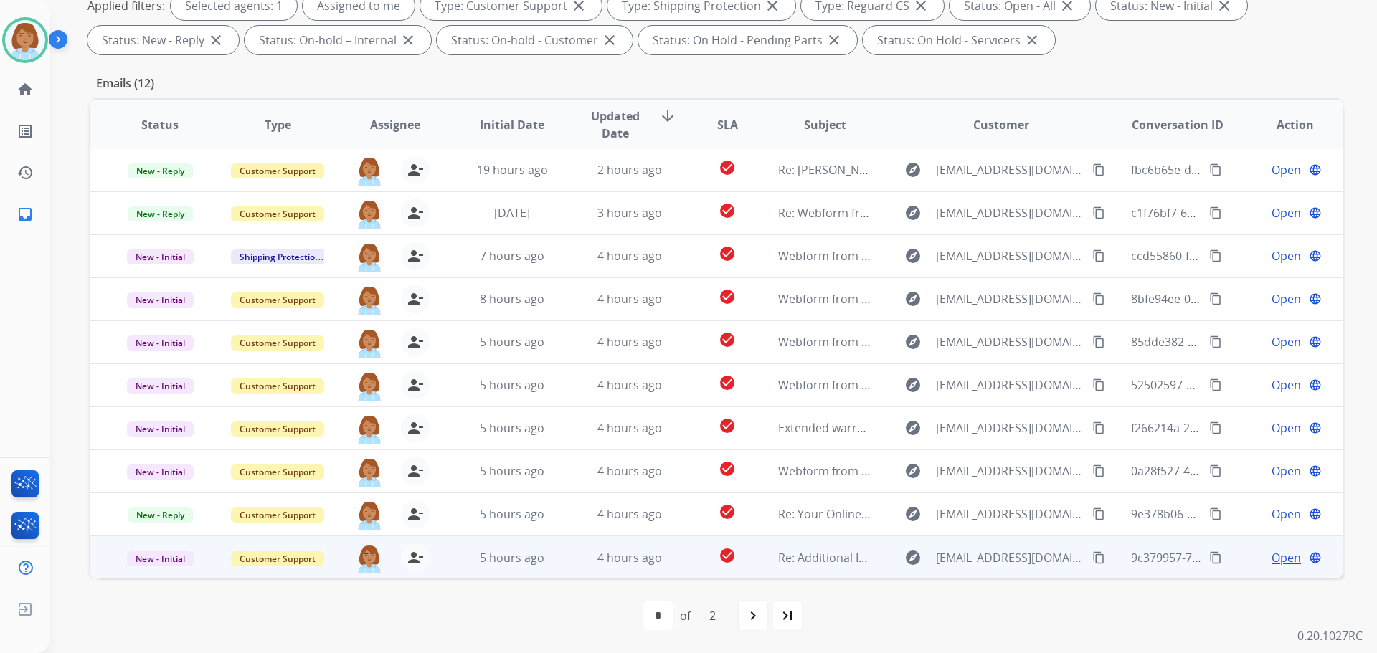
click at [686, 554] on td "check_circle" at bounding box center [716, 557] width 78 height 43
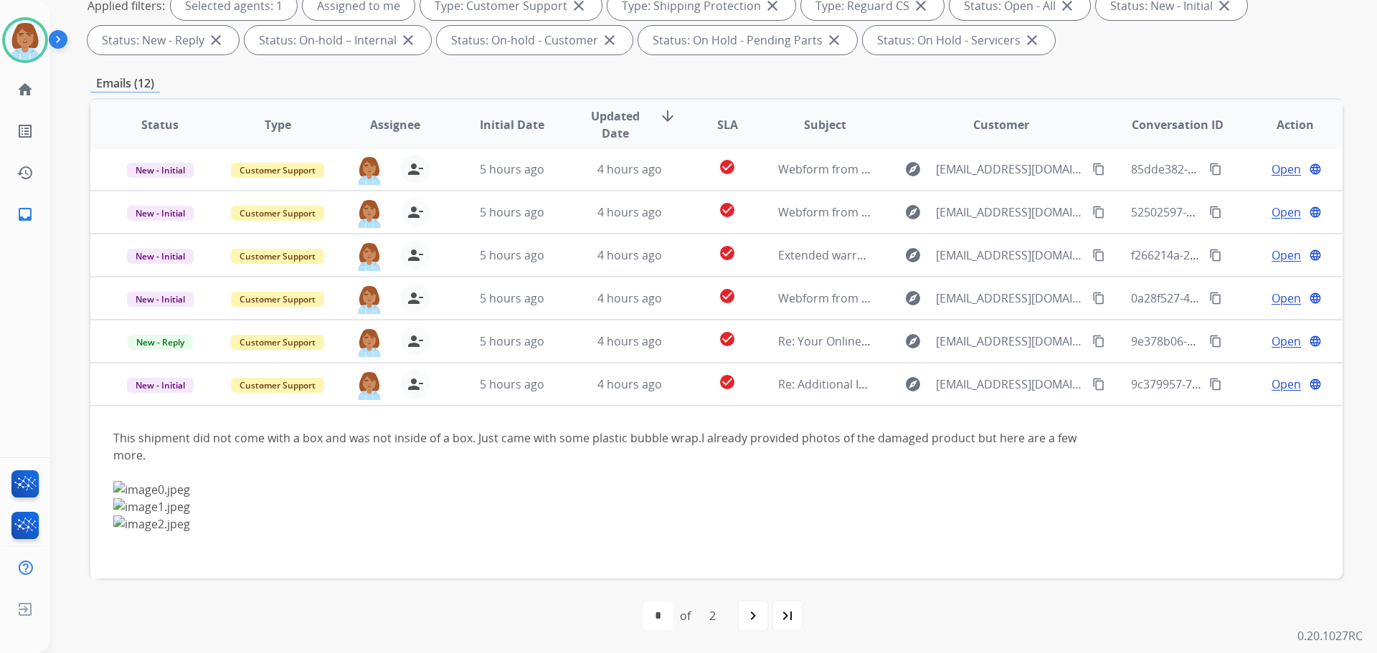
scroll to position [244, 0]
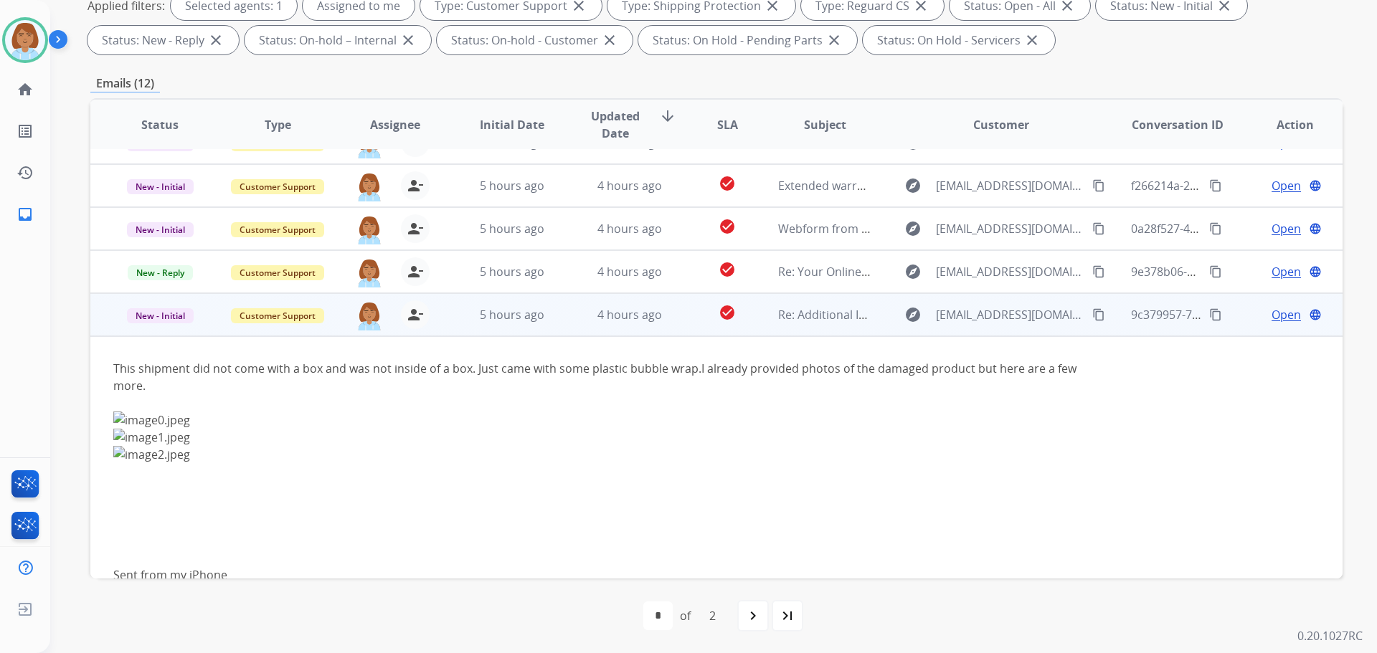
click at [1274, 313] on span "Open" at bounding box center [1286, 314] width 29 height 17
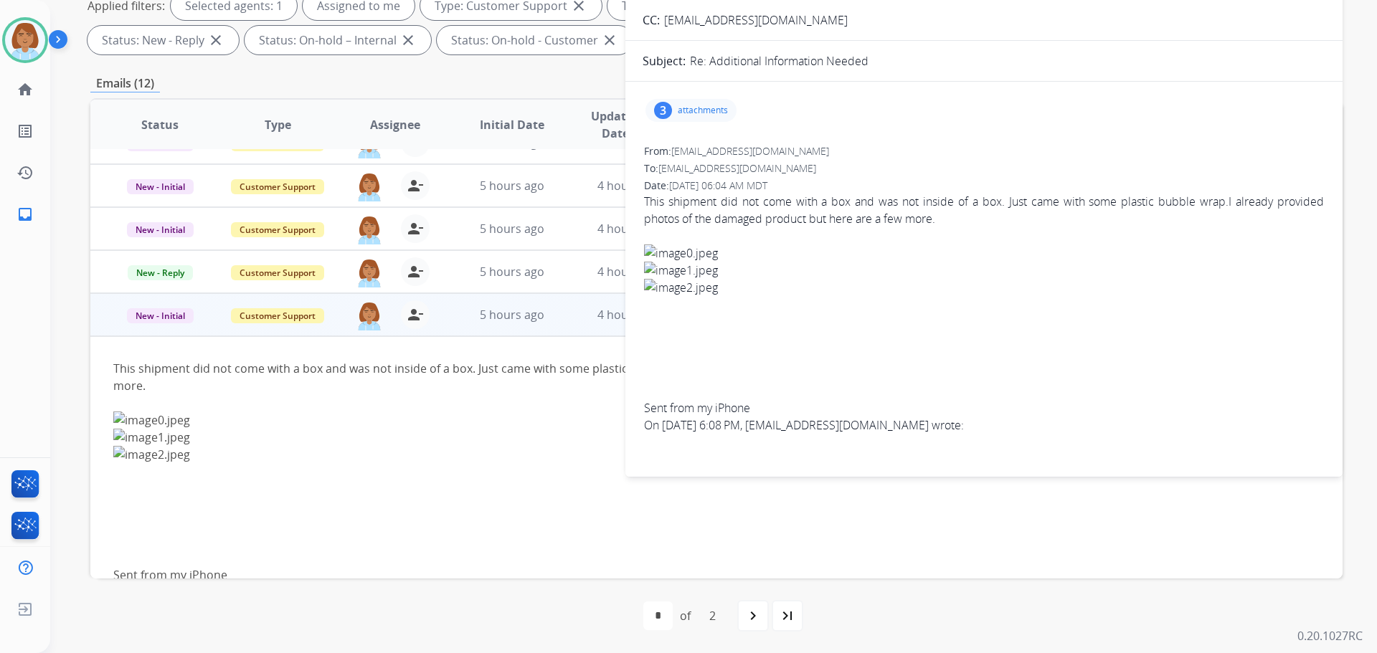
click at [696, 108] on p "attachments" at bounding box center [703, 110] width 50 height 11
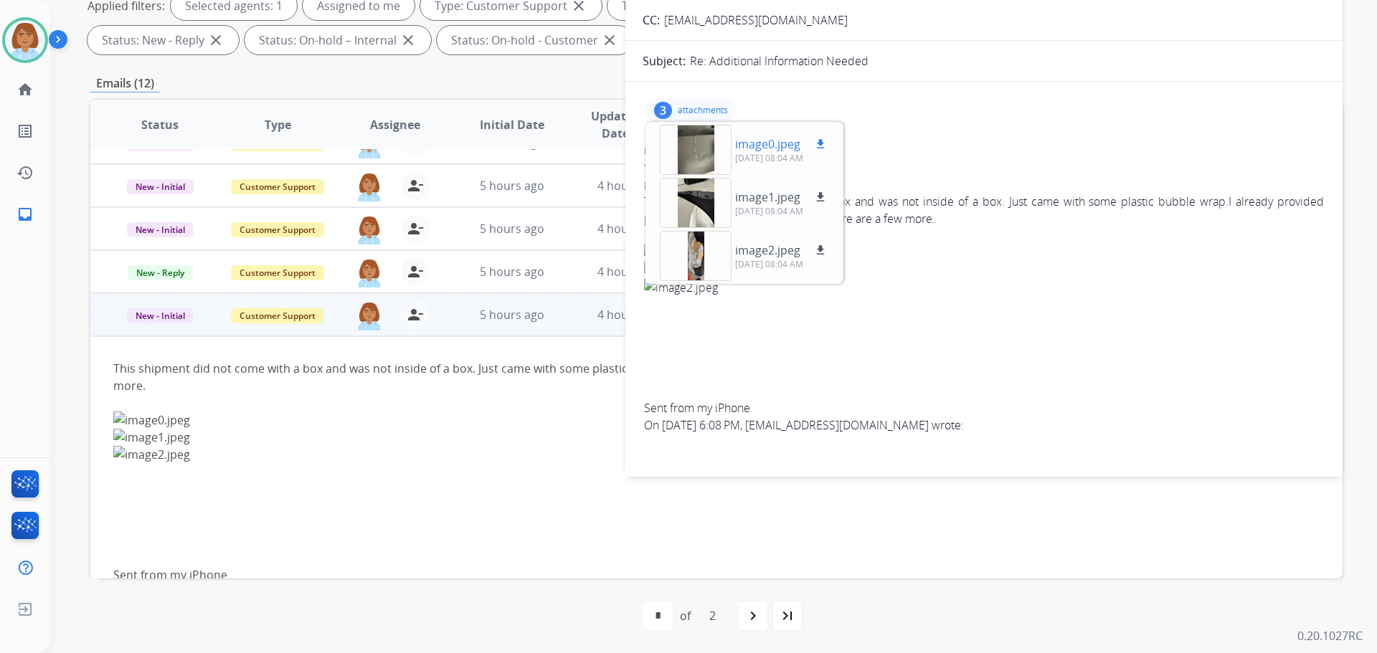
click at [689, 153] on div at bounding box center [696, 150] width 72 height 50
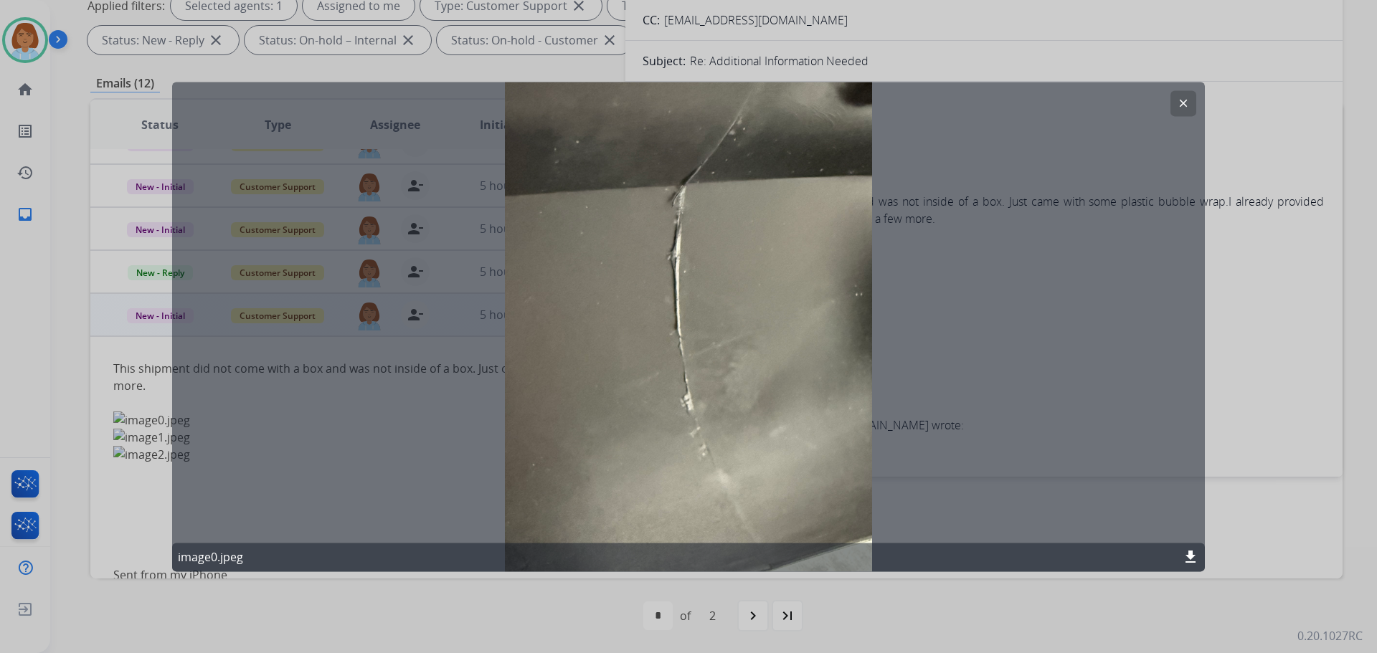
click at [1185, 558] on mat-icon "download" at bounding box center [1190, 557] width 17 height 17
click at [1281, 376] on div at bounding box center [688, 326] width 1377 height 653
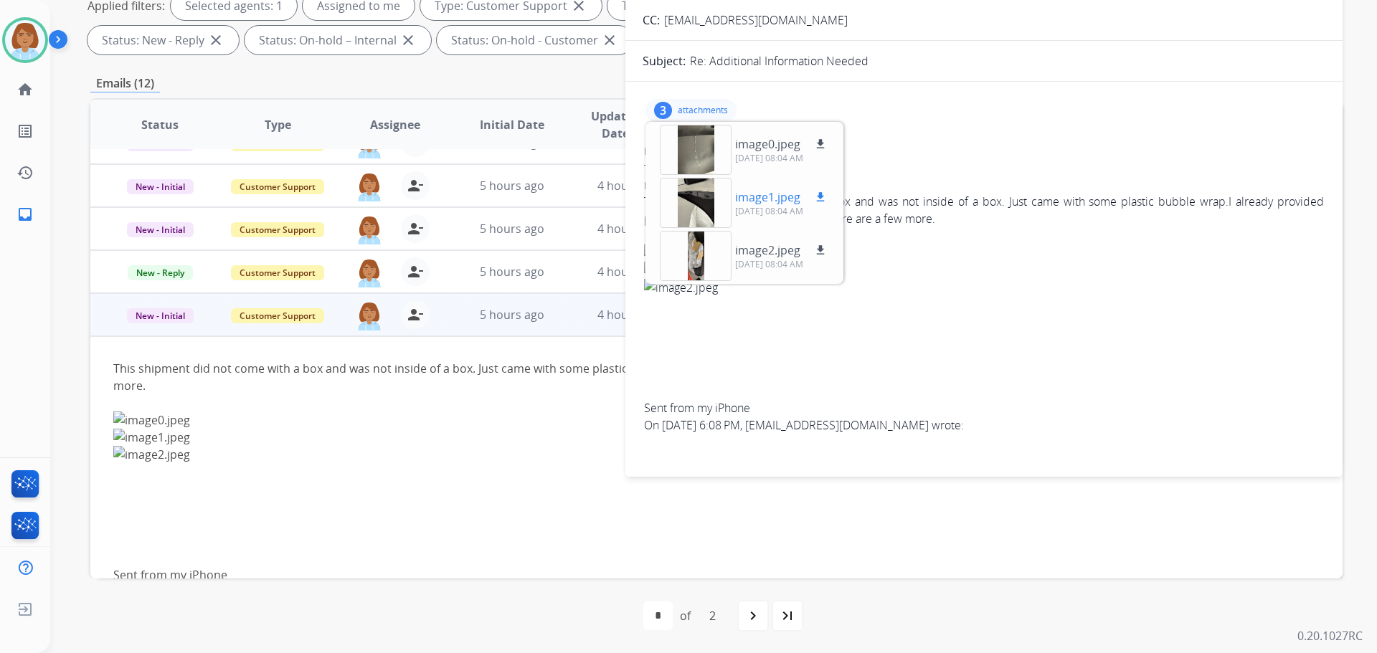
click at [701, 216] on div at bounding box center [696, 203] width 72 height 50
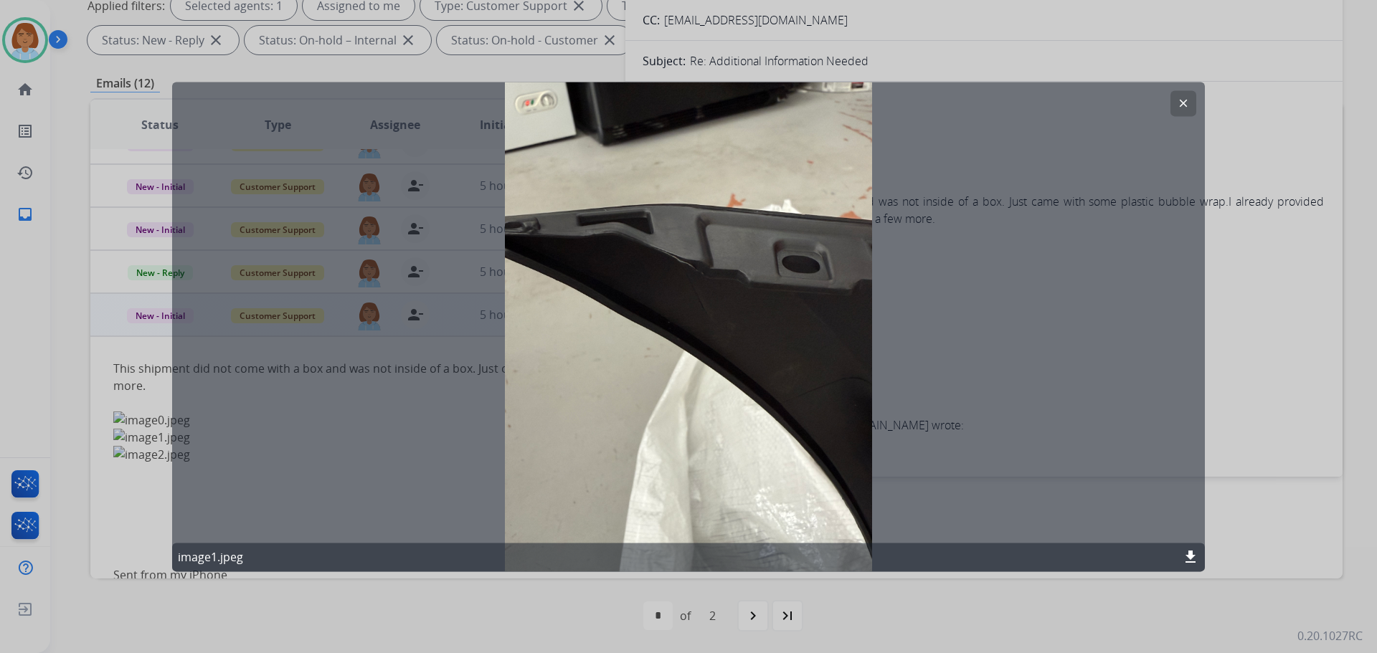
click at [1190, 557] on mat-icon "download" at bounding box center [1190, 557] width 17 height 17
drag, startPoint x: 1254, startPoint y: 496, endPoint x: 1217, endPoint y: 493, distance: 37.5
click at [1254, 496] on div at bounding box center [688, 326] width 1377 height 653
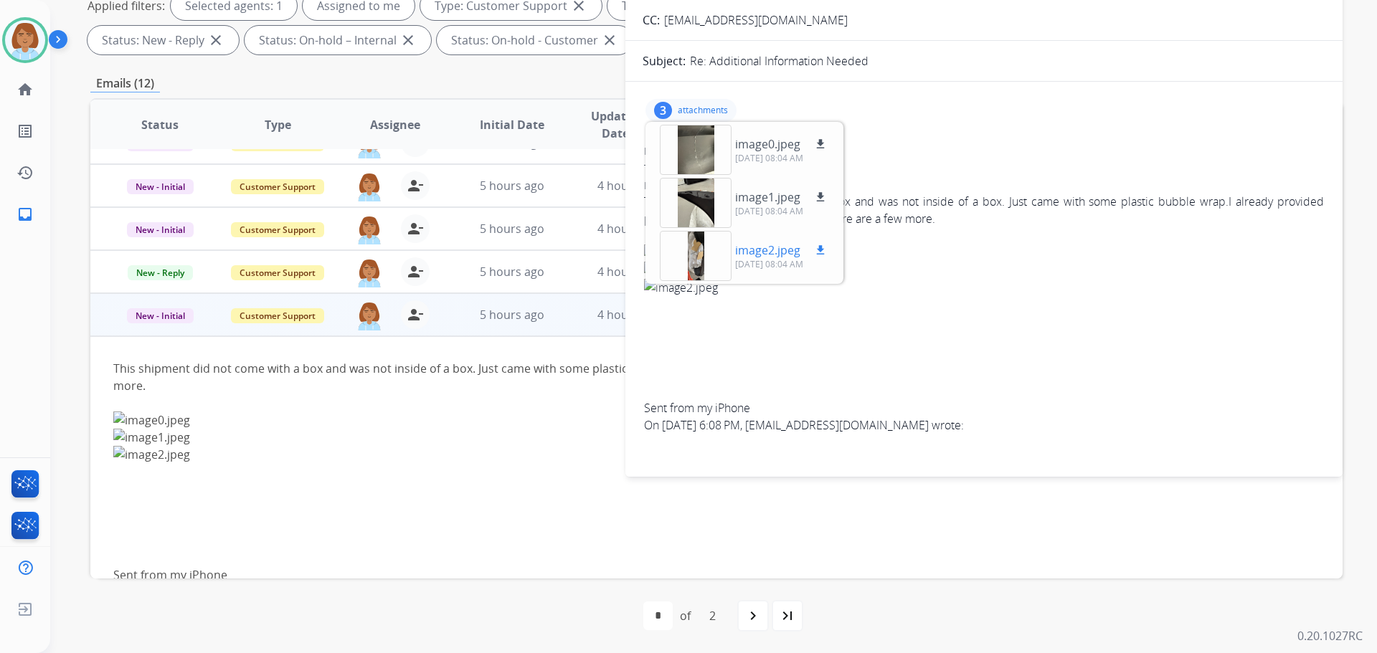
click at [686, 267] on div at bounding box center [696, 256] width 72 height 50
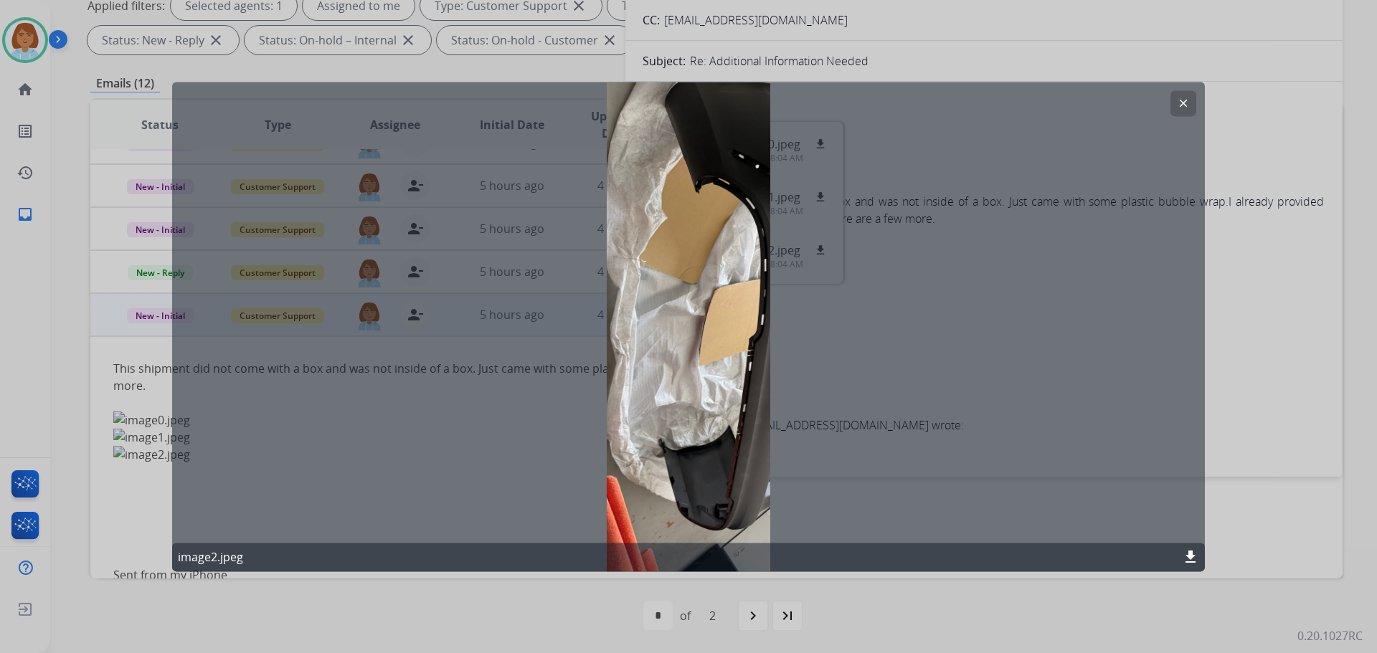
click at [1191, 547] on div "image2.jpeg download" at bounding box center [688, 557] width 1033 height 29
click at [1191, 559] on mat-icon "download" at bounding box center [1190, 557] width 17 height 17
drag, startPoint x: 1261, startPoint y: 430, endPoint x: 1244, endPoint y: 430, distance: 16.5
click at [1261, 430] on div at bounding box center [688, 326] width 1377 height 653
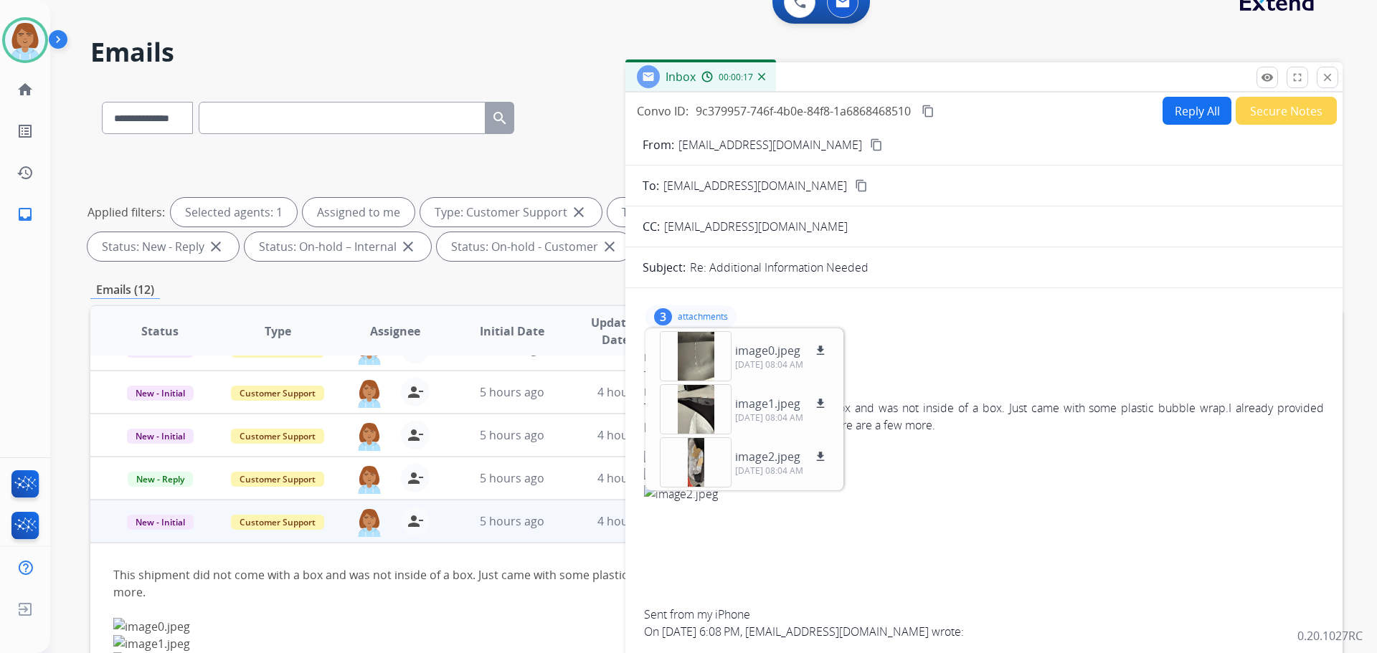
scroll to position [16, 0]
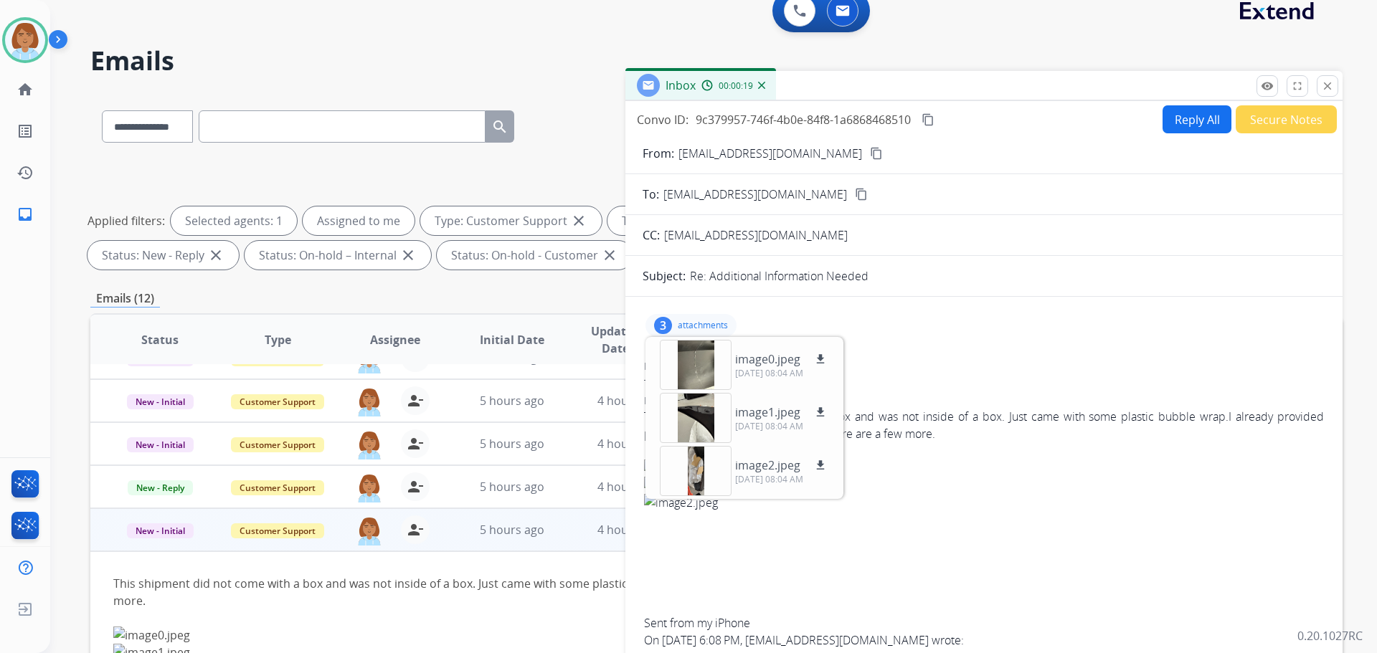
click at [870, 157] on mat-icon "content_copy" at bounding box center [876, 153] width 13 height 13
click at [819, 464] on mat-icon "download" at bounding box center [820, 465] width 13 height 13
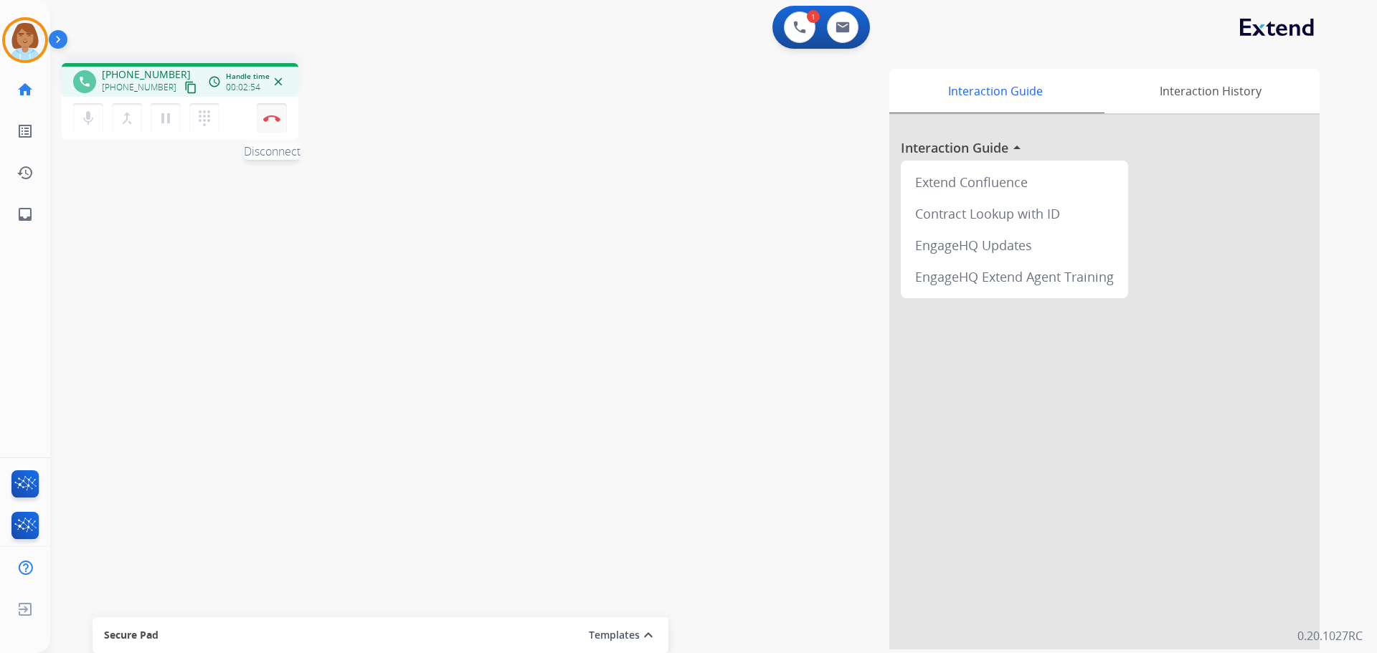
click at [267, 122] on button "Disconnect" at bounding box center [272, 118] width 30 height 30
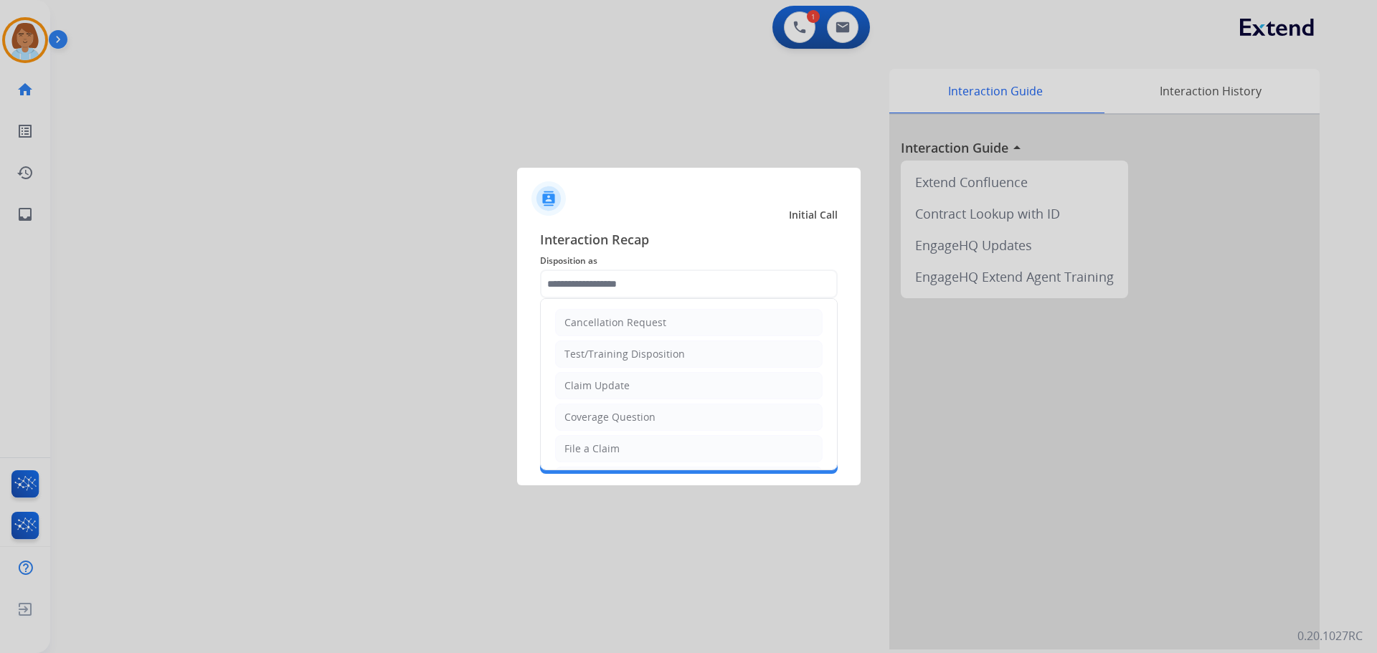
drag, startPoint x: 597, startPoint y: 446, endPoint x: 600, endPoint y: 421, distance: 25.2
click at [597, 445] on div "File a Claim" at bounding box center [591, 449] width 55 height 14
type input "**********"
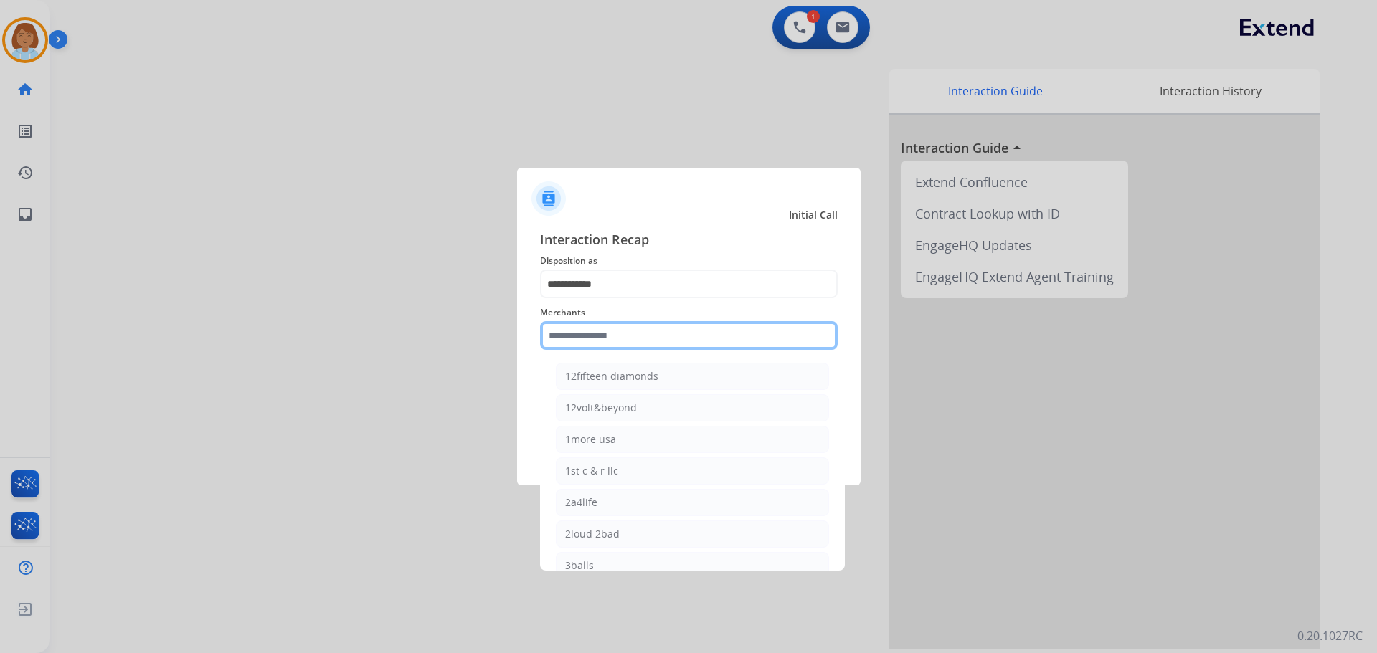
click at [605, 329] on input "text" at bounding box center [689, 335] width 298 height 29
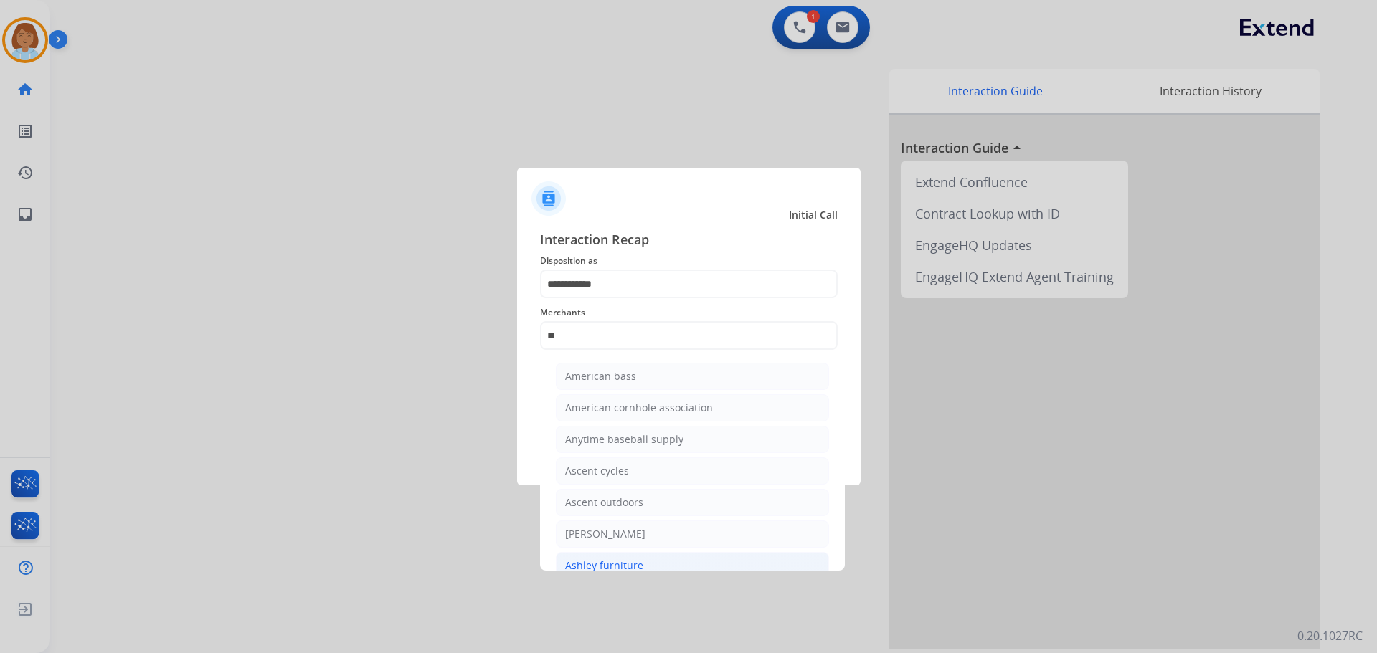
click at [602, 559] on div "Ashley furniture" at bounding box center [604, 566] width 78 height 14
type input "**********"
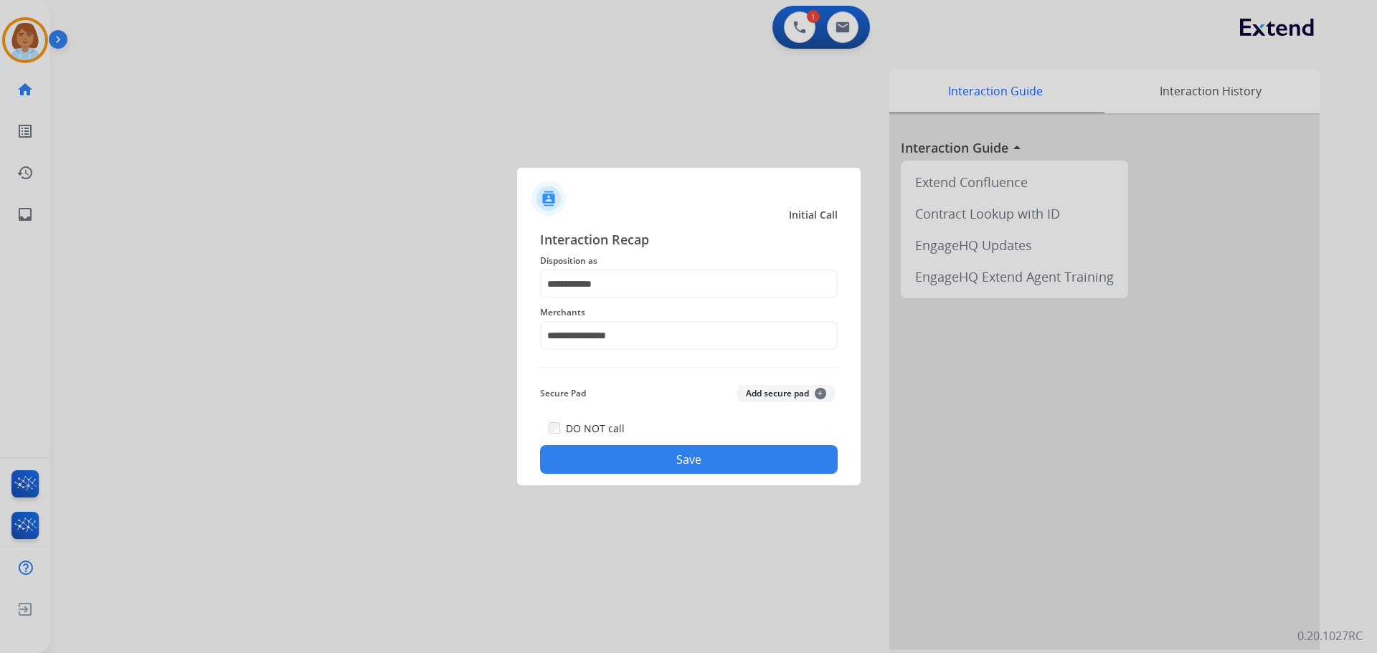
click at [623, 458] on button "Save" at bounding box center [689, 459] width 298 height 29
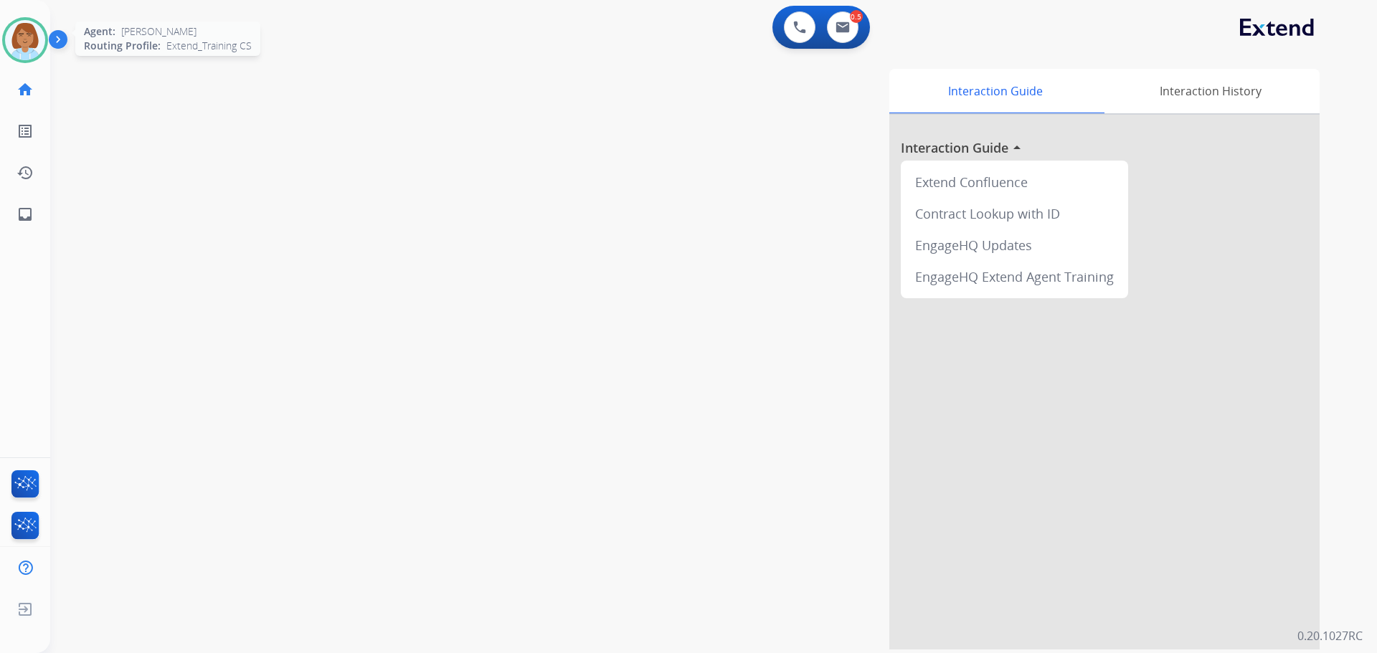
click at [23, 52] on img at bounding box center [25, 40] width 40 height 40
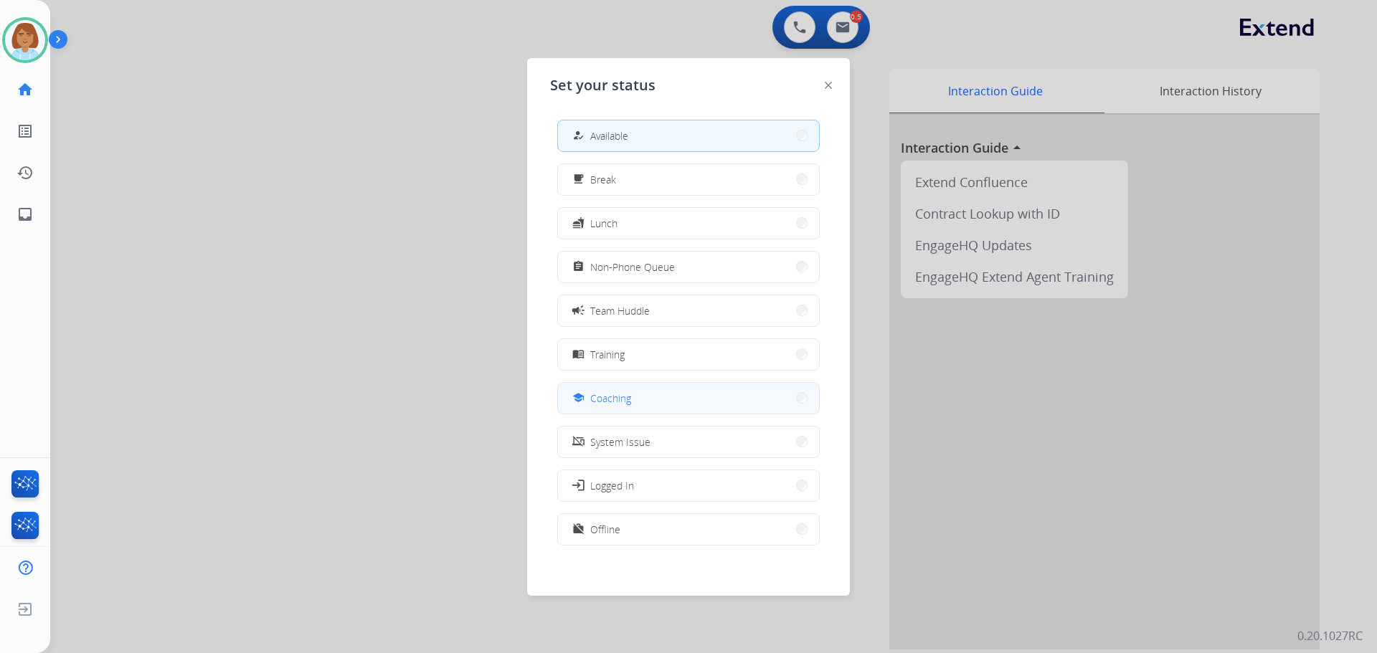
click at [607, 394] on span "Coaching" at bounding box center [610, 398] width 41 height 15
